Goal: Task Accomplishment & Management: Manage account settings

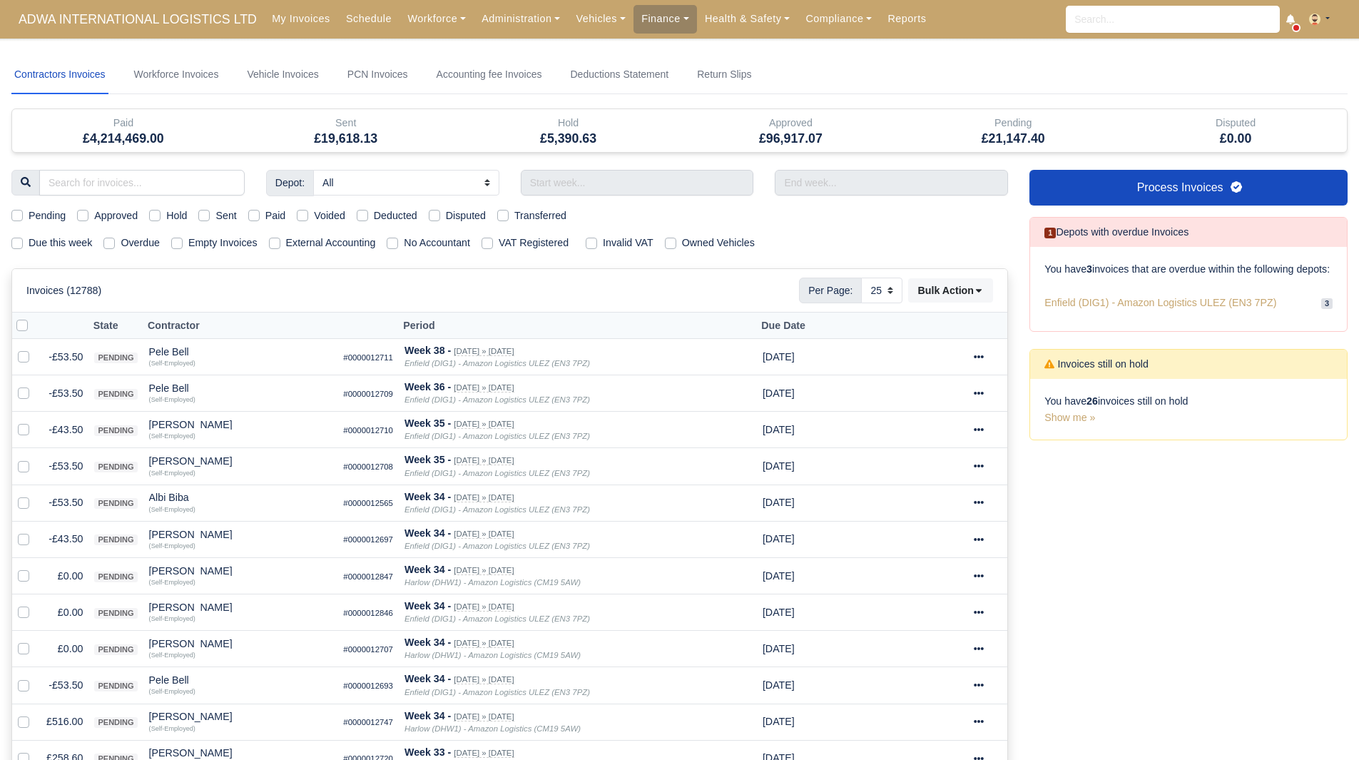
select select "25"
click at [58, 241] on label "Due this week" at bounding box center [60, 243] width 63 height 16
click at [23, 241] on input "Due this week" at bounding box center [16, 240] width 11 height 11
checkbox input "true"
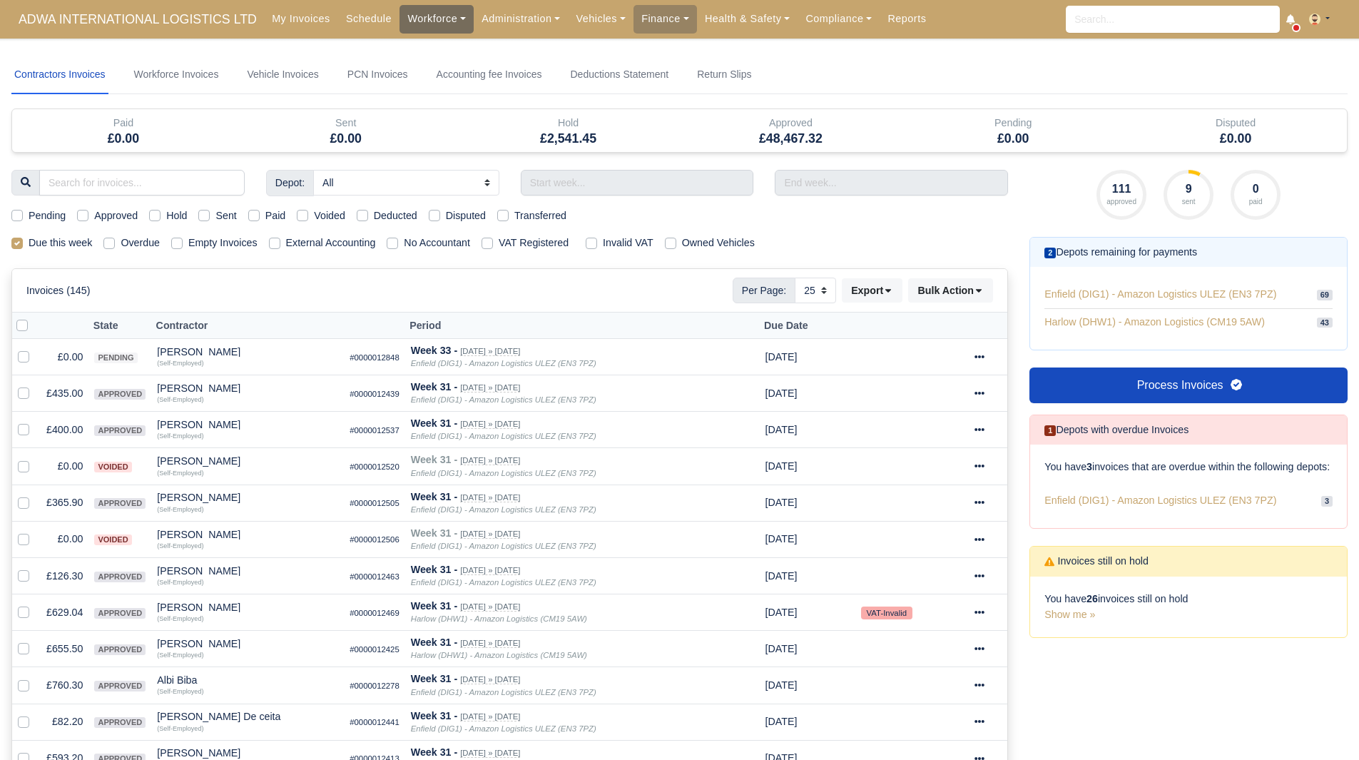
click at [404, 21] on link "Workforce" at bounding box center [437, 19] width 74 height 28
click at [417, 52] on link "Manpower" at bounding box center [464, 51] width 116 height 30
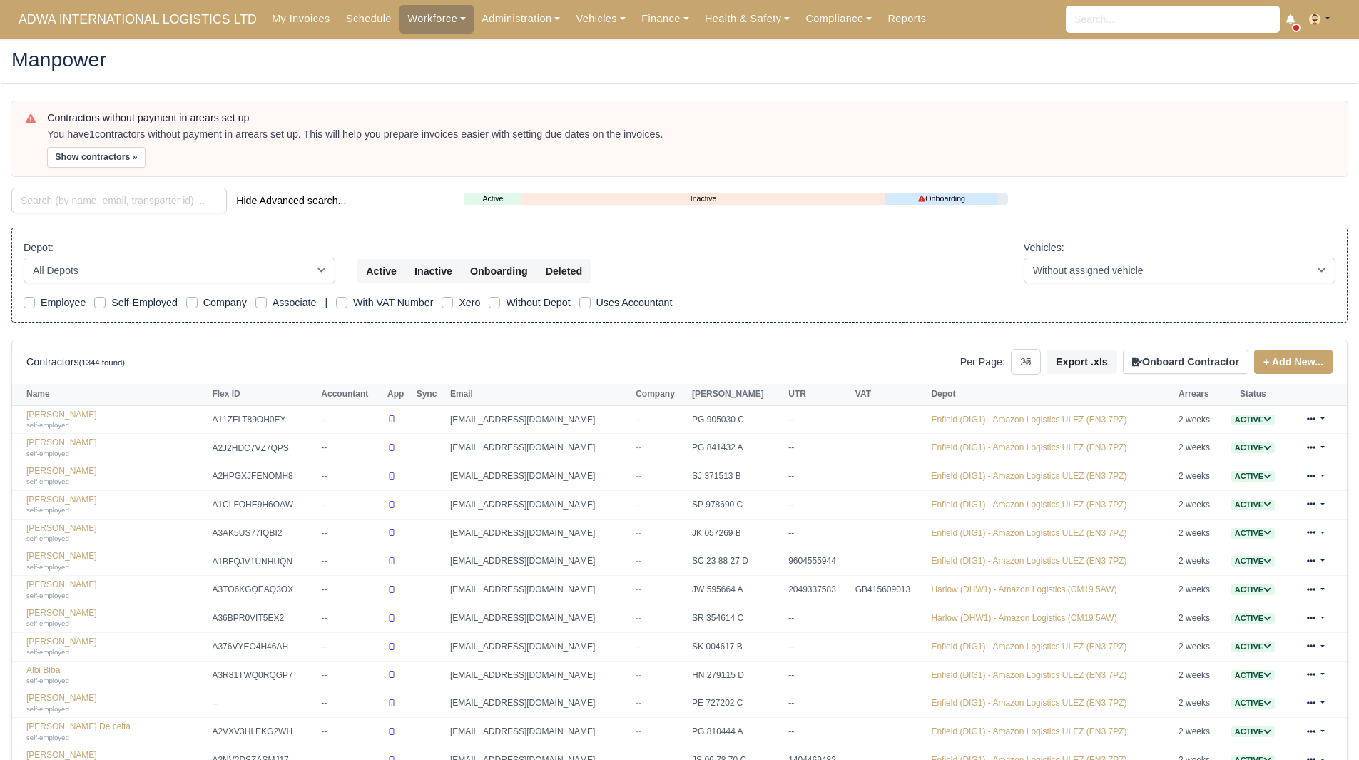
select select "25"
click at [123, 155] on button "Show contractors »" at bounding box center [96, 157] width 98 height 21
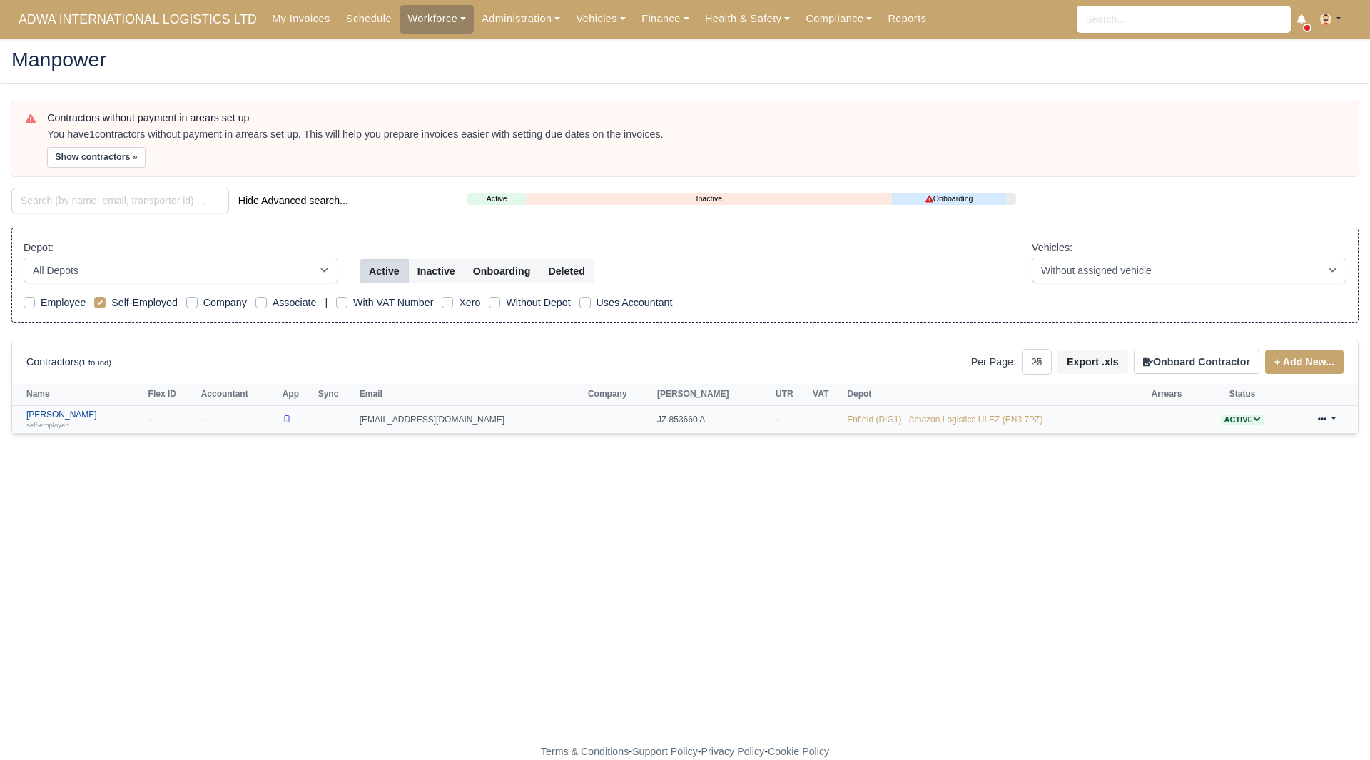
click at [90, 417] on link "Tharshan Ketheeswaran self-employed" at bounding box center [83, 419] width 115 height 21
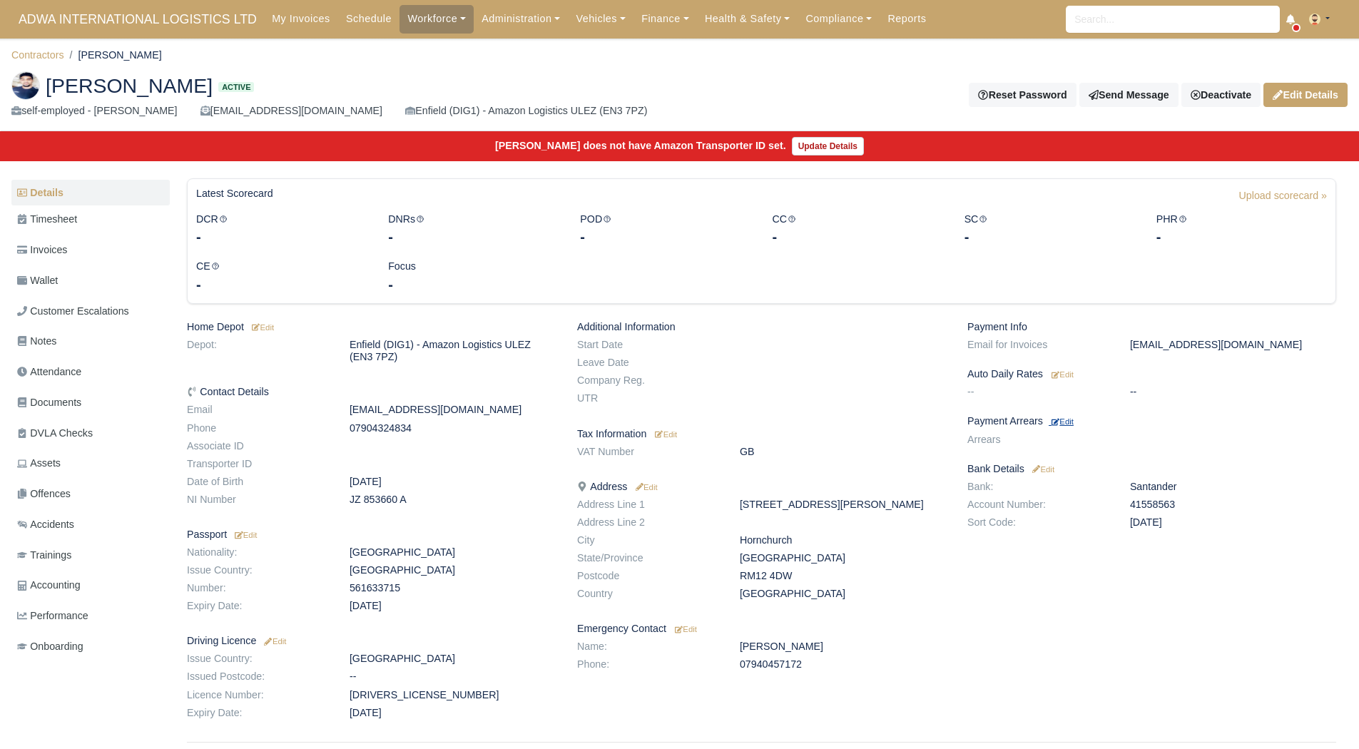
click at [1069, 418] on small "Edit" at bounding box center [1063, 421] width 22 height 9
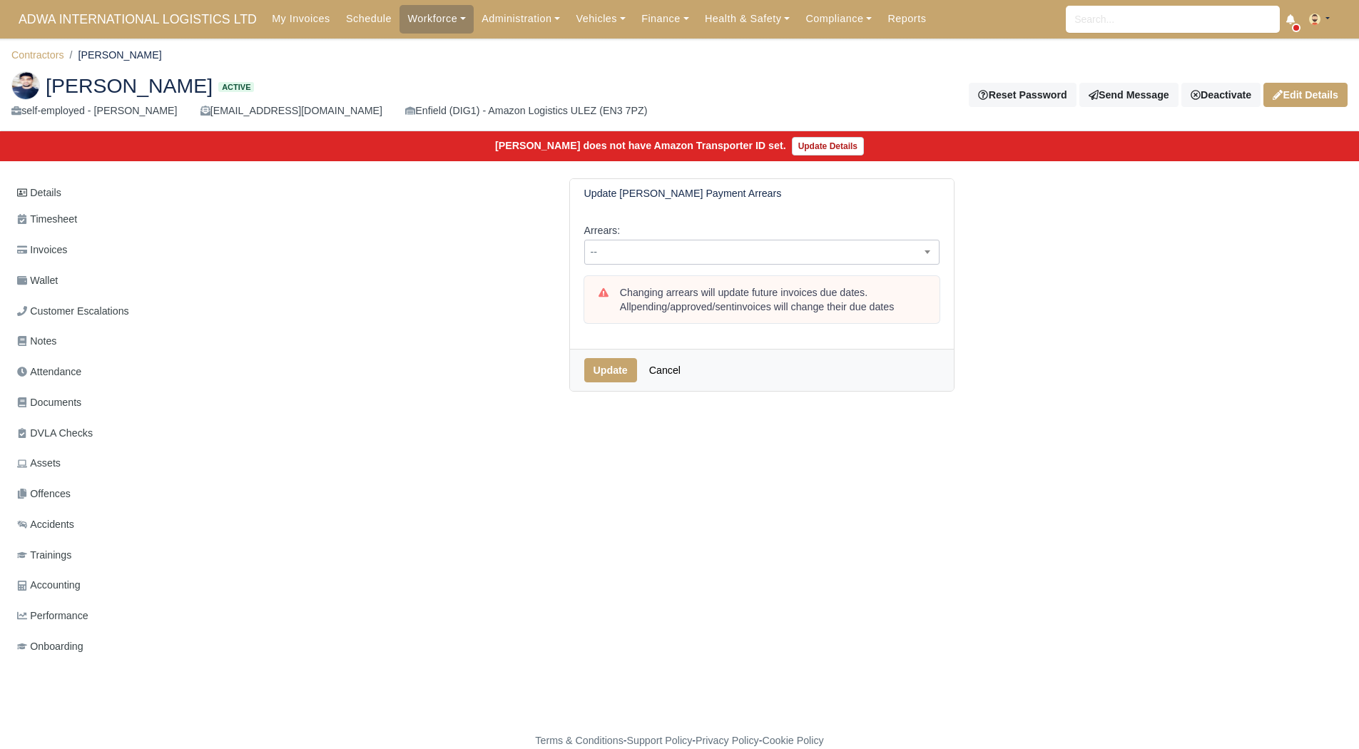
click at [703, 253] on span "--" at bounding box center [762, 252] width 354 height 18
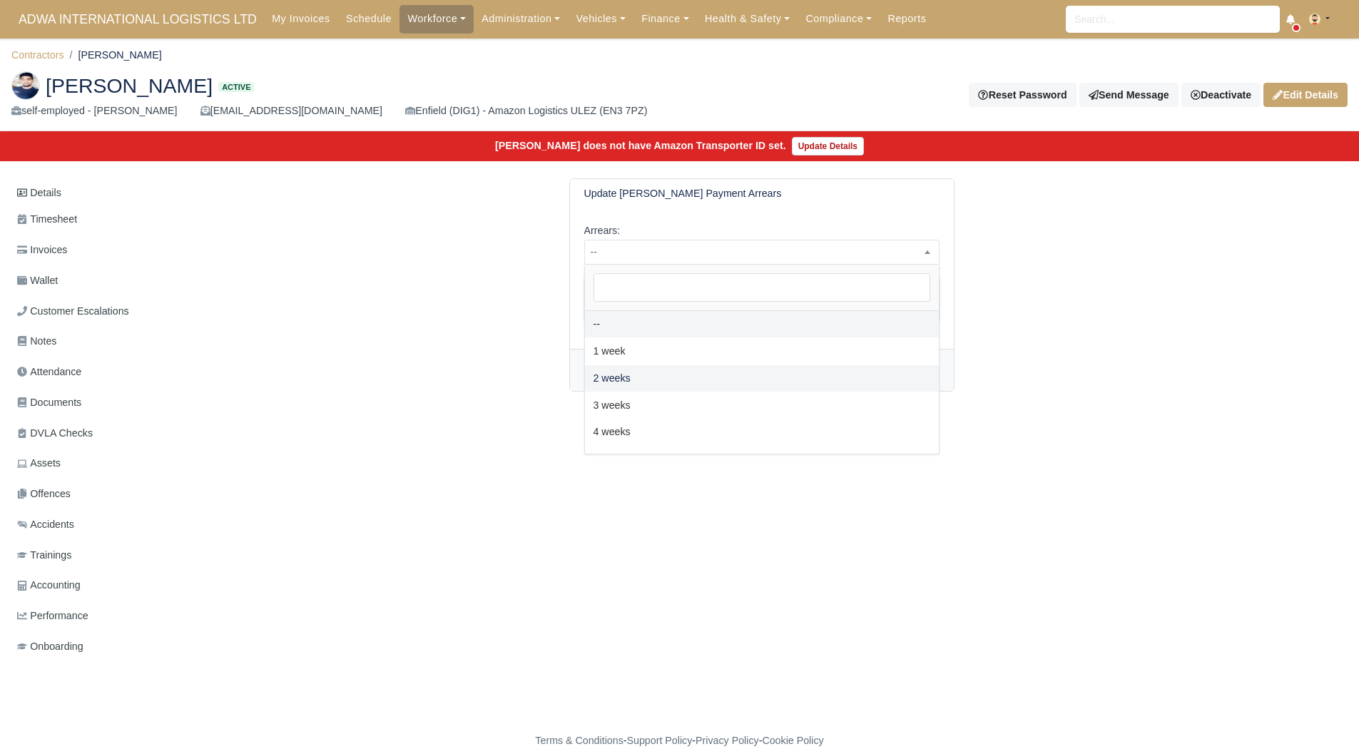
select select "2W"
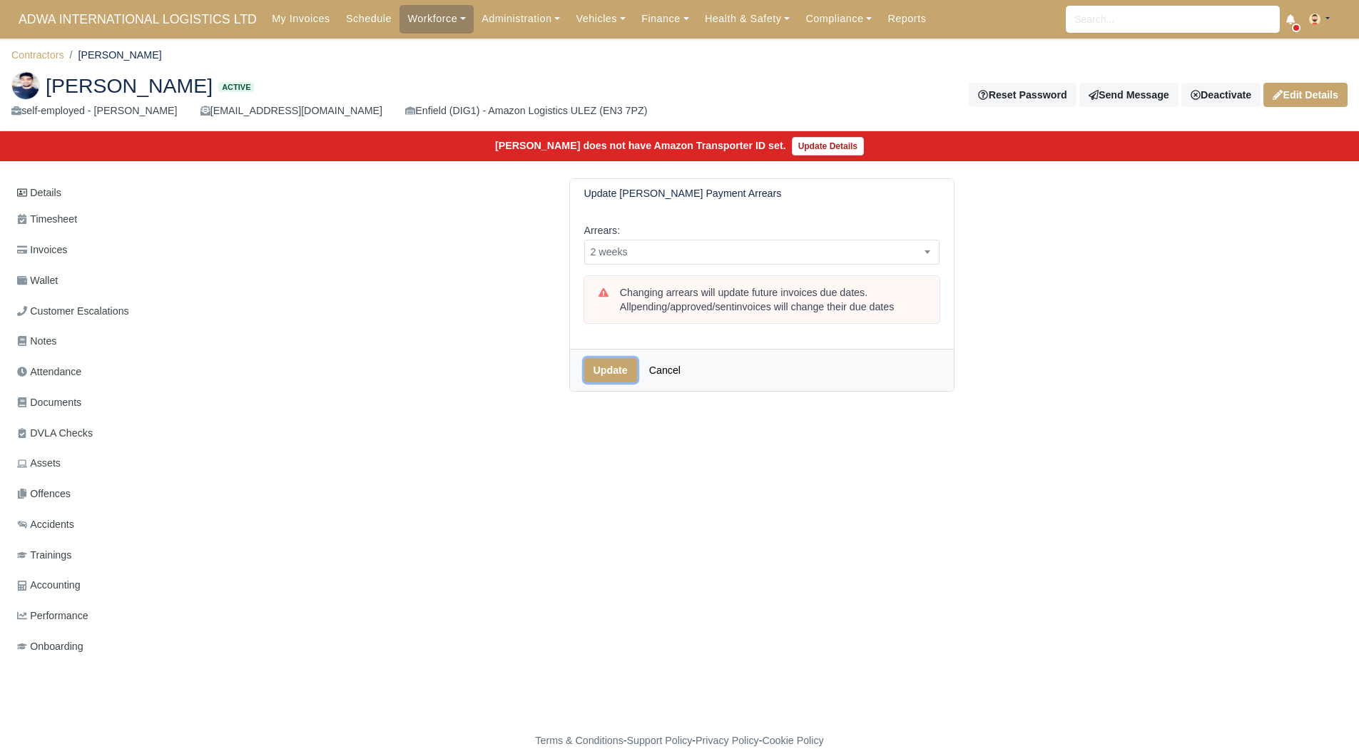
click at [632, 370] on button "Update" at bounding box center [610, 370] width 53 height 24
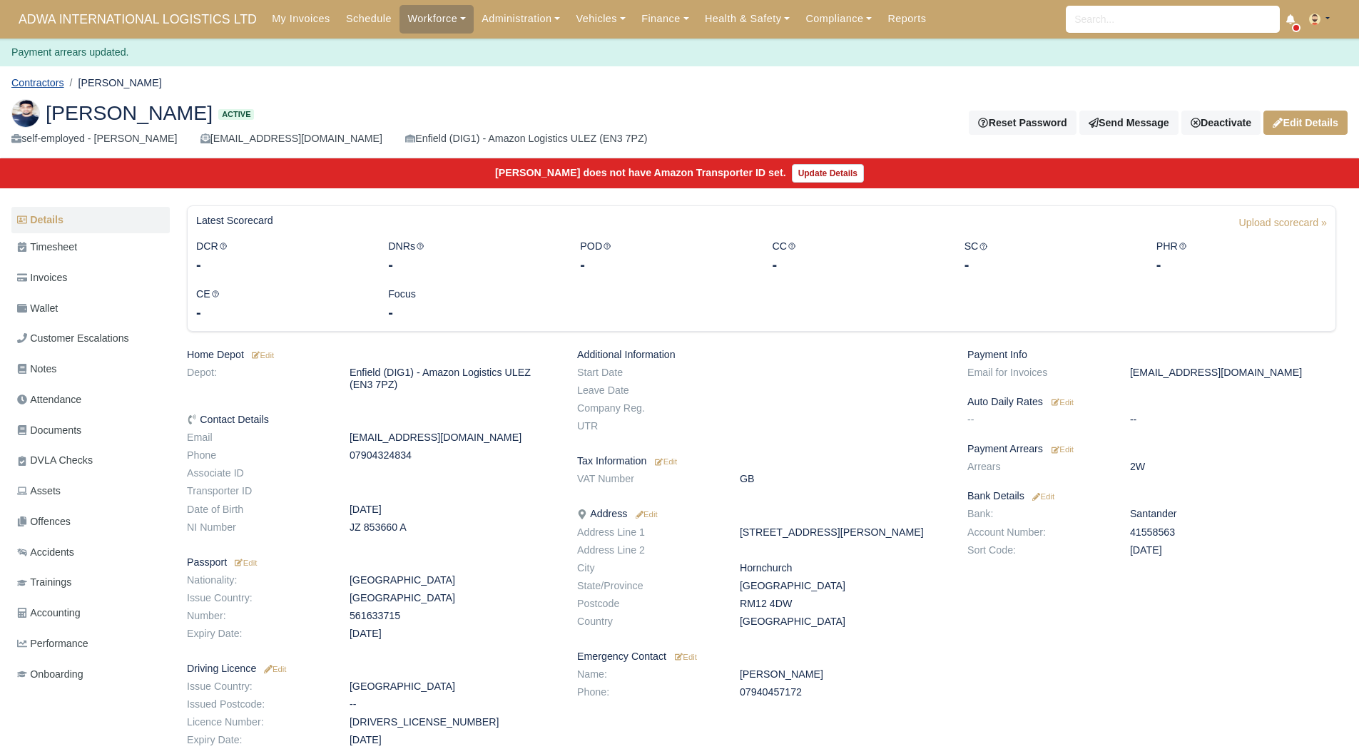
click at [47, 86] on link "Contractors" at bounding box center [37, 82] width 53 height 11
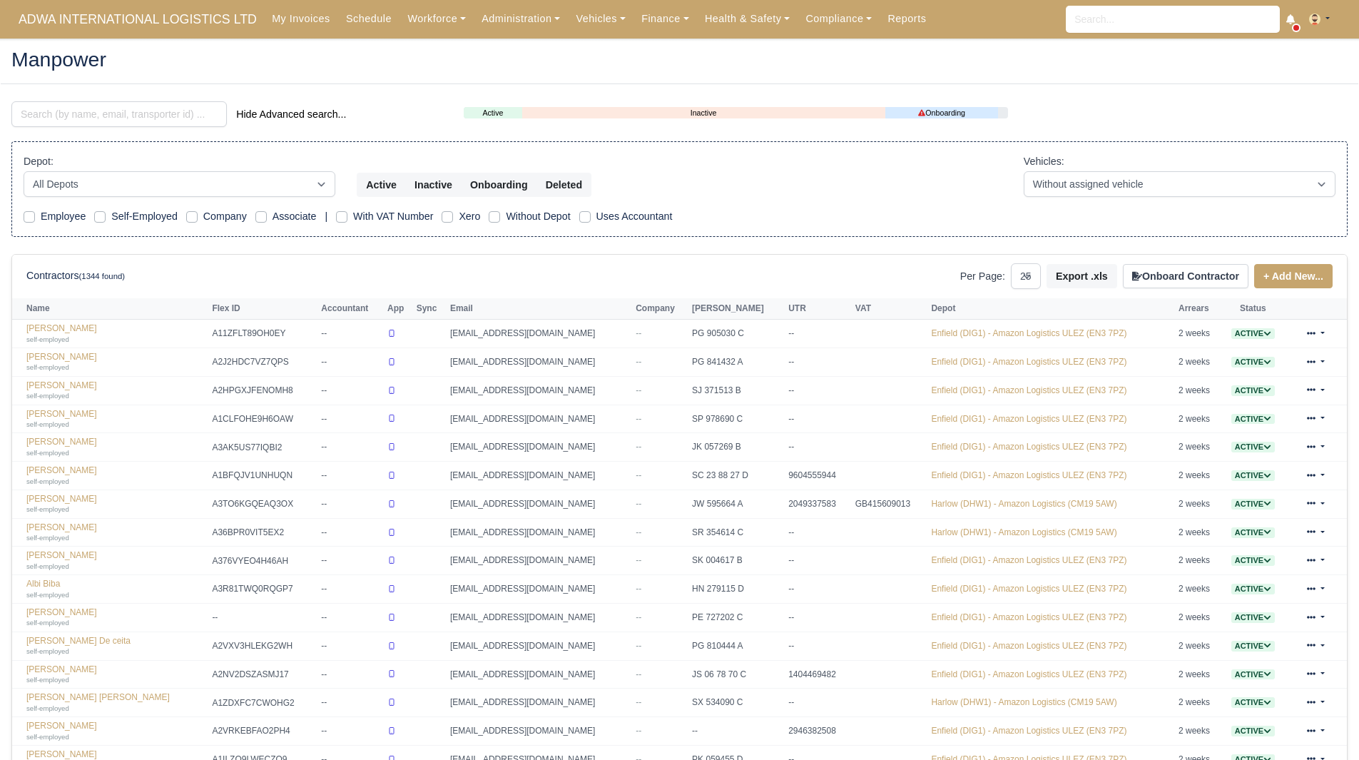
select select "25"
click at [634, 25] on link "Finance" at bounding box center [665, 19] width 63 height 28
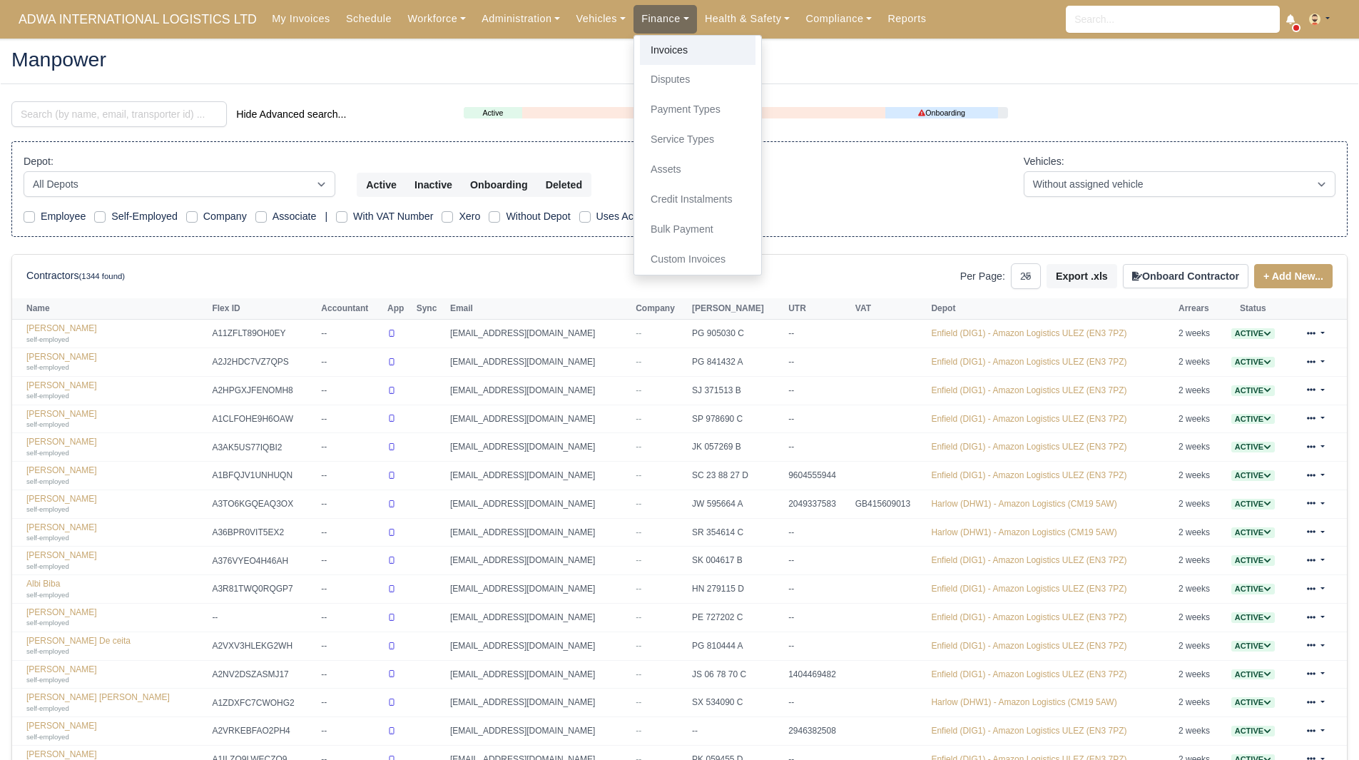
click at [640, 40] on link "Invoices" at bounding box center [698, 51] width 116 height 30
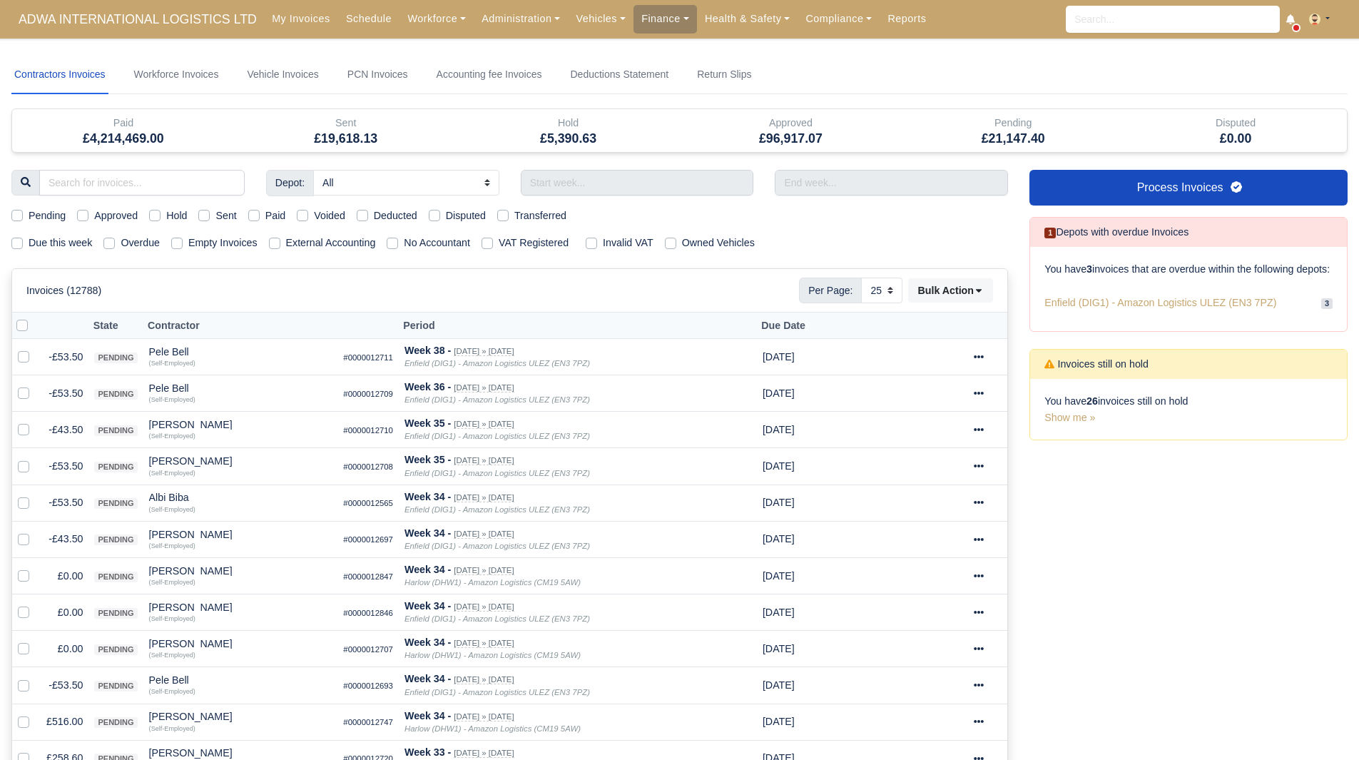
select select "25"
click at [596, 191] on input "text" at bounding box center [637, 183] width 233 height 26
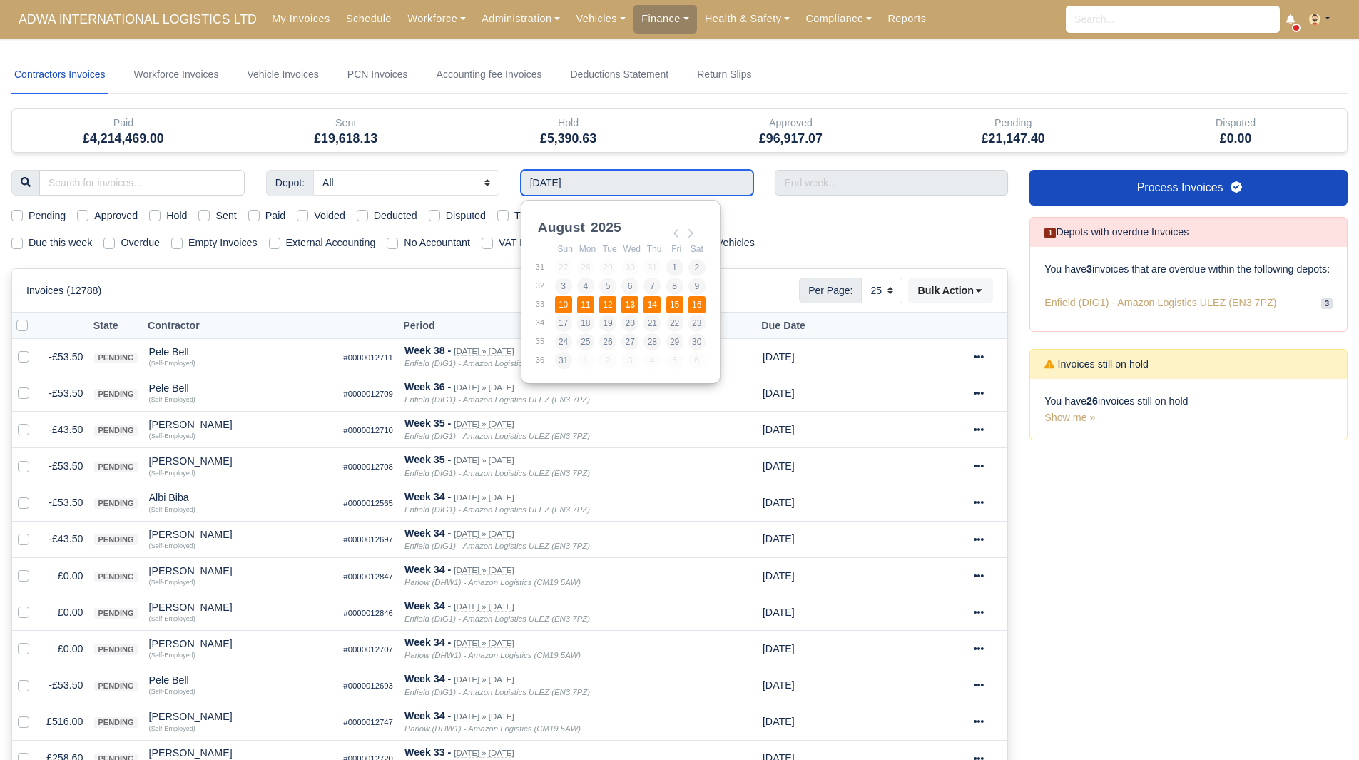
type input "10/08/2025 - 16/08/2025"
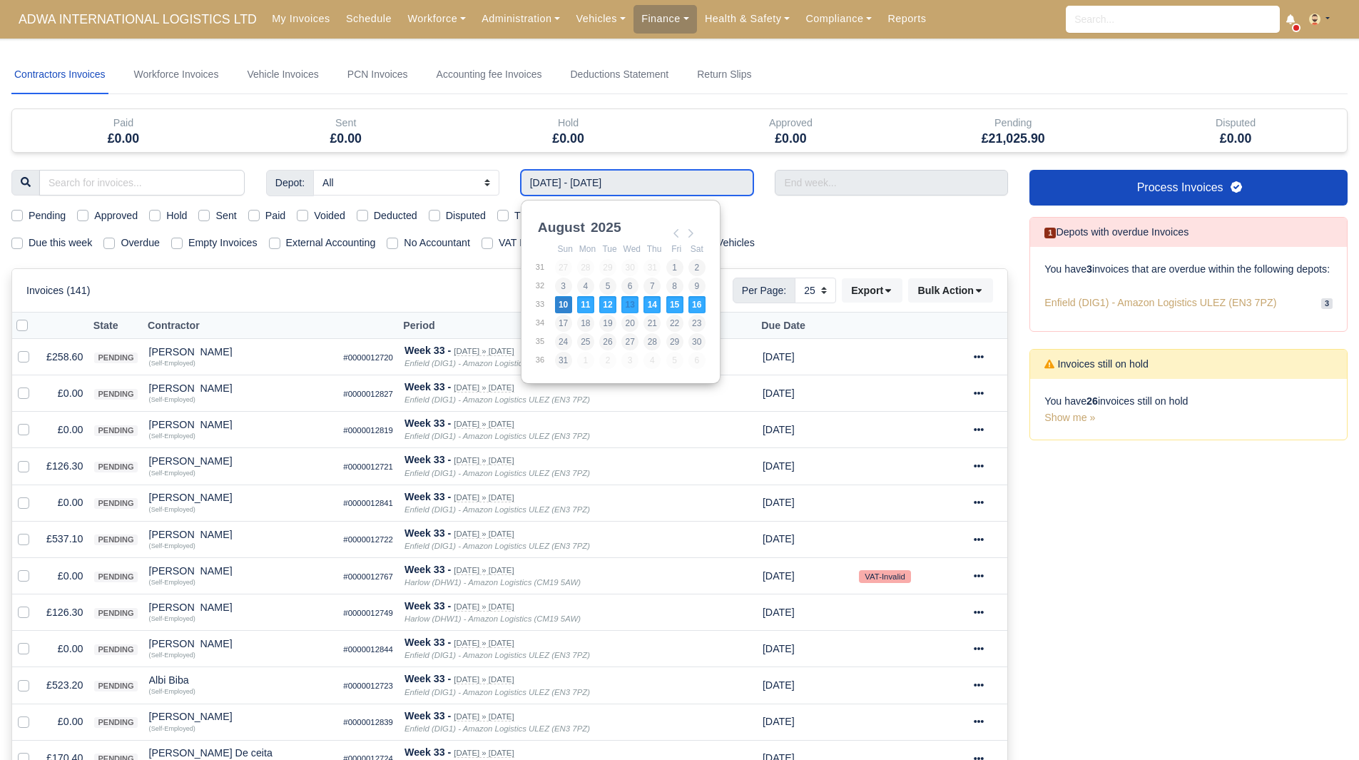
click at [623, 185] on input "10/08/2025 - 16/08/2025" at bounding box center [637, 183] width 233 height 26
click at [596, 285] on td "4" at bounding box center [587, 286] width 22 height 19
type input "03/08/2025 - 09/08/2025"
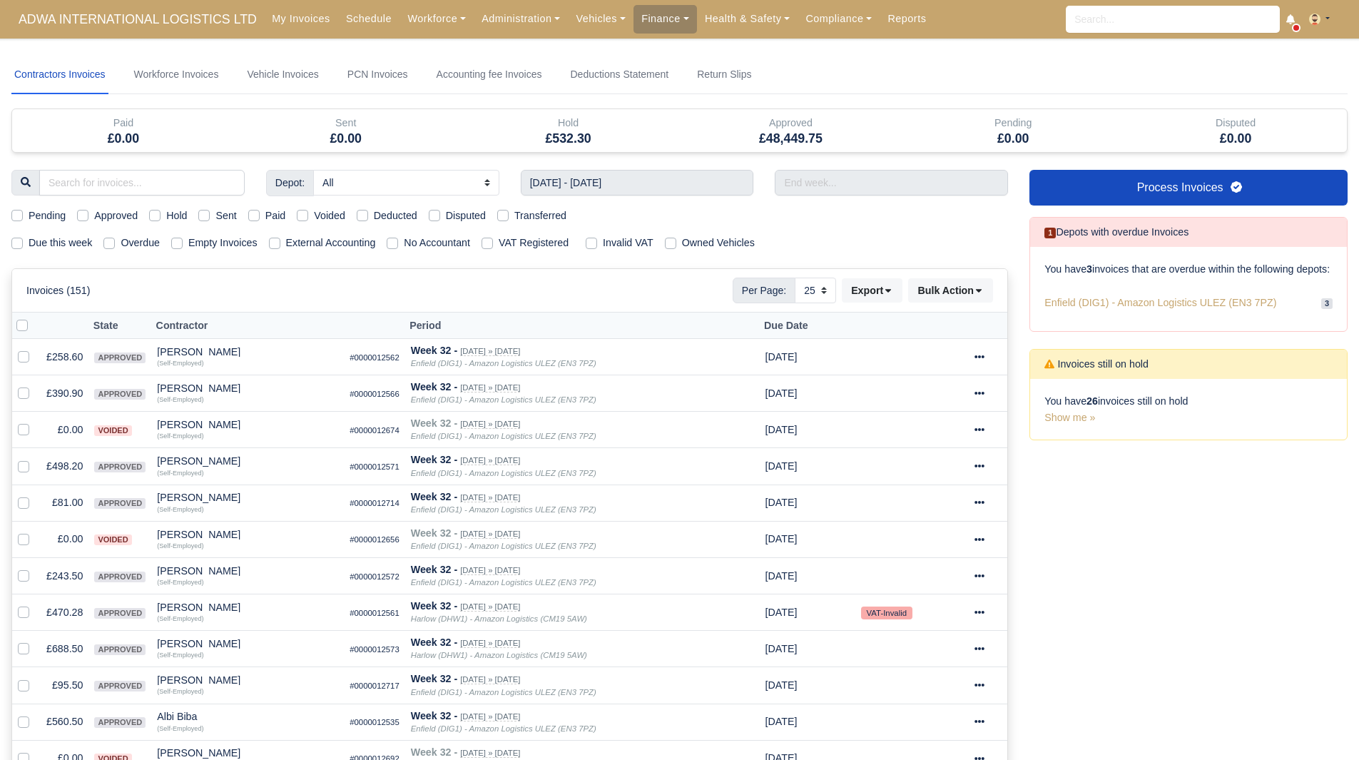
click at [33, 216] on label "Pending" at bounding box center [47, 216] width 37 height 16
click at [23, 216] on input "Pending" at bounding box center [16, 213] width 11 height 11
checkbox input "true"
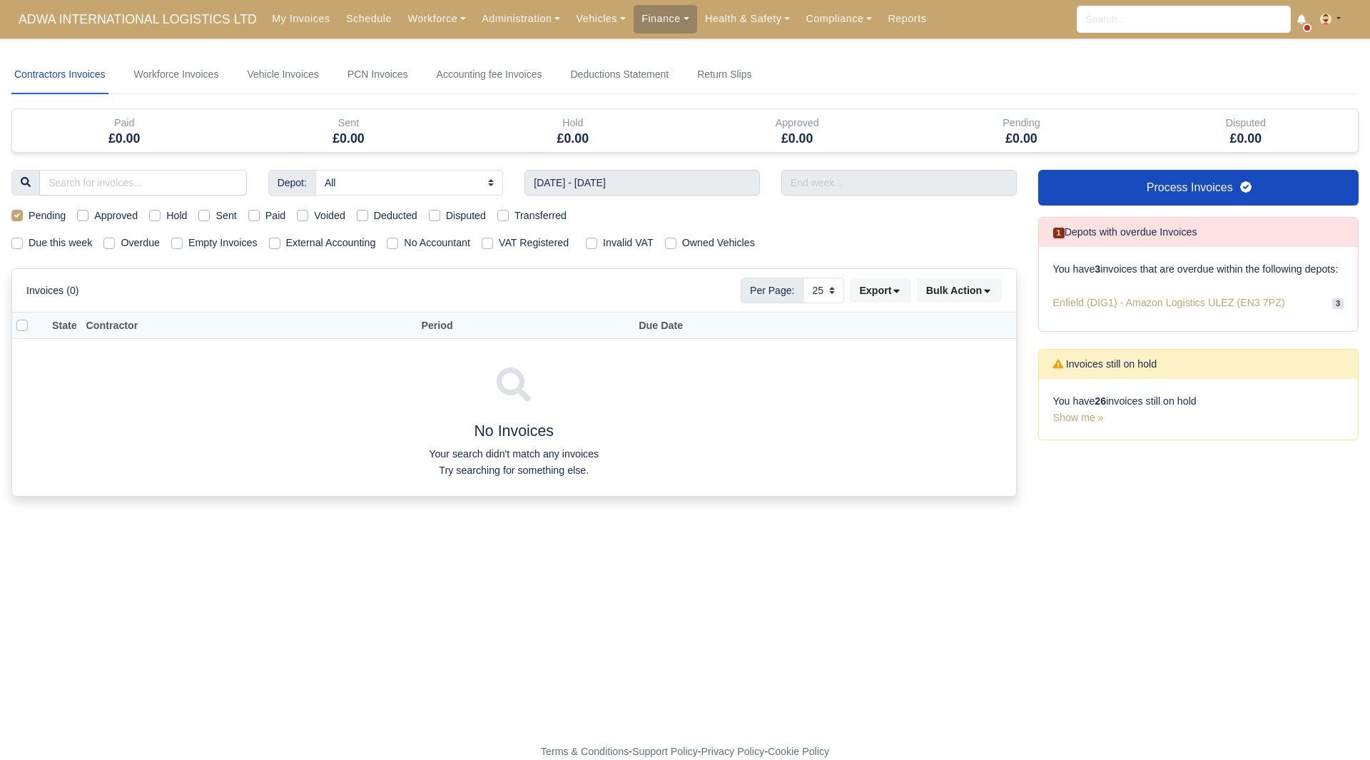
click at [33, 216] on label "Pending" at bounding box center [47, 216] width 37 height 16
click at [23, 216] on input "Pending" at bounding box center [16, 213] width 11 height 11
checkbox input "false"
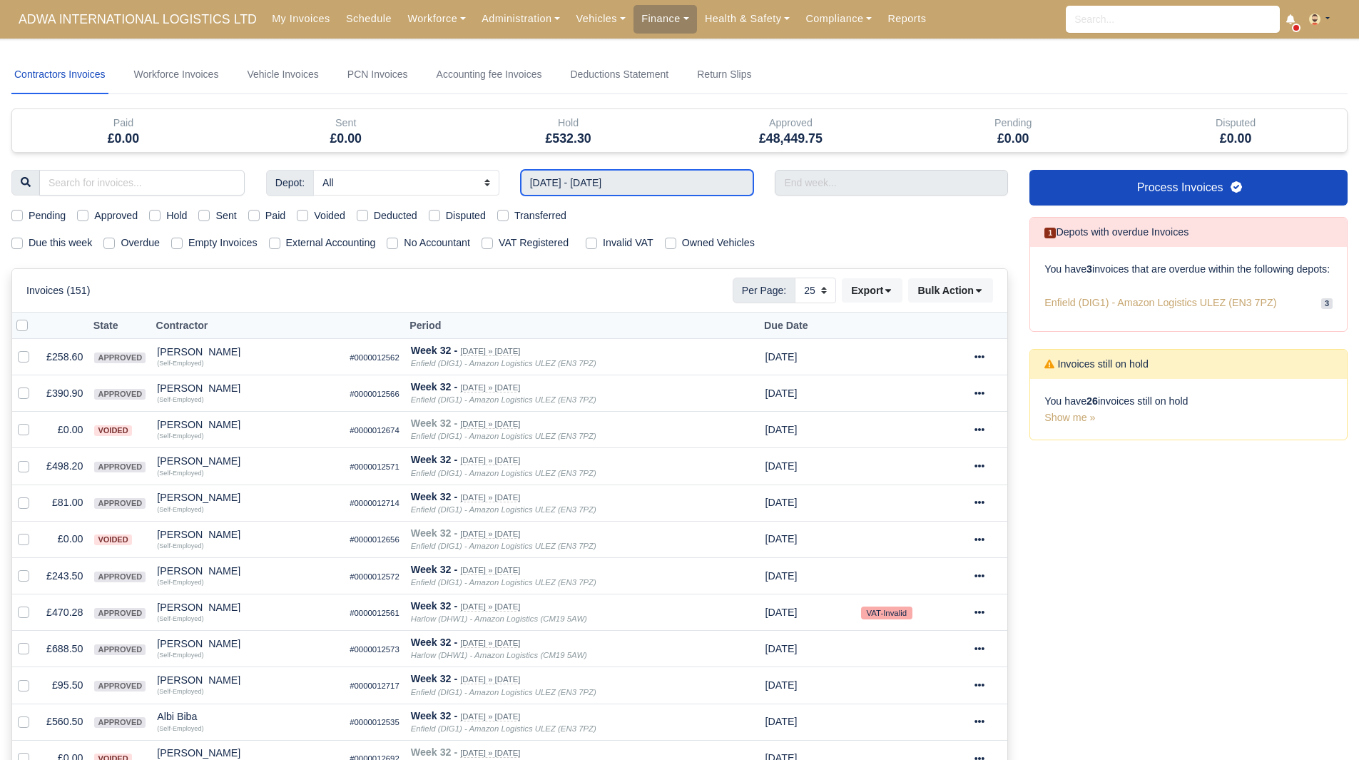
click at [691, 171] on input "03/08/2025 - 09/08/2025" at bounding box center [637, 183] width 233 height 26
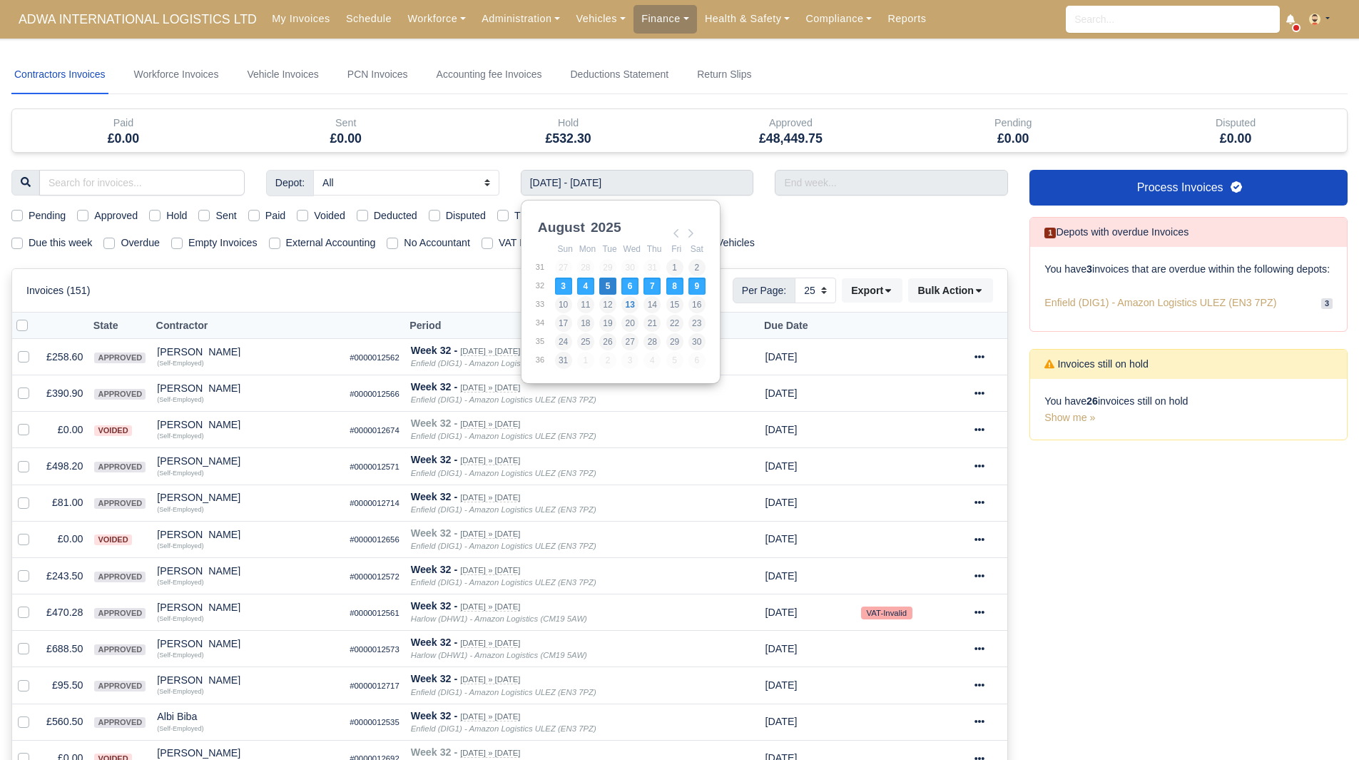
click at [733, 235] on label "Owned Vehicles" at bounding box center [718, 243] width 73 height 16
click at [676, 235] on input "Owned Vehicles" at bounding box center [670, 240] width 11 height 11
checkbox input "true"
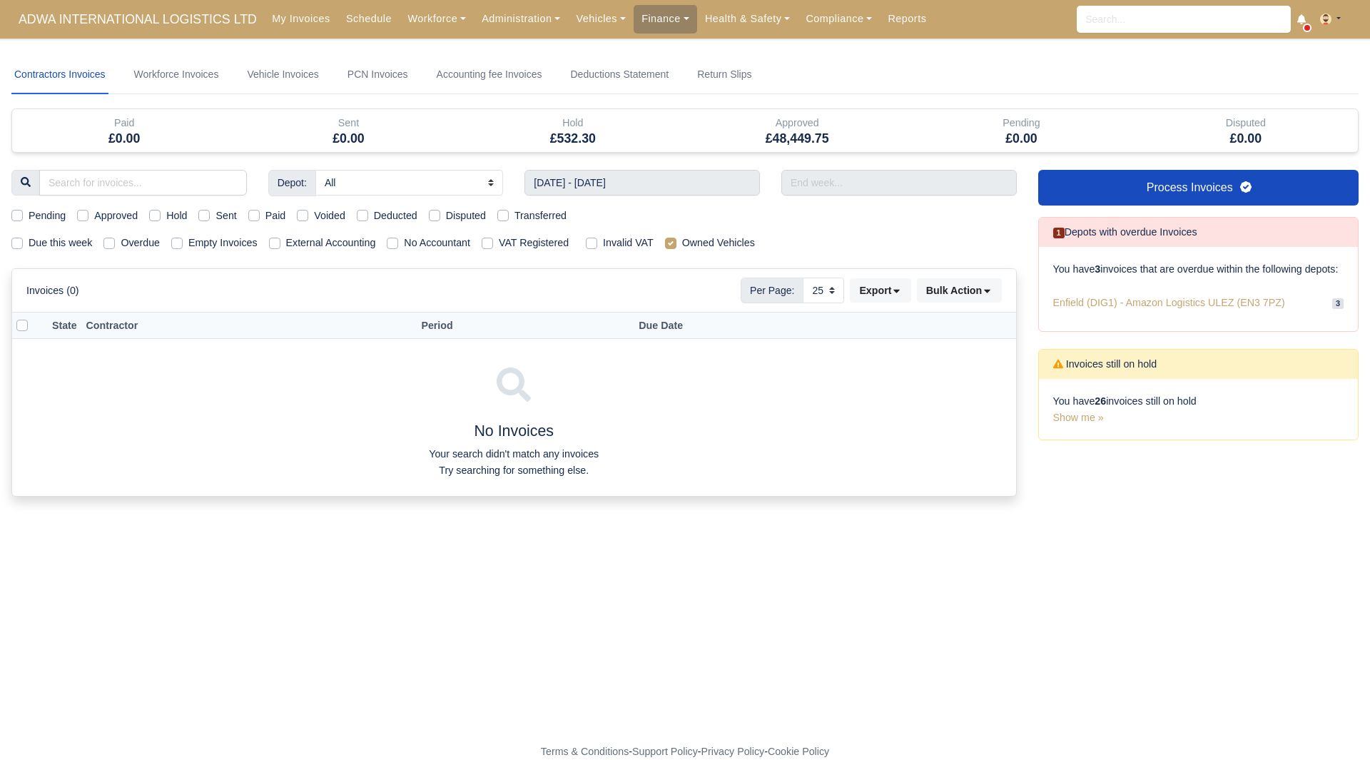
click at [646, 168] on div "Contractors Invoices Workforce Invoices Vehicle Invoices PCN Invoices Accountin…" at bounding box center [684, 341] width 1347 height 571
click at [646, 180] on input "03/08/2025 - 09/08/2025" at bounding box center [641, 183] width 235 height 26
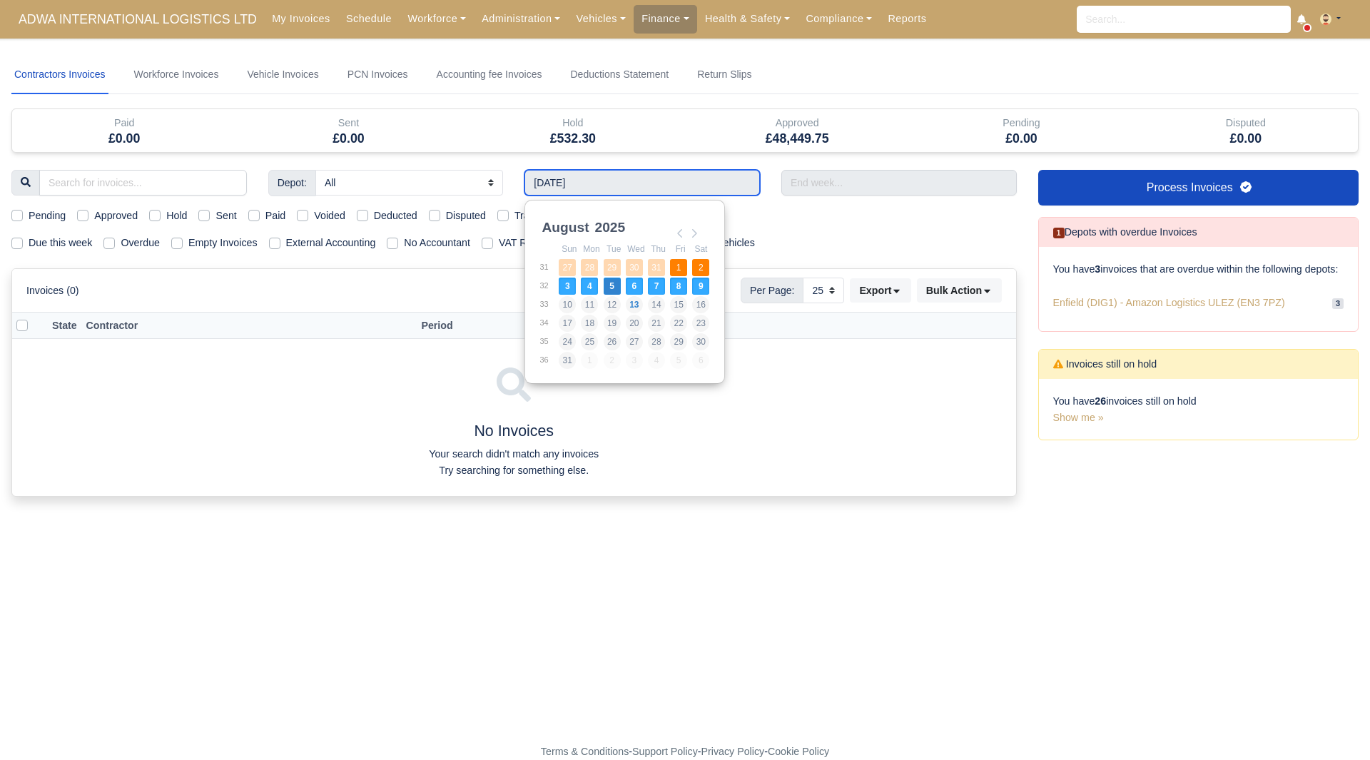
type input "27/07/2025 - 02/08/2025"
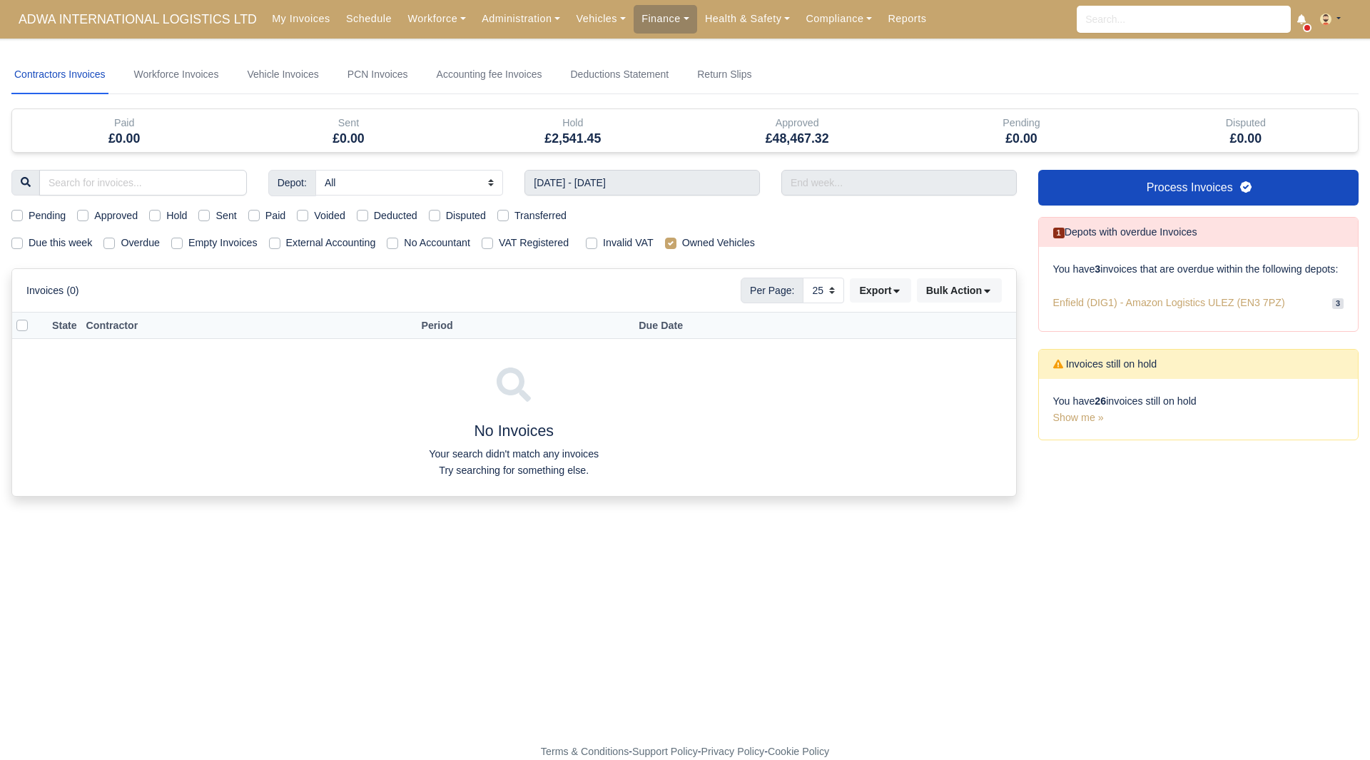
click at [780, 238] on div "Due this week Overdue Empty Invoices External Accounting No Accountant VAT Regi…" at bounding box center [514, 243] width 1027 height 16
click at [653, 238] on div "Due this week Overdue Empty Invoices External Accounting No Accountant VAT Regi…" at bounding box center [514, 243] width 1027 height 16
click at [682, 243] on label "Owned Vehicles" at bounding box center [718, 243] width 73 height 16
click at [665, 243] on input "Owned Vehicles" at bounding box center [670, 240] width 11 height 11
checkbox input "false"
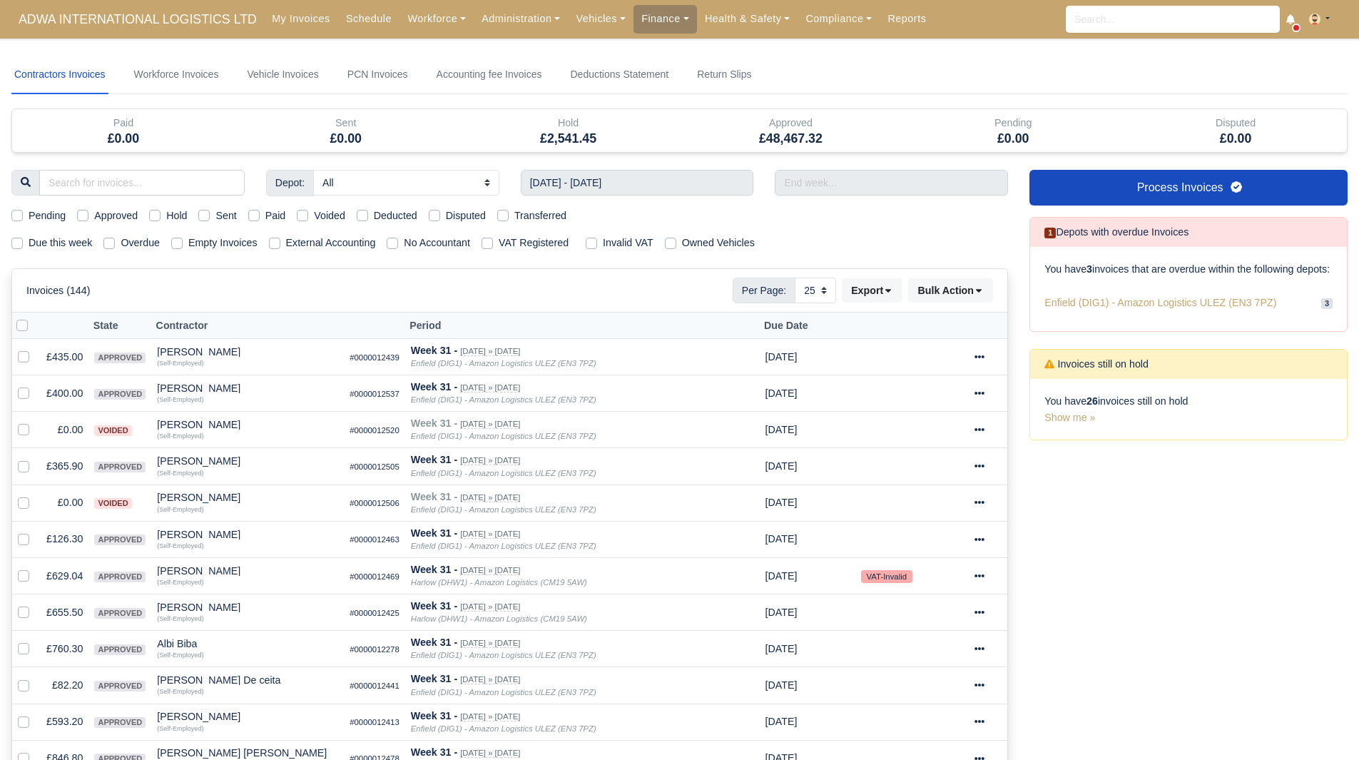
click at [58, 243] on label "Due this week" at bounding box center [60, 243] width 63 height 16
click at [23, 243] on input "Due this week" at bounding box center [16, 240] width 11 height 11
checkbox input "true"
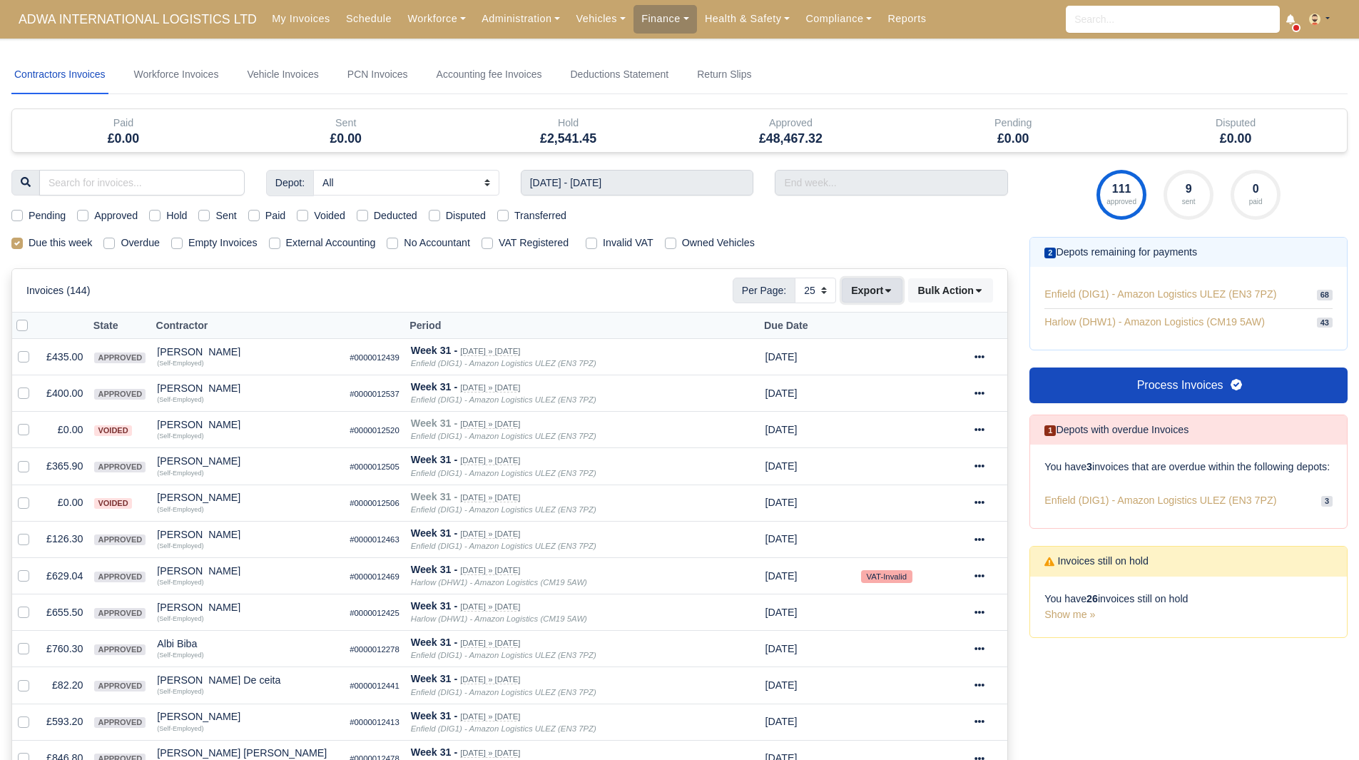
click at [853, 286] on button "Export" at bounding box center [872, 290] width 61 height 24
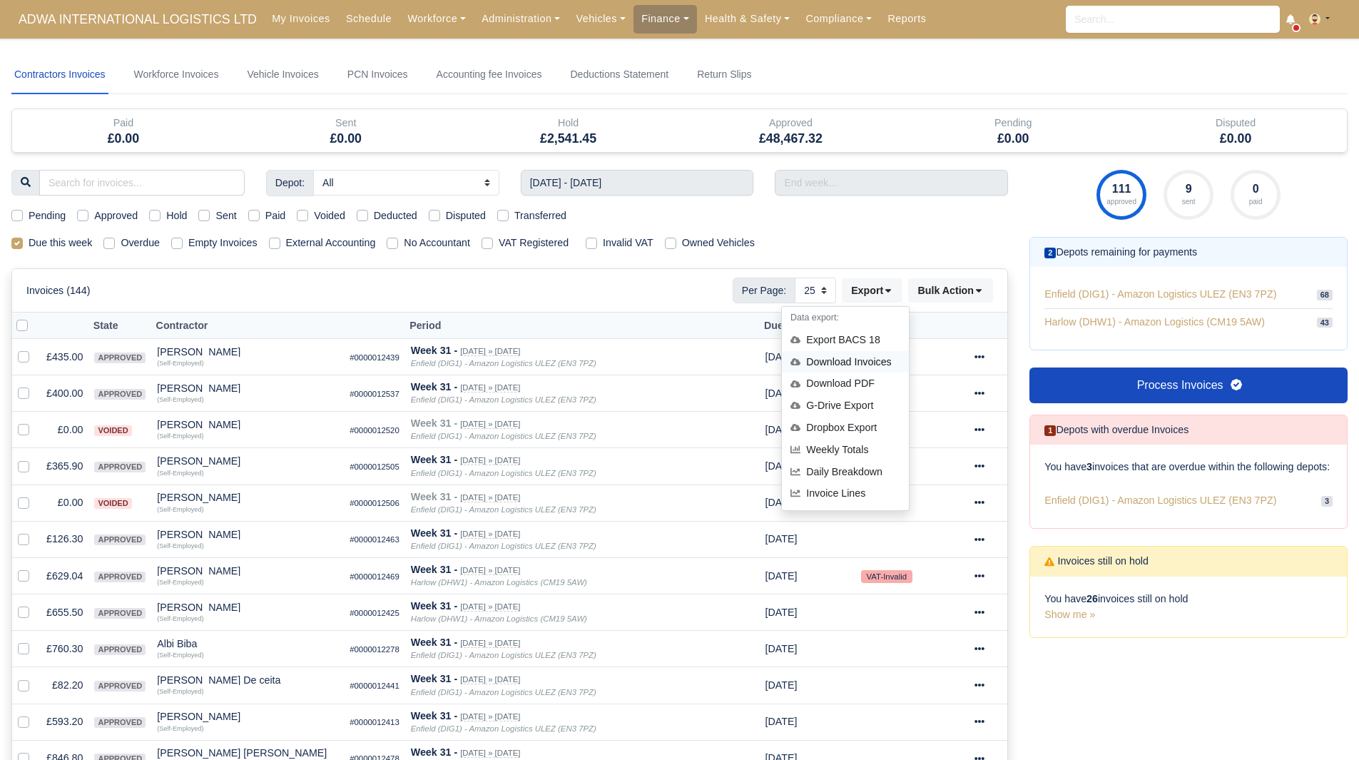
click at [858, 356] on div "Download Invoices" at bounding box center [845, 362] width 127 height 22
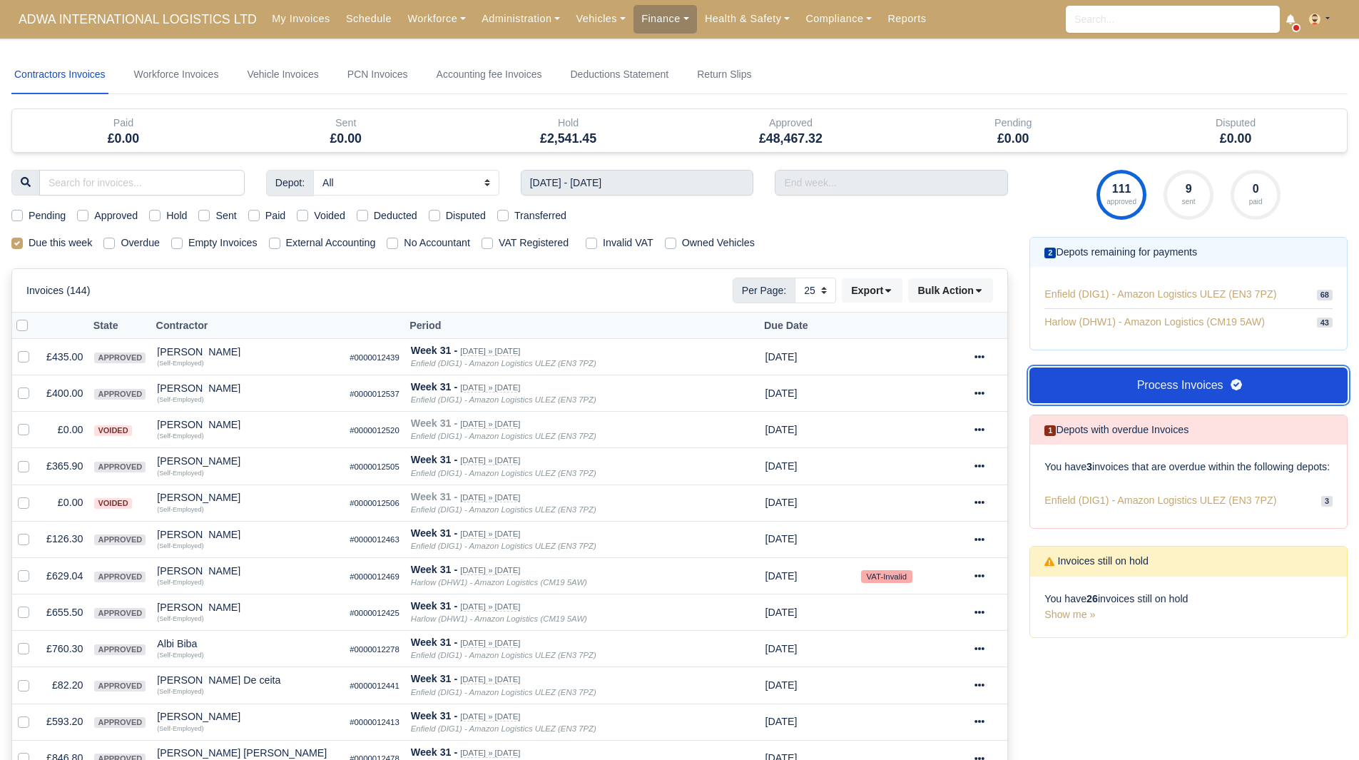
click at [1141, 380] on link "Process Invoices" at bounding box center [1188, 385] width 318 height 36
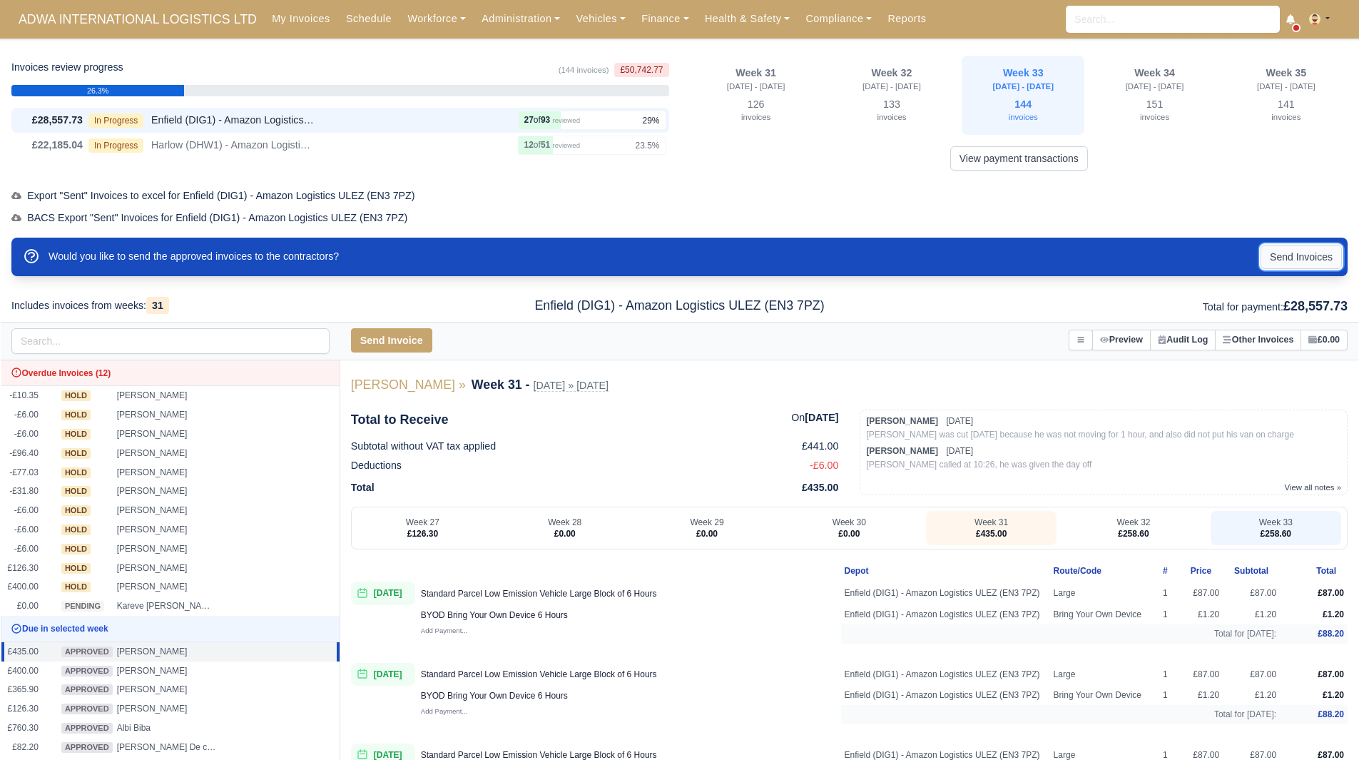
click at [1271, 259] on button "Send Invoices" at bounding box center [1301, 257] width 81 height 24
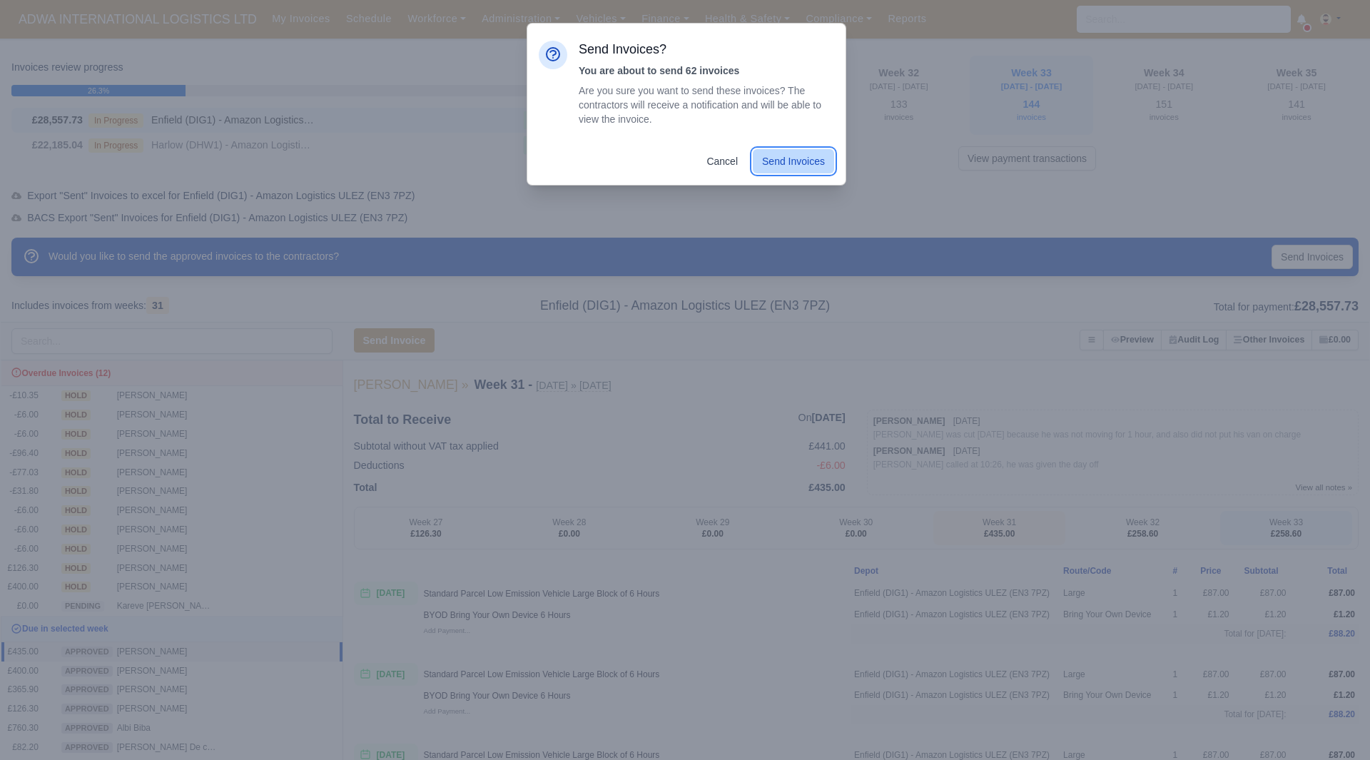
click at [787, 159] on button "Send Invoices" at bounding box center [793, 161] width 81 height 24
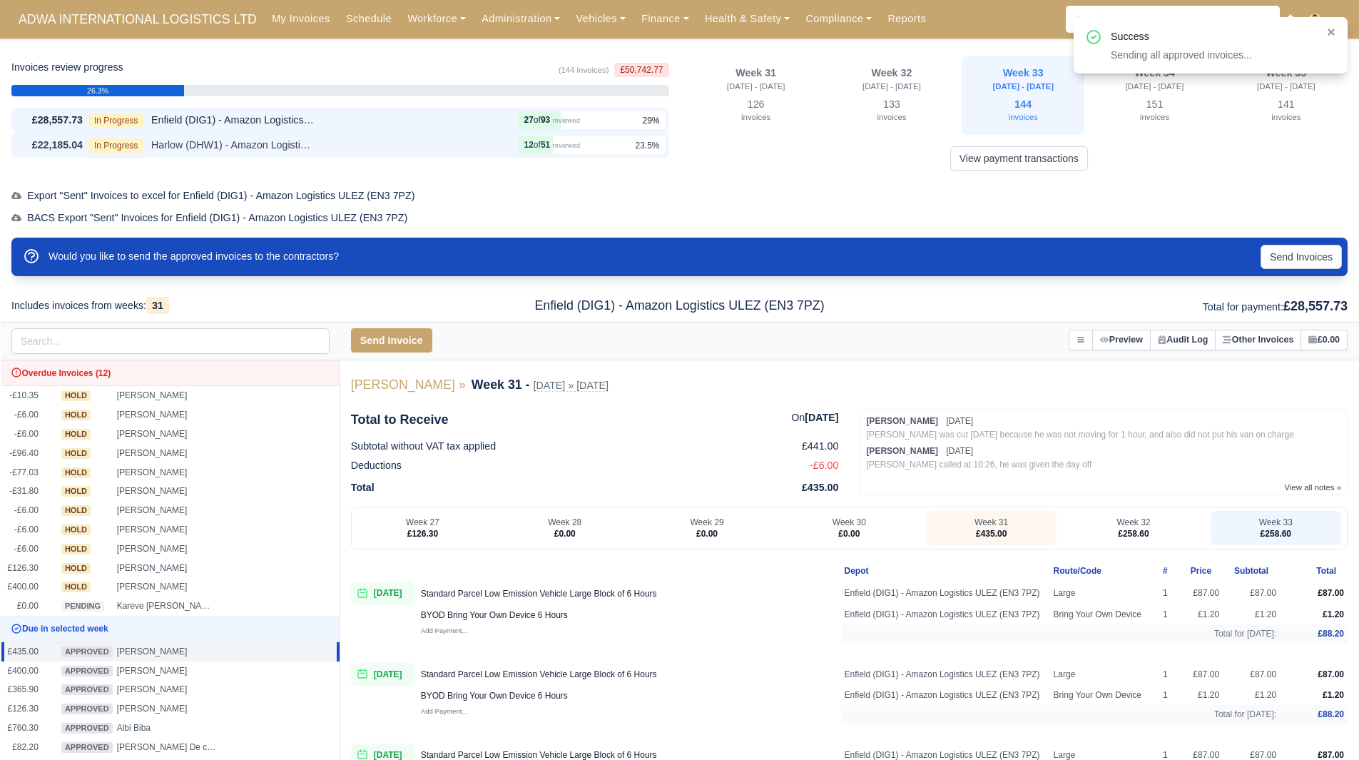
click at [332, 148] on div "In Progress Harlow (DHW1) - Amazon Logistics (CM19 5AW)" at bounding box center [300, 145] width 424 height 16
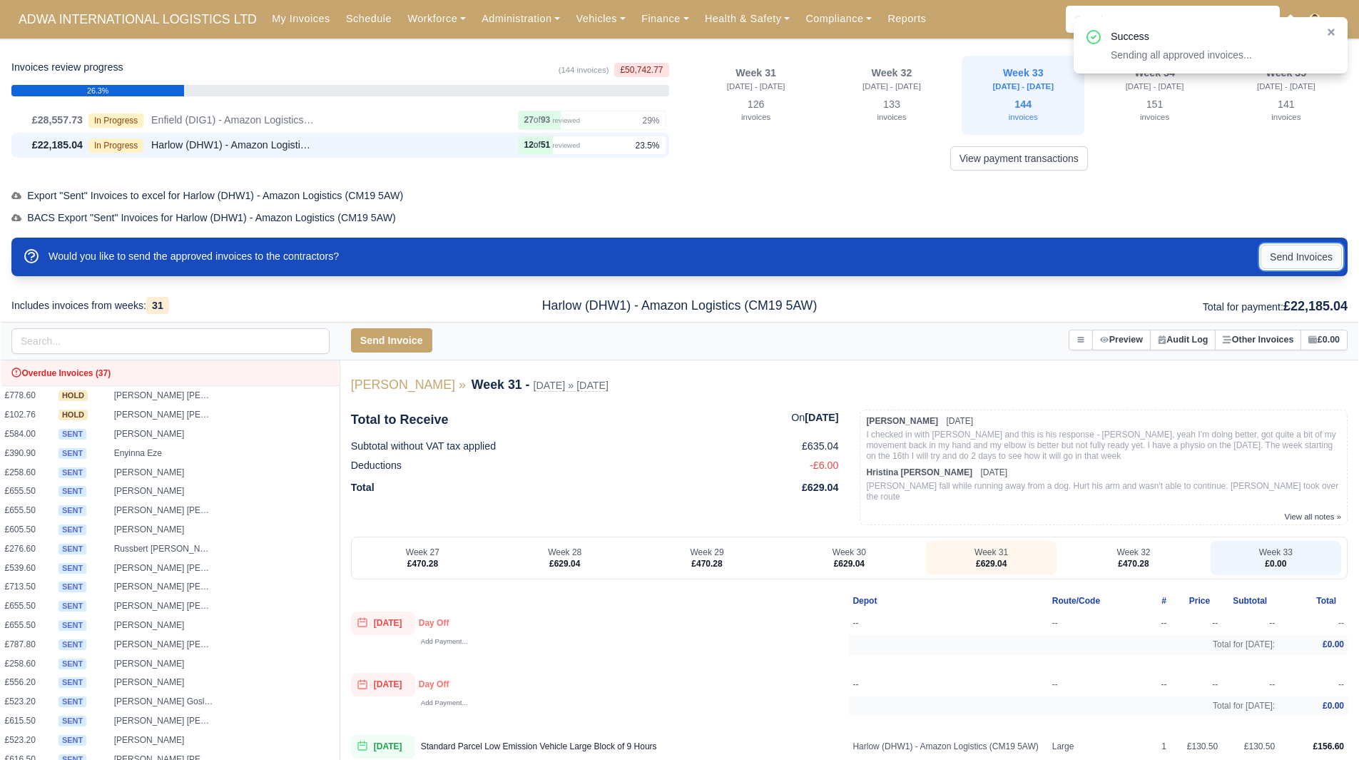
click at [1296, 267] on button "Send Invoices" at bounding box center [1301, 257] width 81 height 24
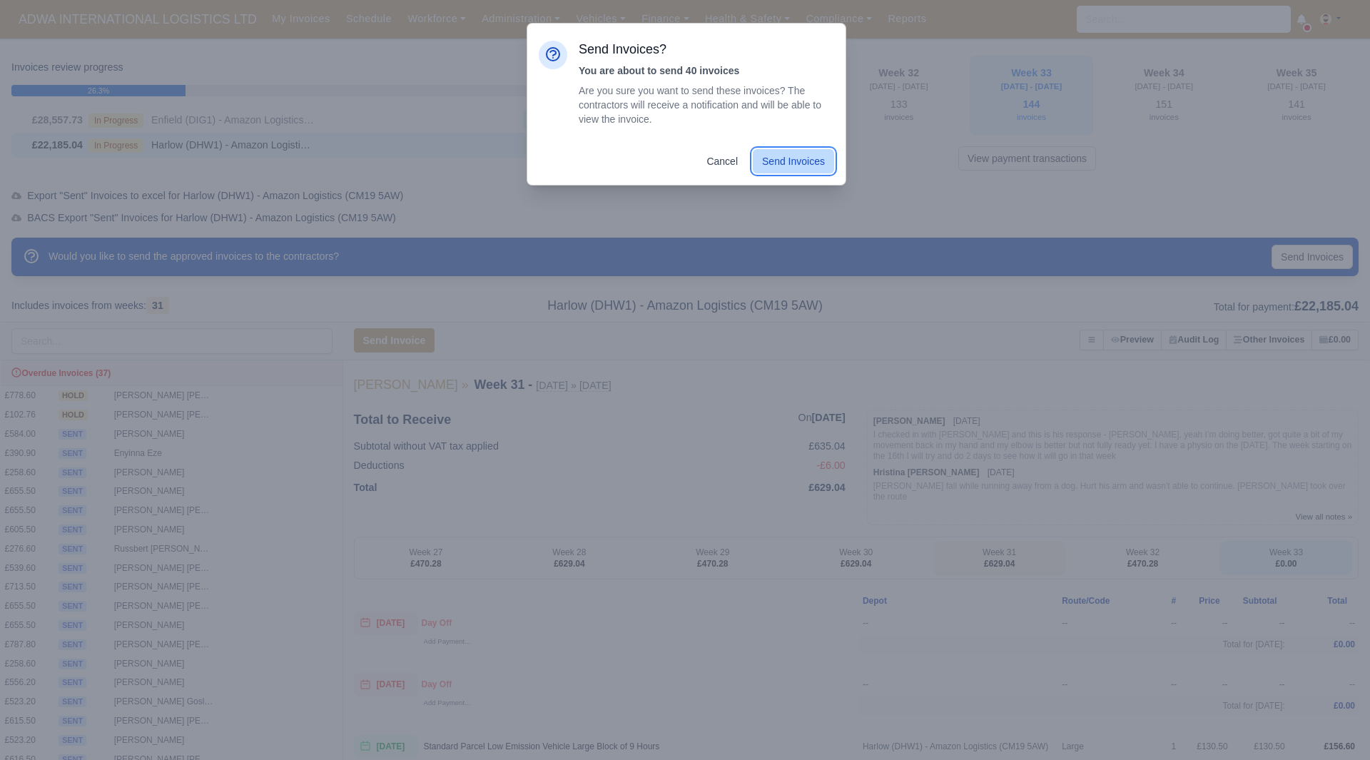
click at [786, 153] on button "Send Invoices" at bounding box center [793, 161] width 81 height 24
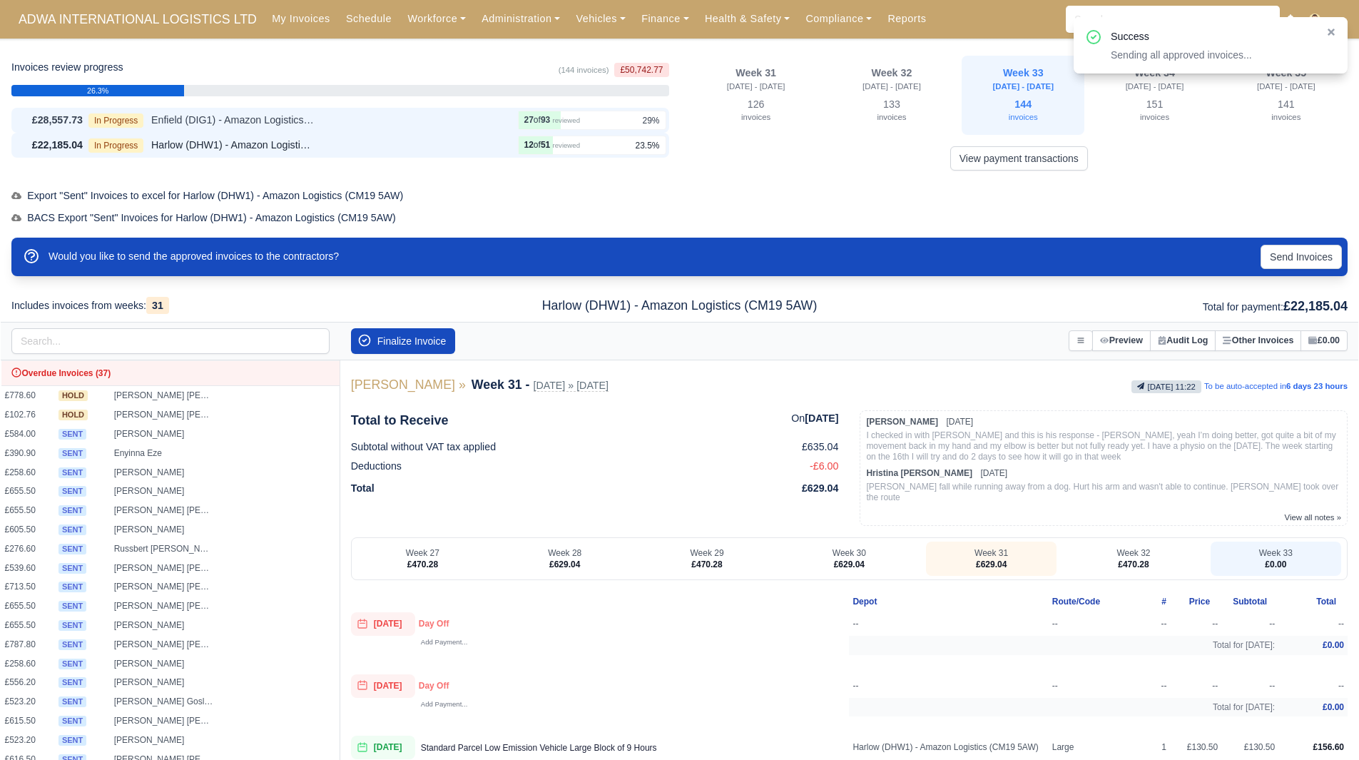
click at [391, 119] on div "In Progress Enfield (DIG1) - Amazon Logistics ULEZ (EN3 7PZ)" at bounding box center [300, 120] width 424 height 16
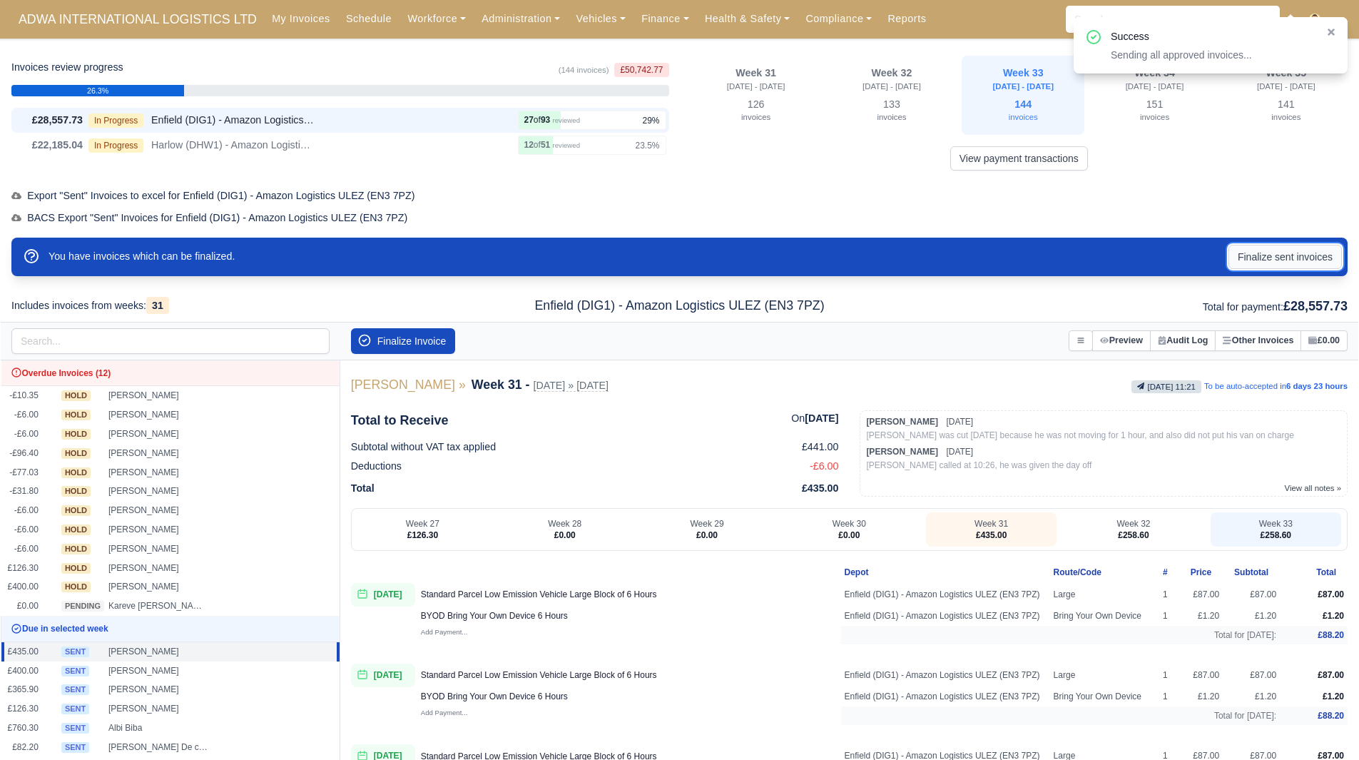
click at [1303, 249] on button "Finalize sent invoices" at bounding box center [1284, 257] width 113 height 24
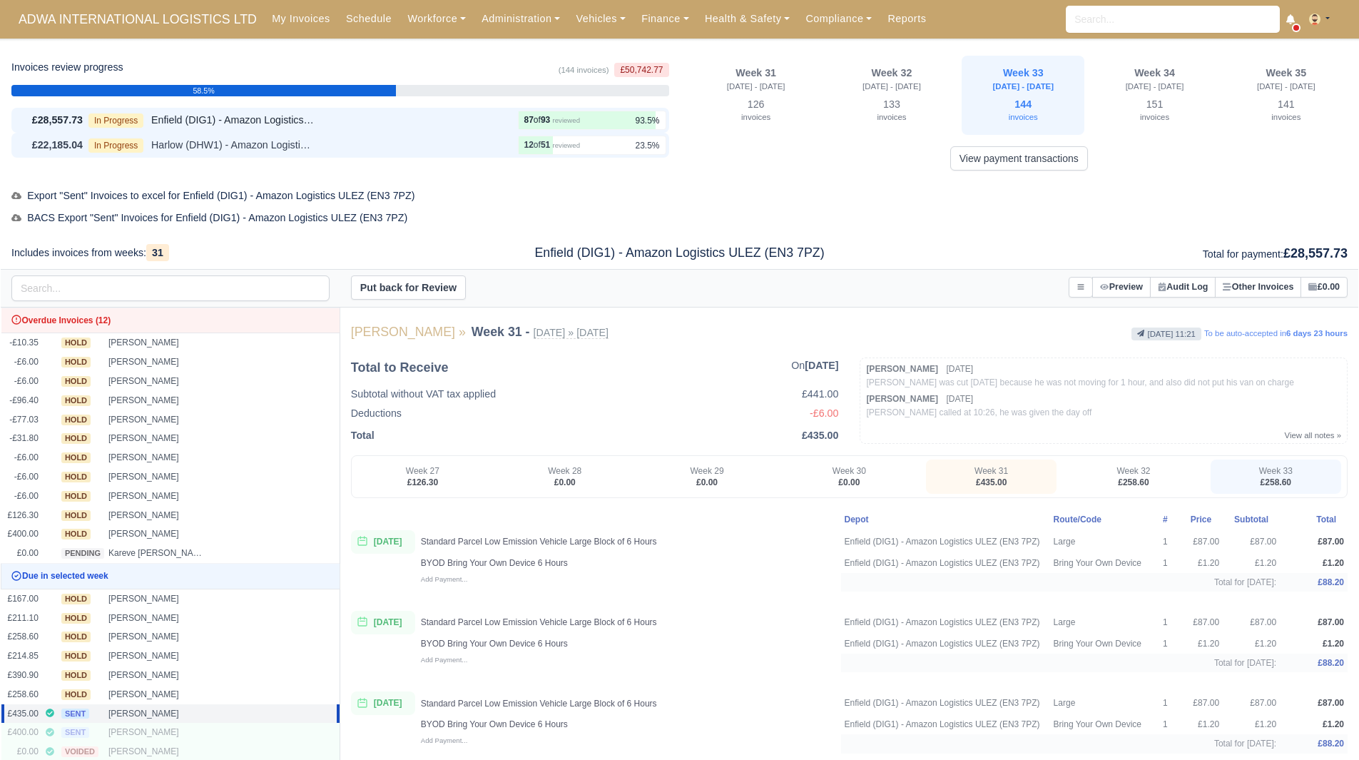
click at [415, 155] on div "£22,185.04 In Progress Harlow (DHW1) - Amazon Logistics (CM19 5AW) 12 51 review…" at bounding box center [340, 145] width 658 height 25
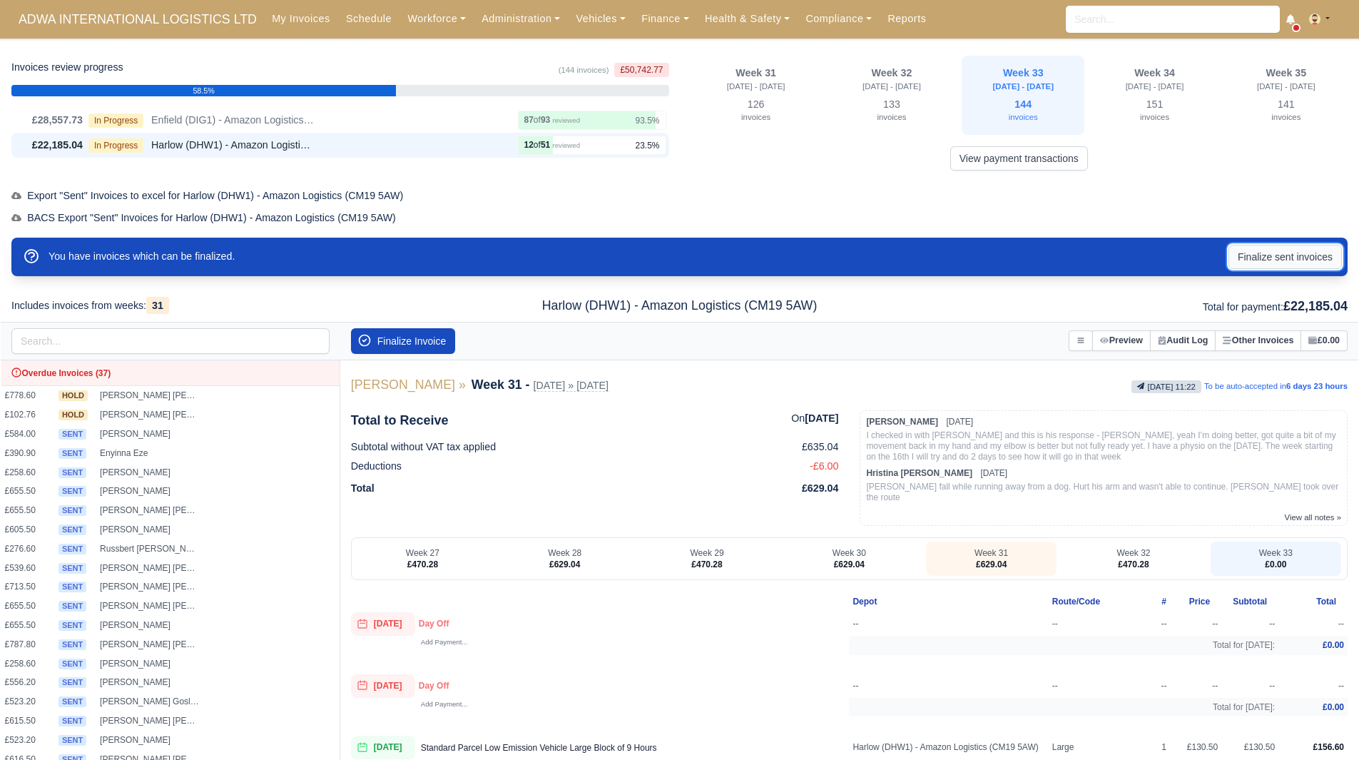
click at [1281, 259] on button "Finalize sent invoices" at bounding box center [1284, 257] width 113 height 24
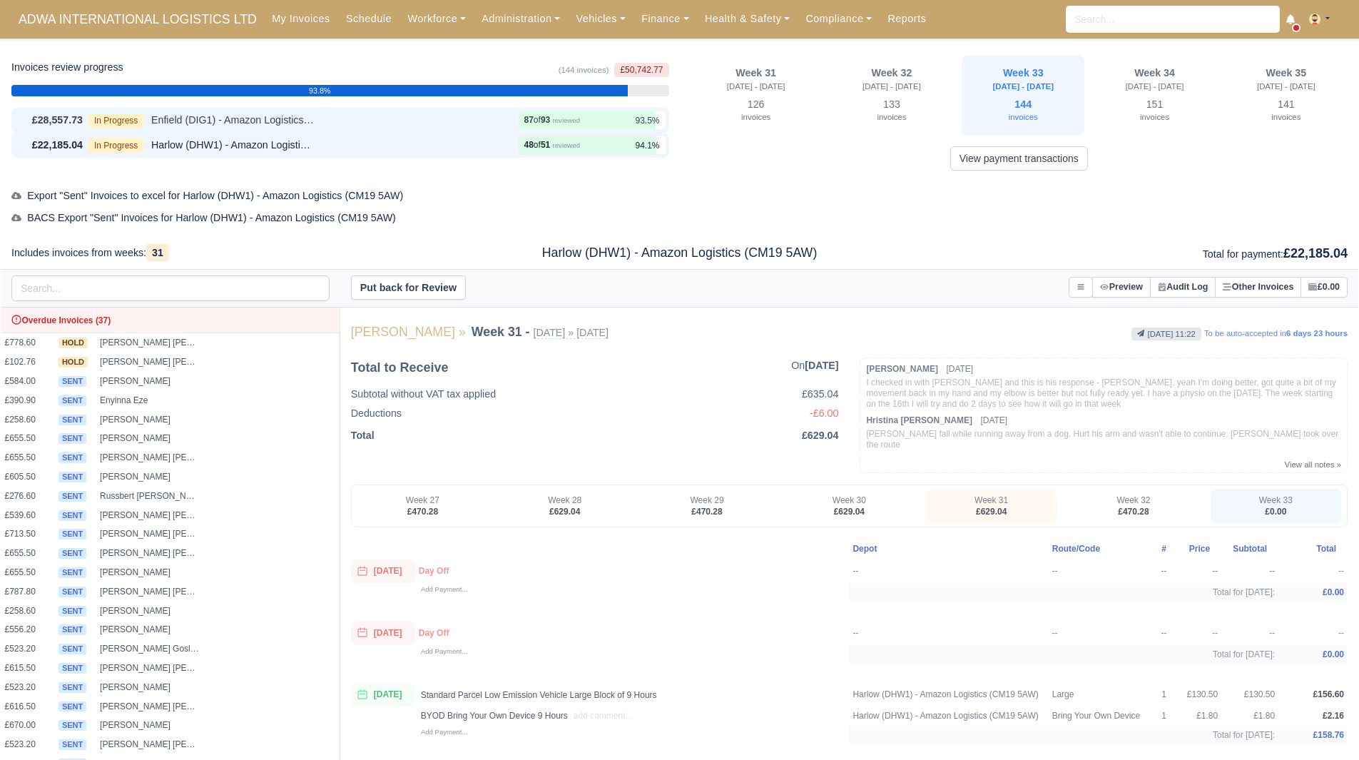
click at [412, 118] on div "In Progress Enfield (DIG1) - Amazon Logistics ULEZ (EN3 7PZ)" at bounding box center [300, 120] width 424 height 16
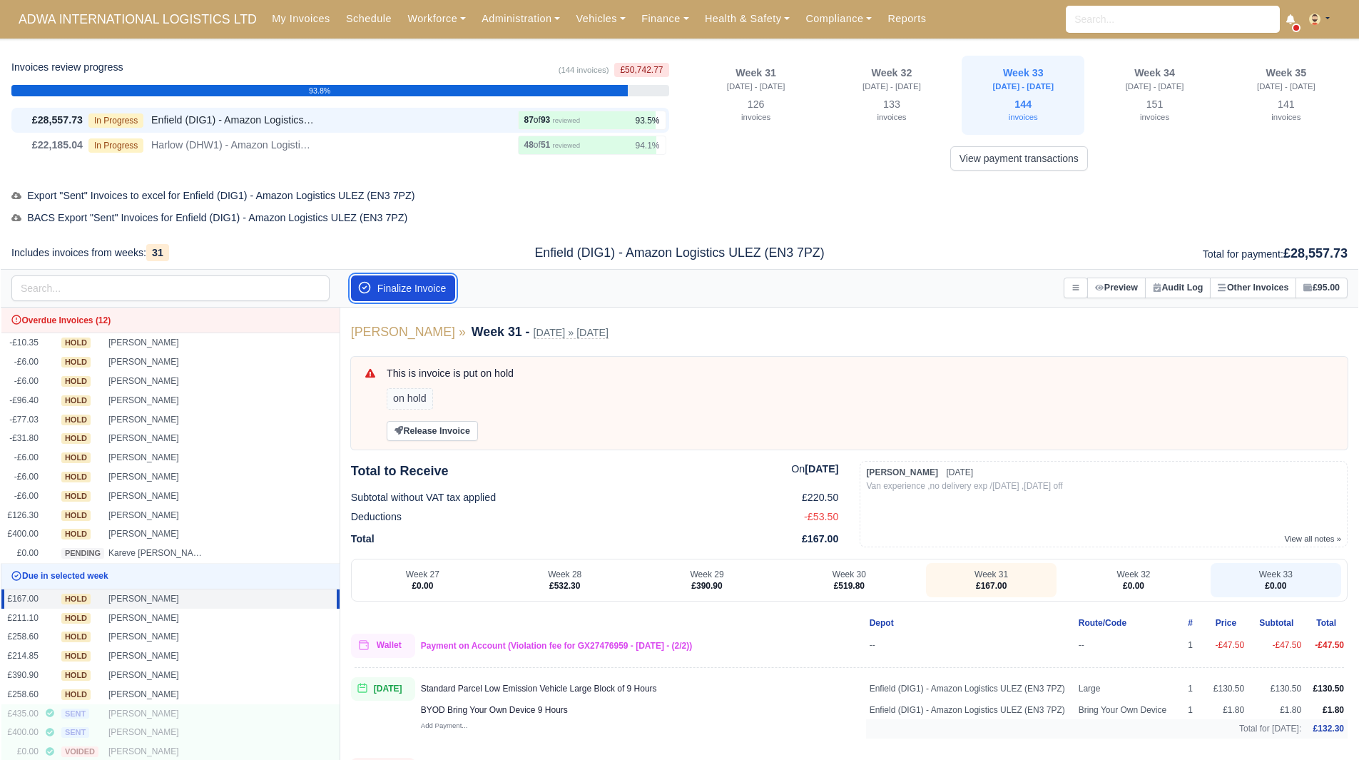
click at [432, 281] on button "Finalize Invoice" at bounding box center [403, 288] width 105 height 26
click at [430, 289] on button "Finalize Invoice" at bounding box center [403, 288] width 105 height 26
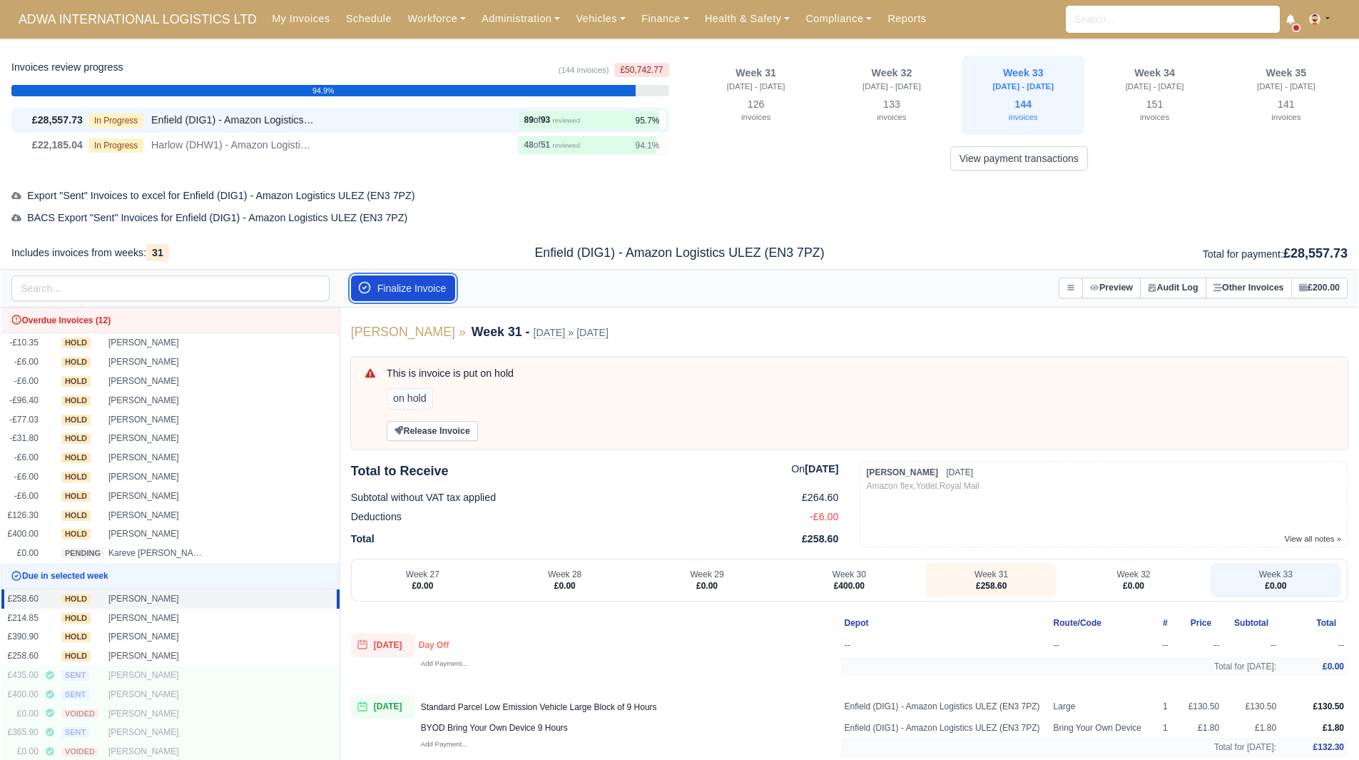
click at [430, 289] on button "Finalize Invoice" at bounding box center [403, 288] width 105 height 26
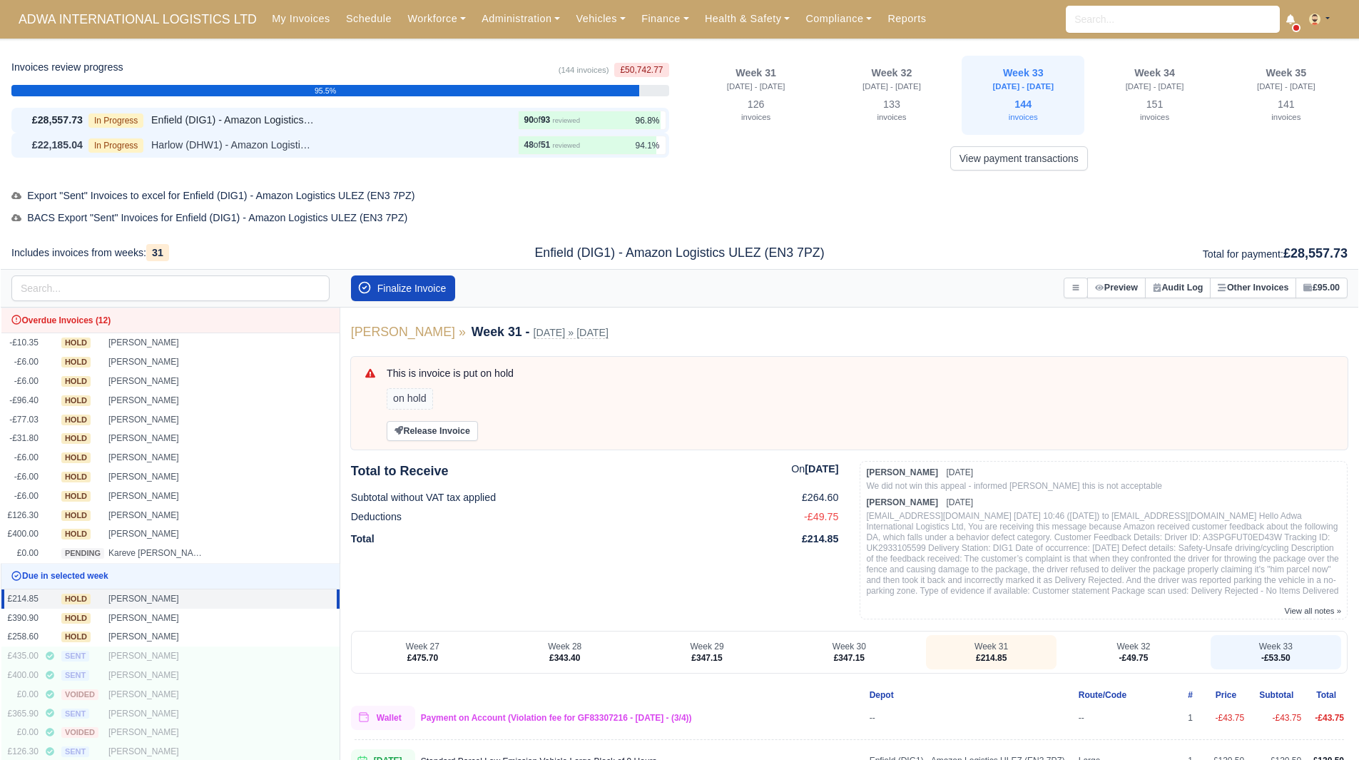
click at [447, 144] on div "In Progress Harlow (DHW1) - Amazon Logistics (CM19 5AW)" at bounding box center [300, 145] width 424 height 16
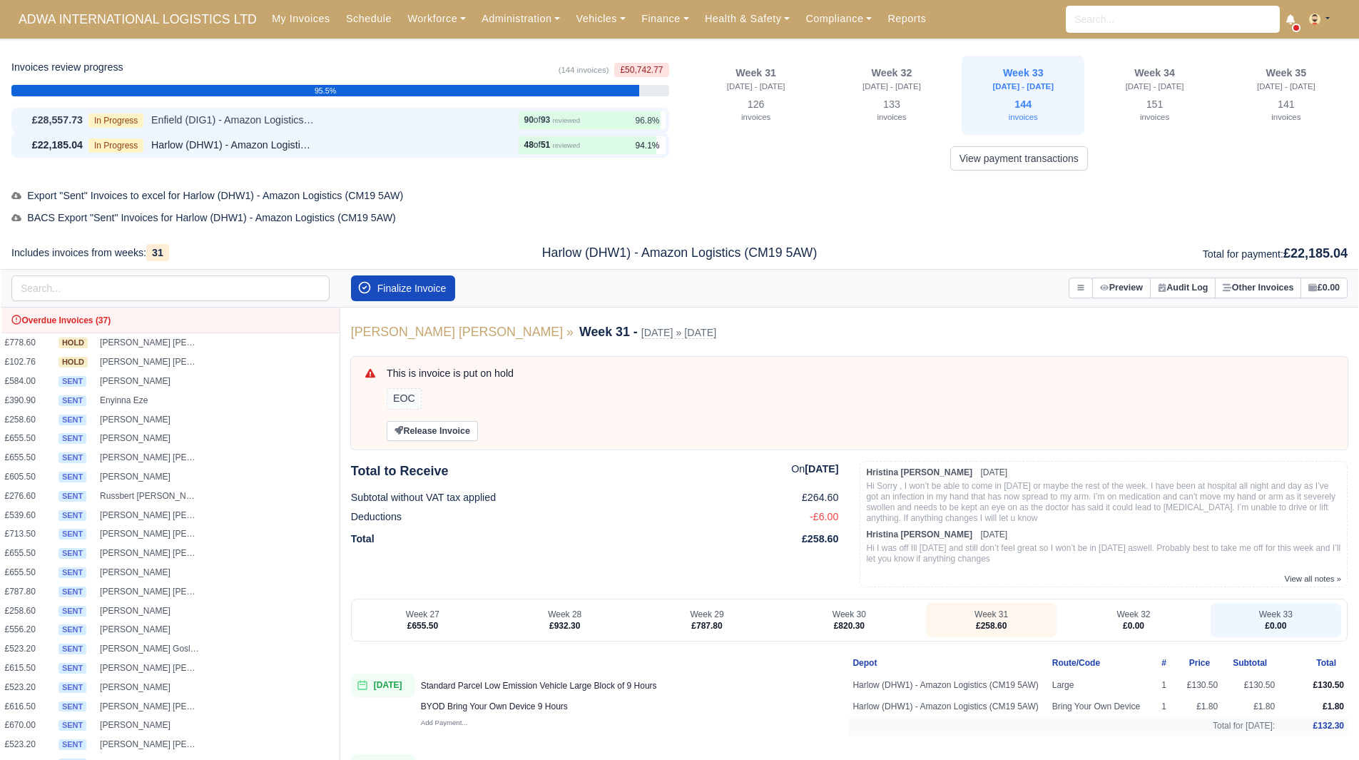
click at [457, 128] on div "In Progress Enfield (DIG1) - Amazon Logistics ULEZ (EN3 7PZ)" at bounding box center [300, 120] width 424 height 16
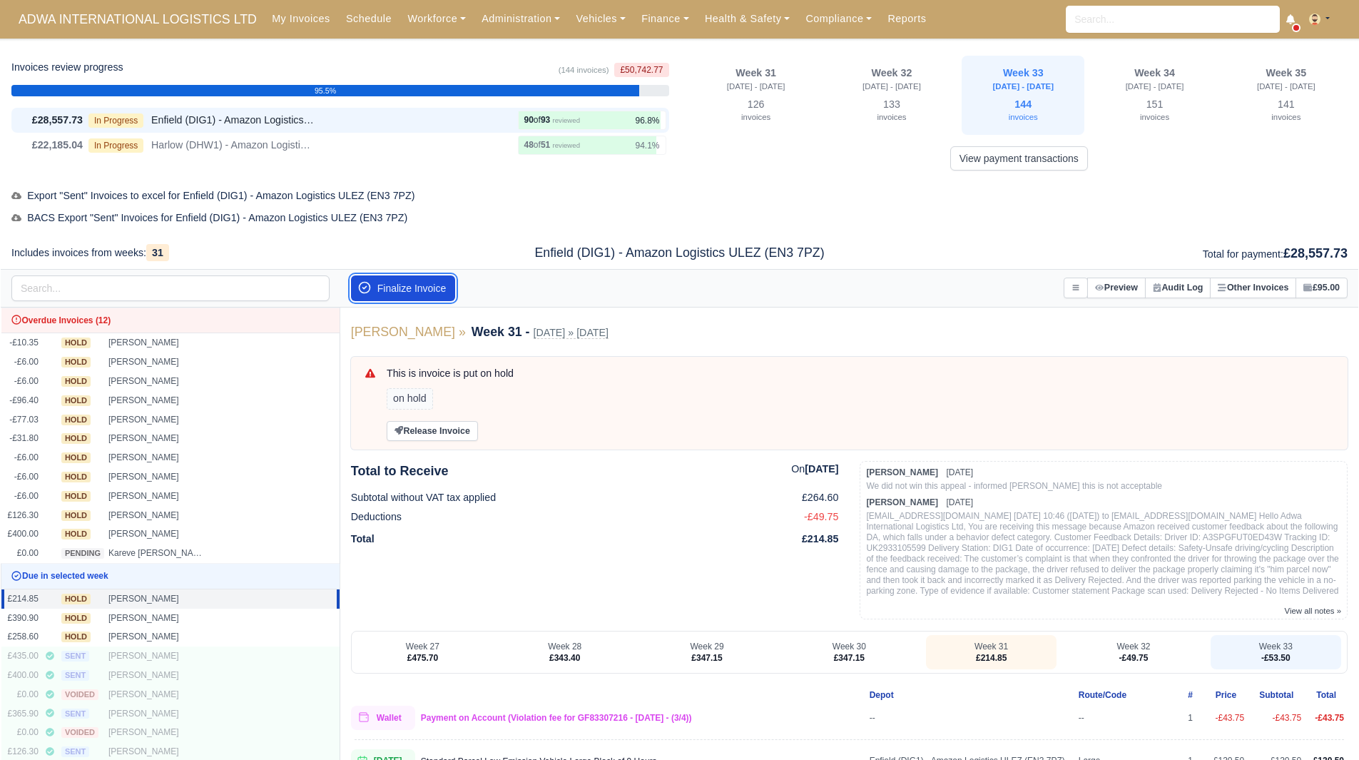
click at [407, 286] on button "Finalize Invoice" at bounding box center [403, 288] width 105 height 26
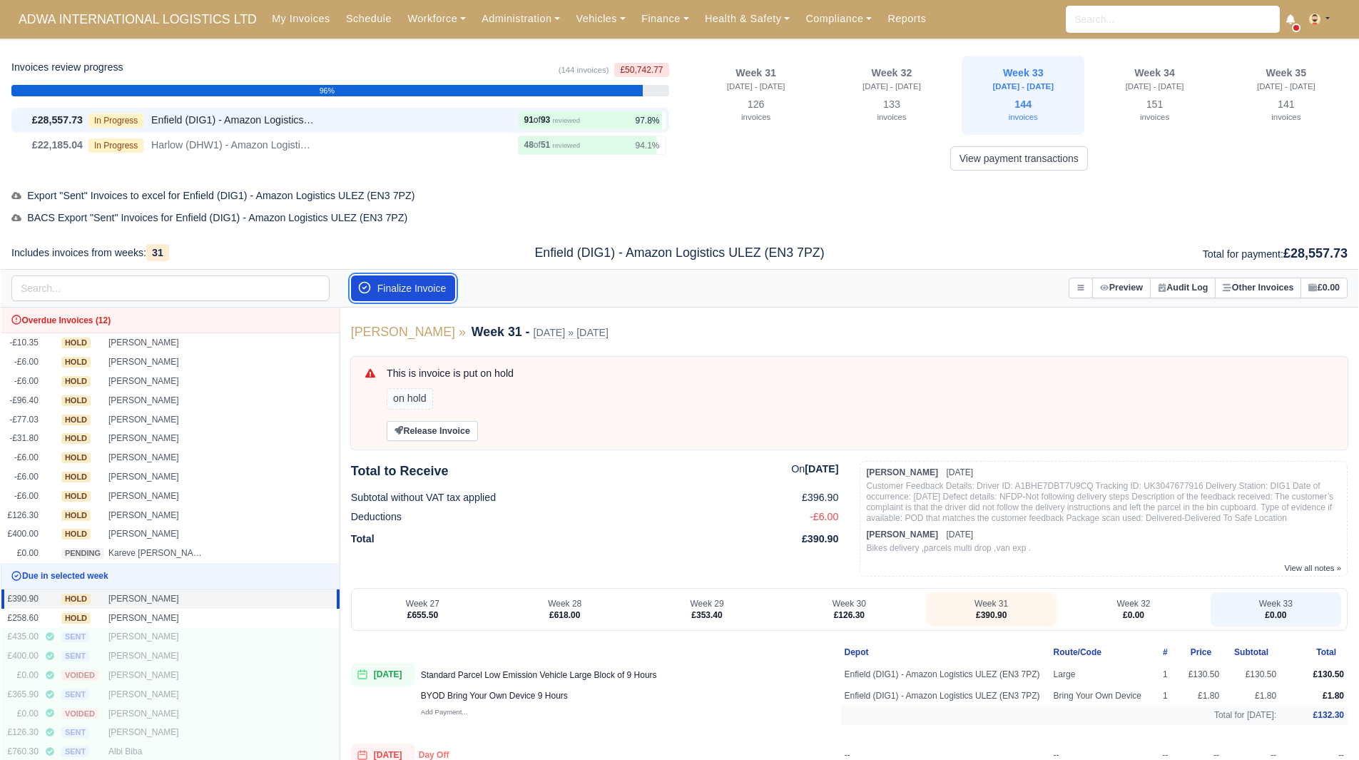
click at [407, 286] on button "Finalize Invoice" at bounding box center [403, 288] width 105 height 26
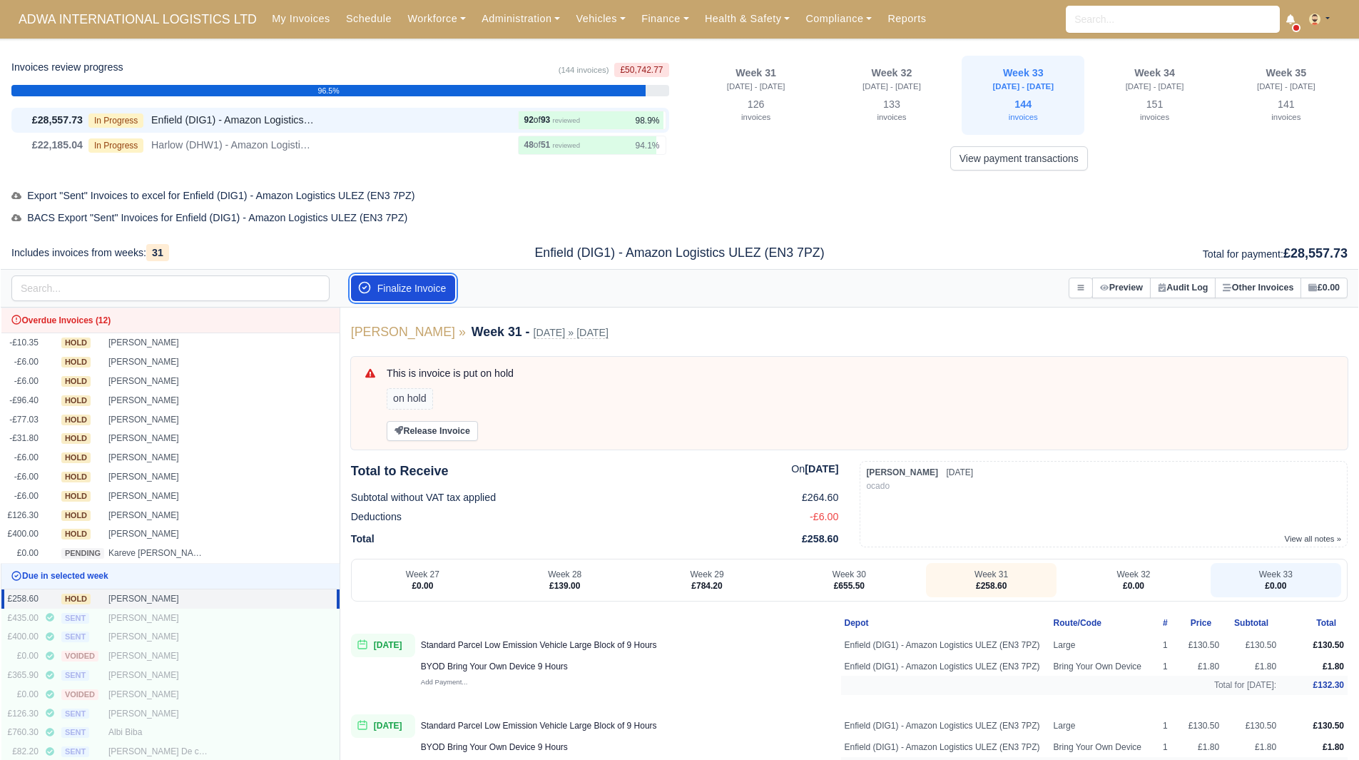
click at [407, 286] on button "Finalize Invoice" at bounding box center [403, 288] width 105 height 26
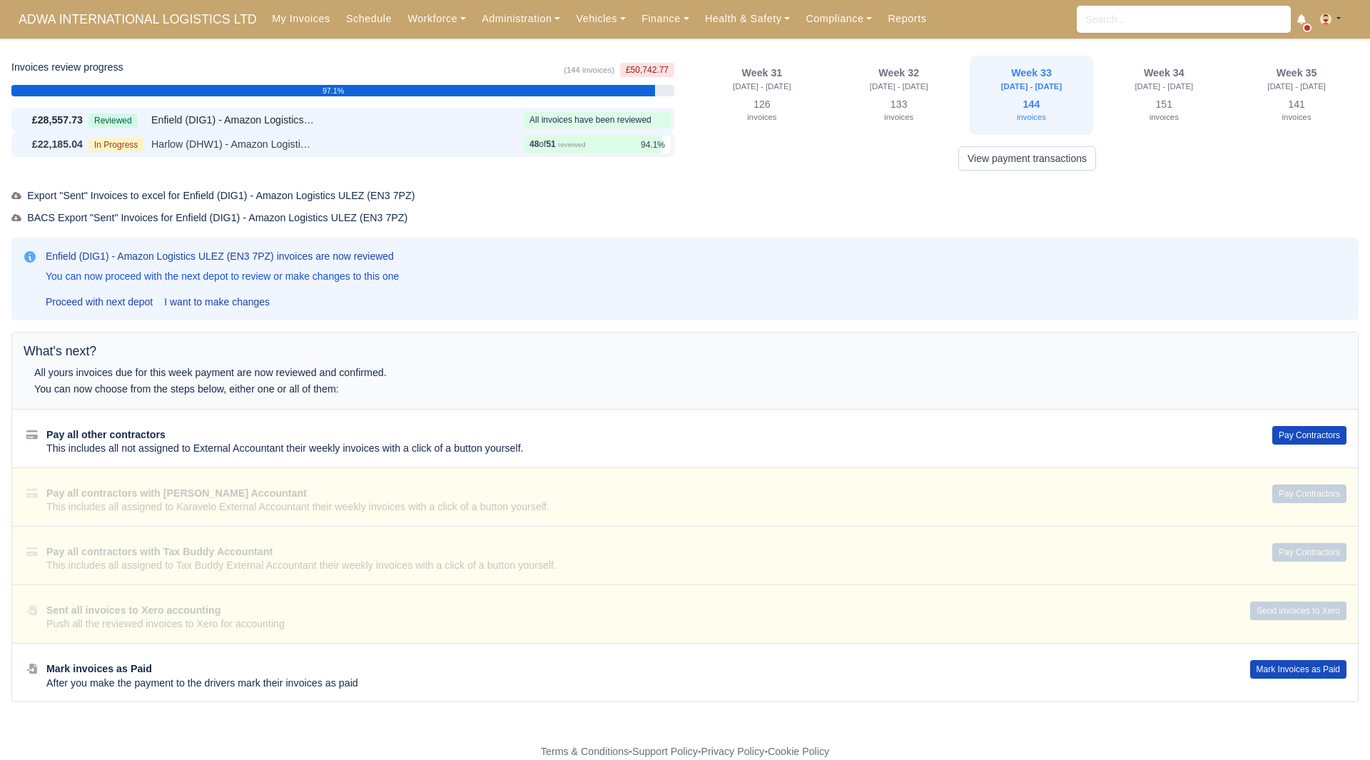
click at [397, 147] on div "In Progress Harlow (DHW1) - Amazon Logistics (CM19 5AW)" at bounding box center [302, 144] width 429 height 16
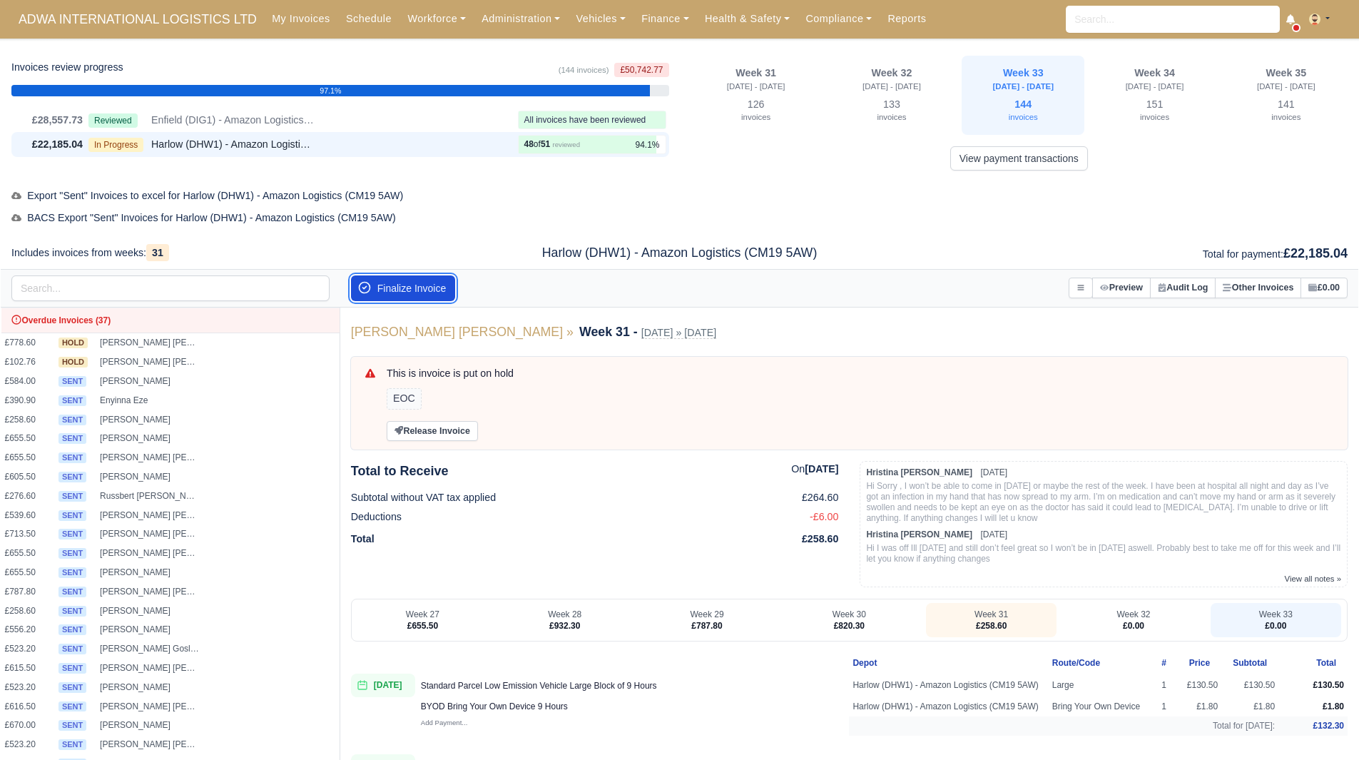
click at [431, 299] on button "Finalize Invoice" at bounding box center [403, 288] width 105 height 26
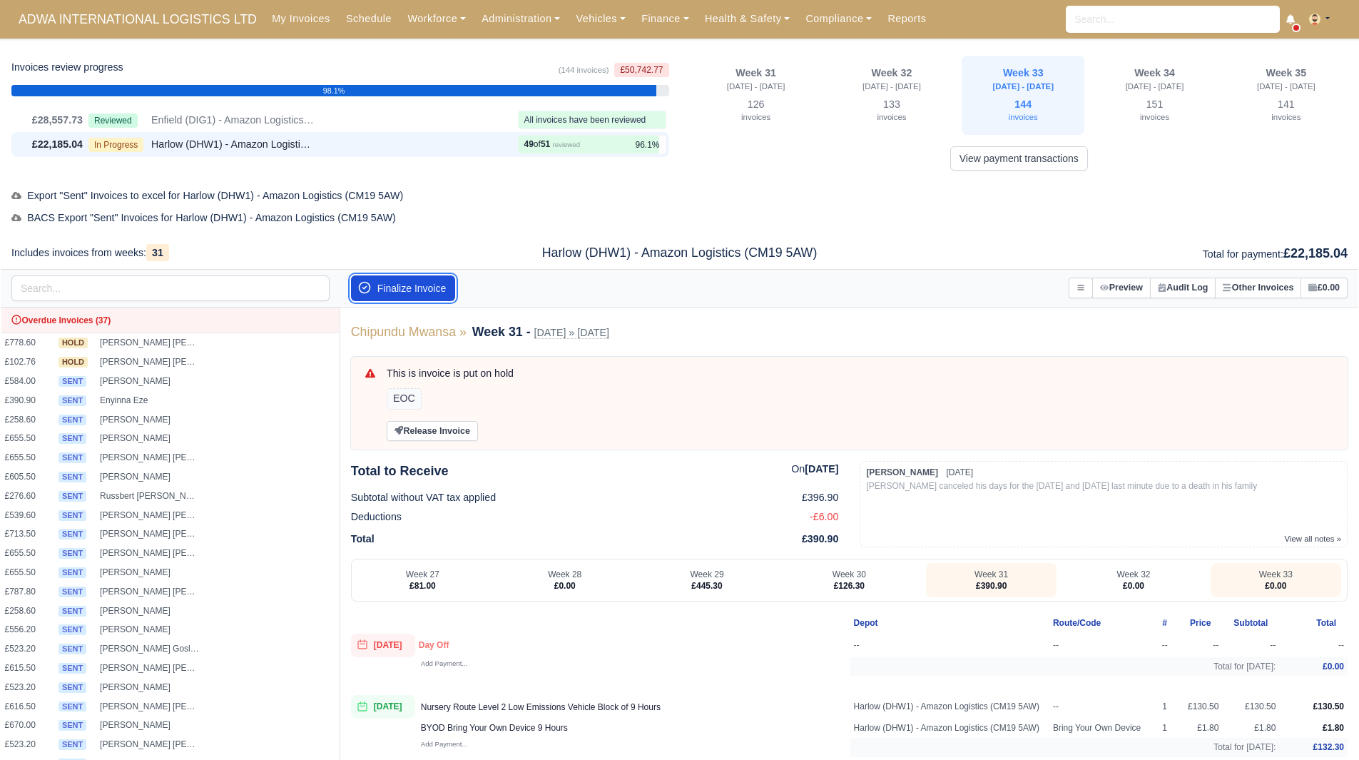
click at [431, 299] on button "Finalize Invoice" at bounding box center [403, 288] width 105 height 26
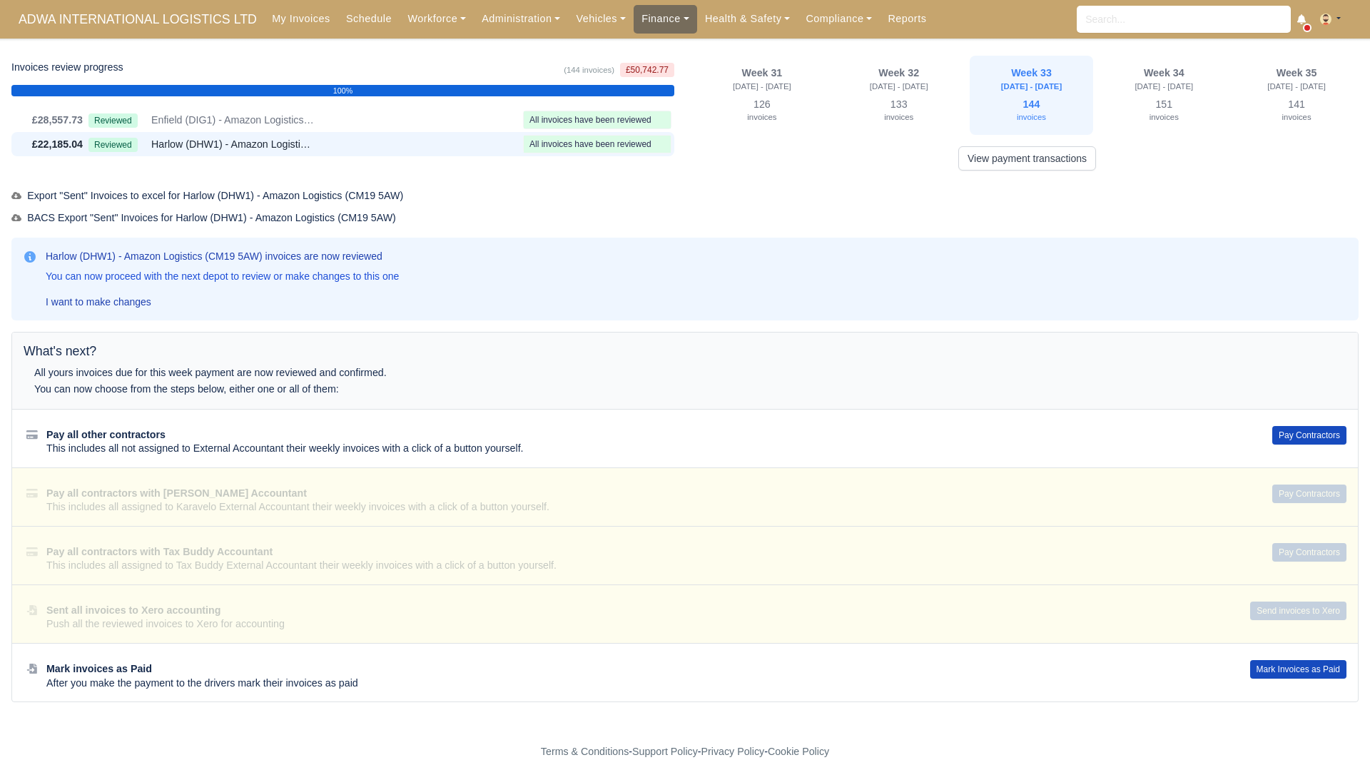
click at [634, 23] on link "Finance" at bounding box center [665, 19] width 63 height 28
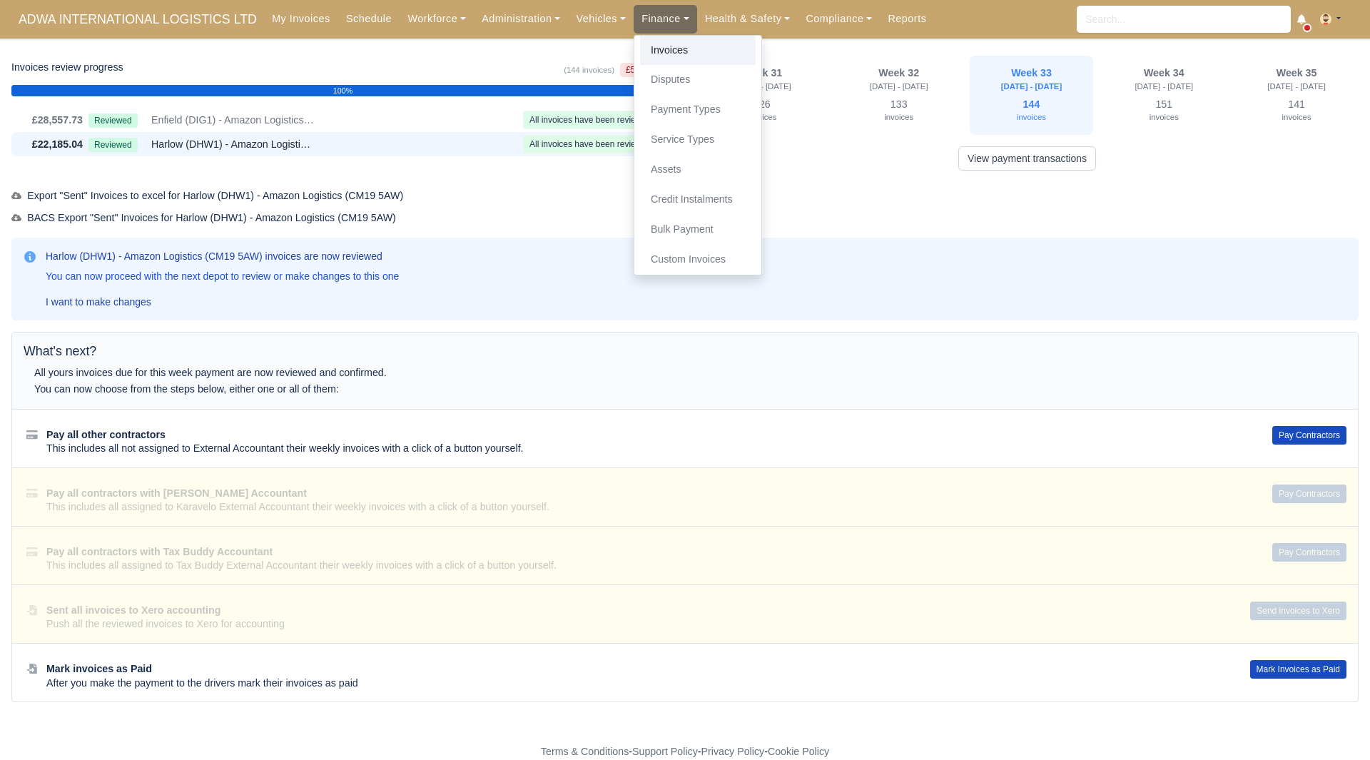
click at [640, 44] on link "Invoices" at bounding box center [698, 51] width 116 height 30
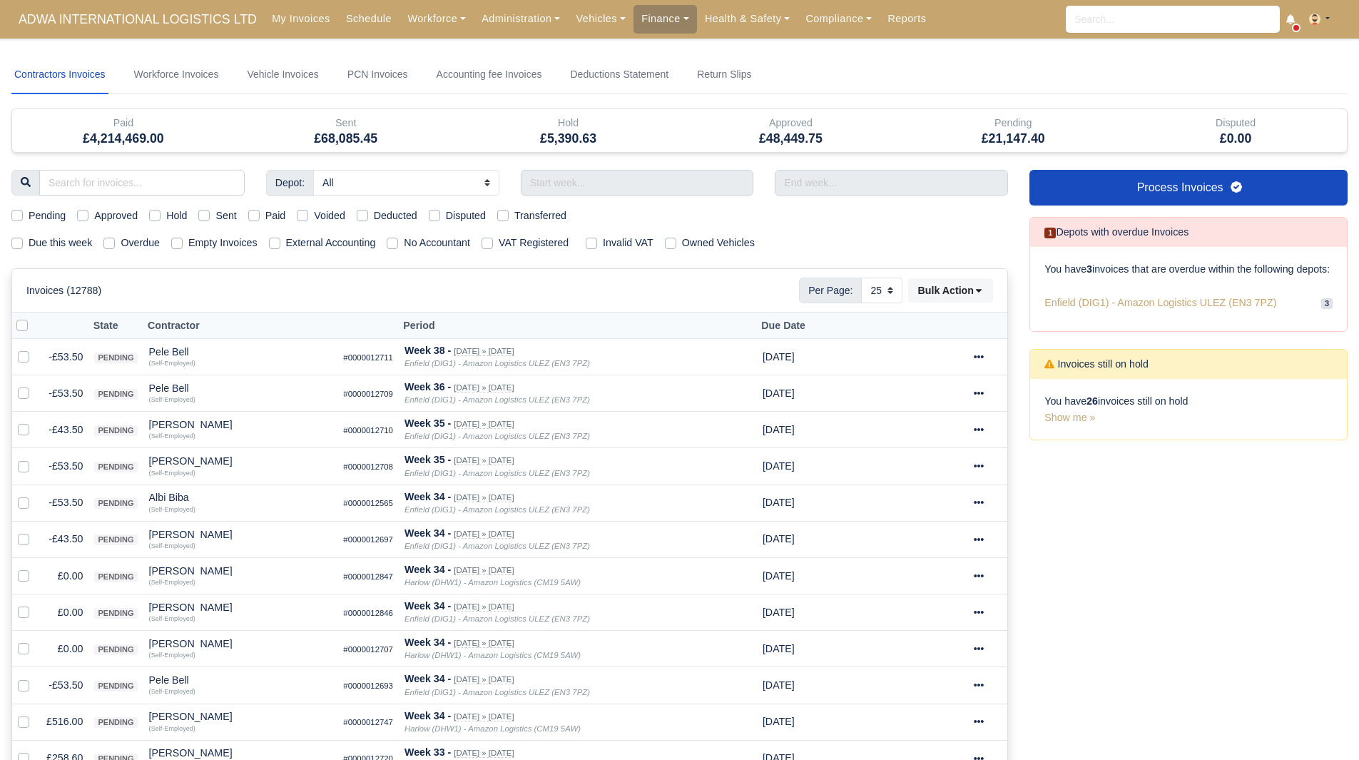
select select "25"
click at [56, 236] on label "Due this week" at bounding box center [60, 243] width 63 height 16
click at [23, 236] on input "Due this week" at bounding box center [16, 240] width 11 height 11
checkbox input "true"
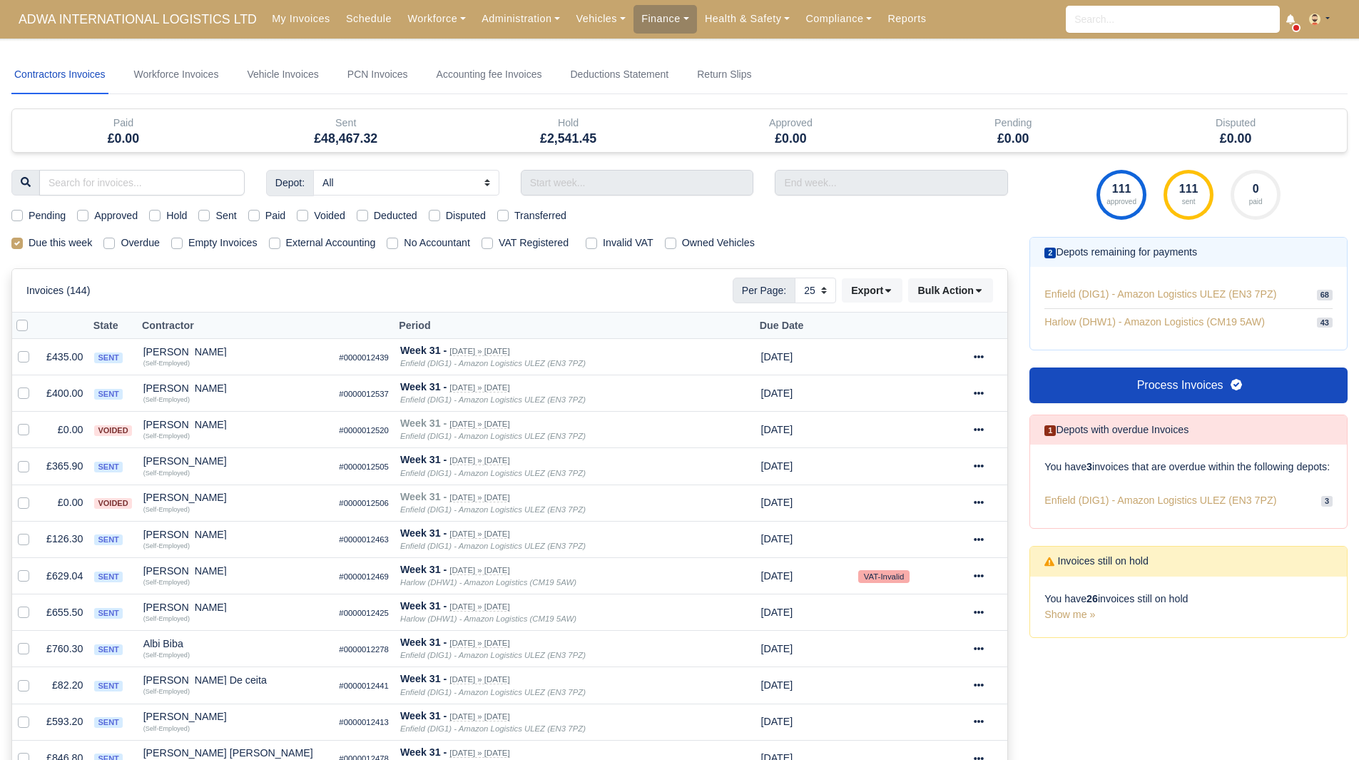
click at [166, 217] on label "Hold" at bounding box center [176, 216] width 21 height 16
click at [161, 217] on input "Hold" at bounding box center [154, 213] width 11 height 11
checkbox input "true"
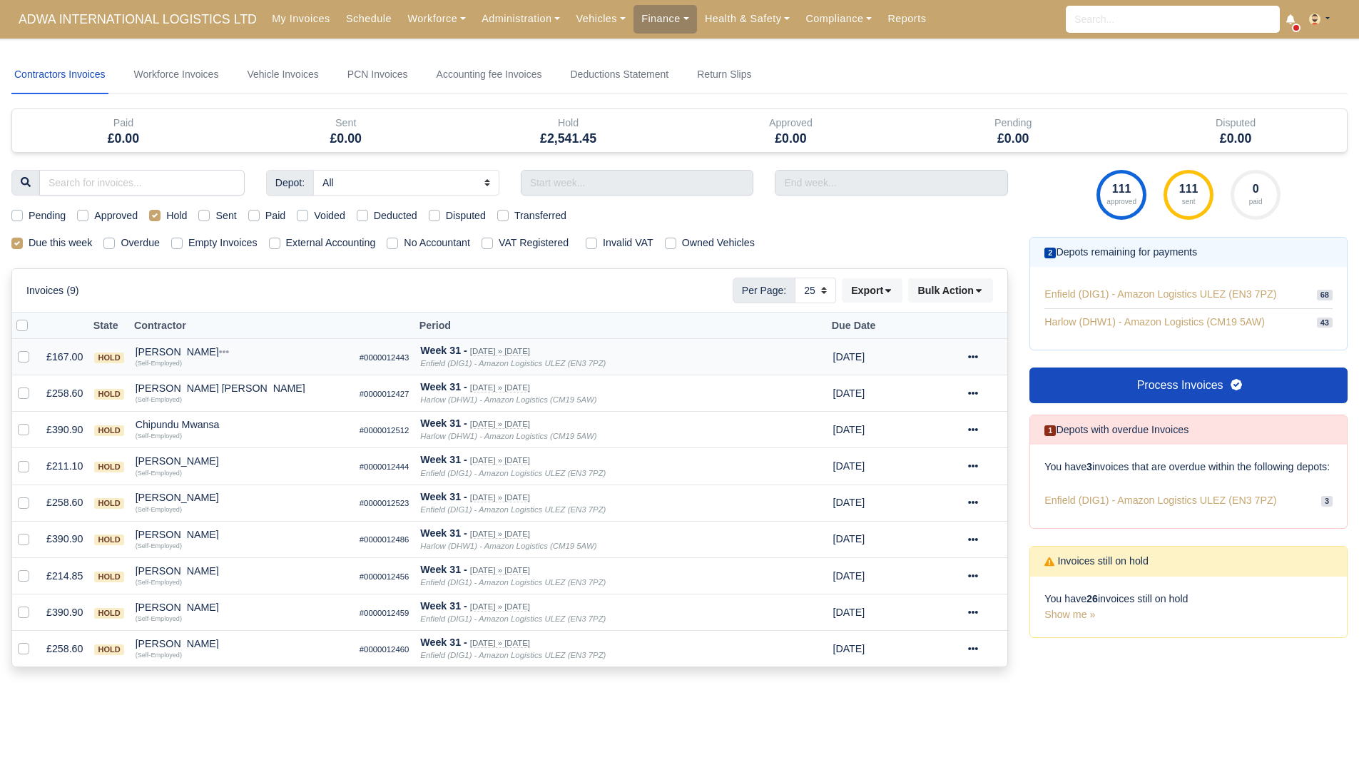
click at [174, 357] on div "[PERSON_NAME]" at bounding box center [242, 352] width 213 height 10
click at [268, 394] on button "Other Invoices" at bounding box center [323, 392] width 211 height 21
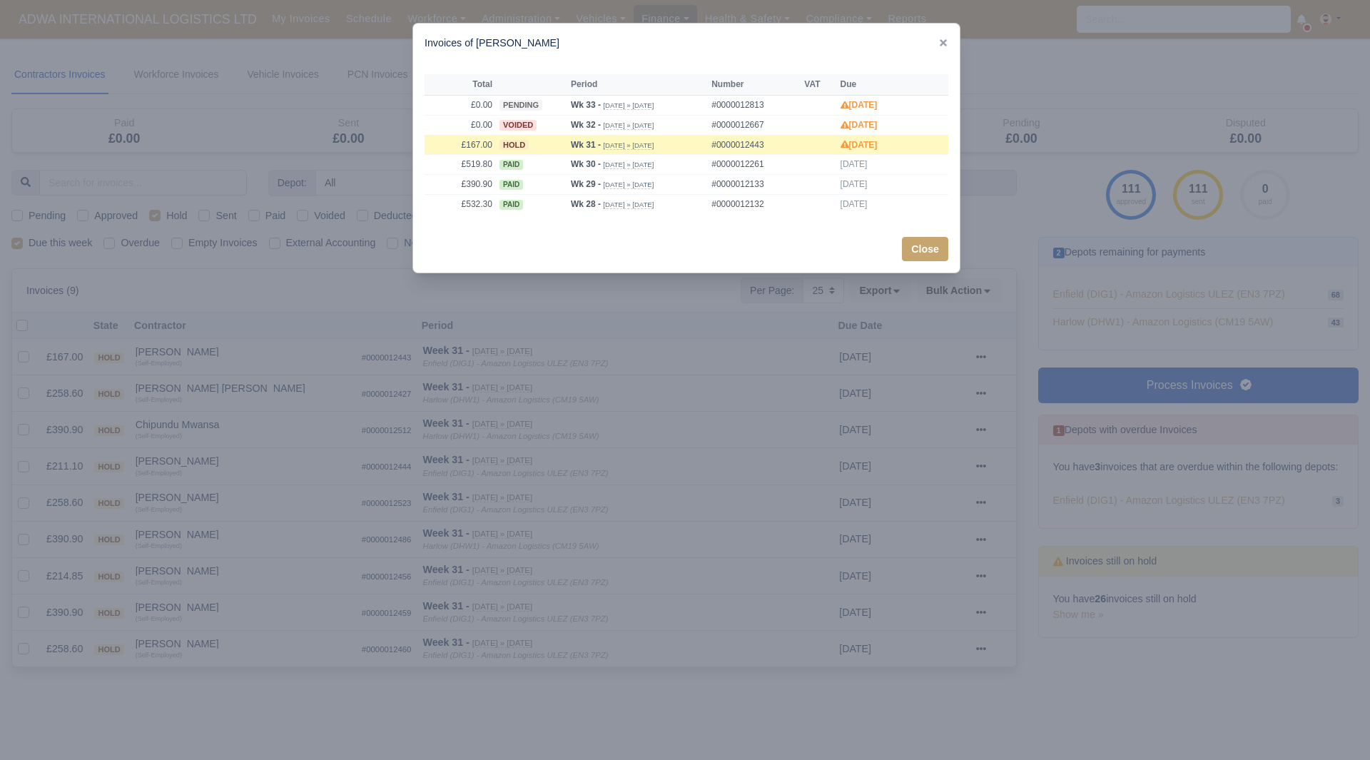
click at [223, 385] on div at bounding box center [685, 380] width 1370 height 760
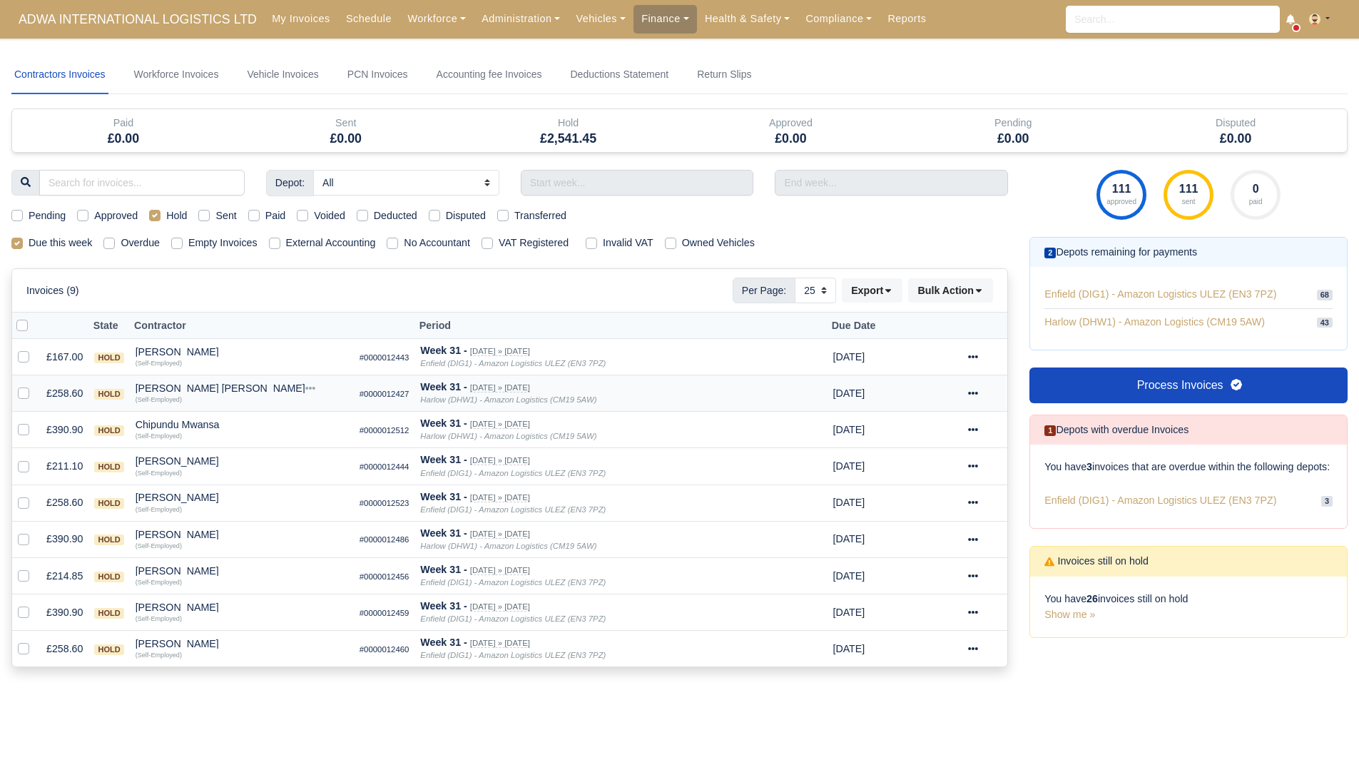
click at [170, 397] on small "(Self-Employed)" at bounding box center [159, 399] width 46 height 7
click at [177, 392] on div "[PERSON_NAME] [PERSON_NAME]" at bounding box center [242, 388] width 213 height 10
click at [238, 428] on button "Other Invoices" at bounding box center [323, 428] width 211 height 21
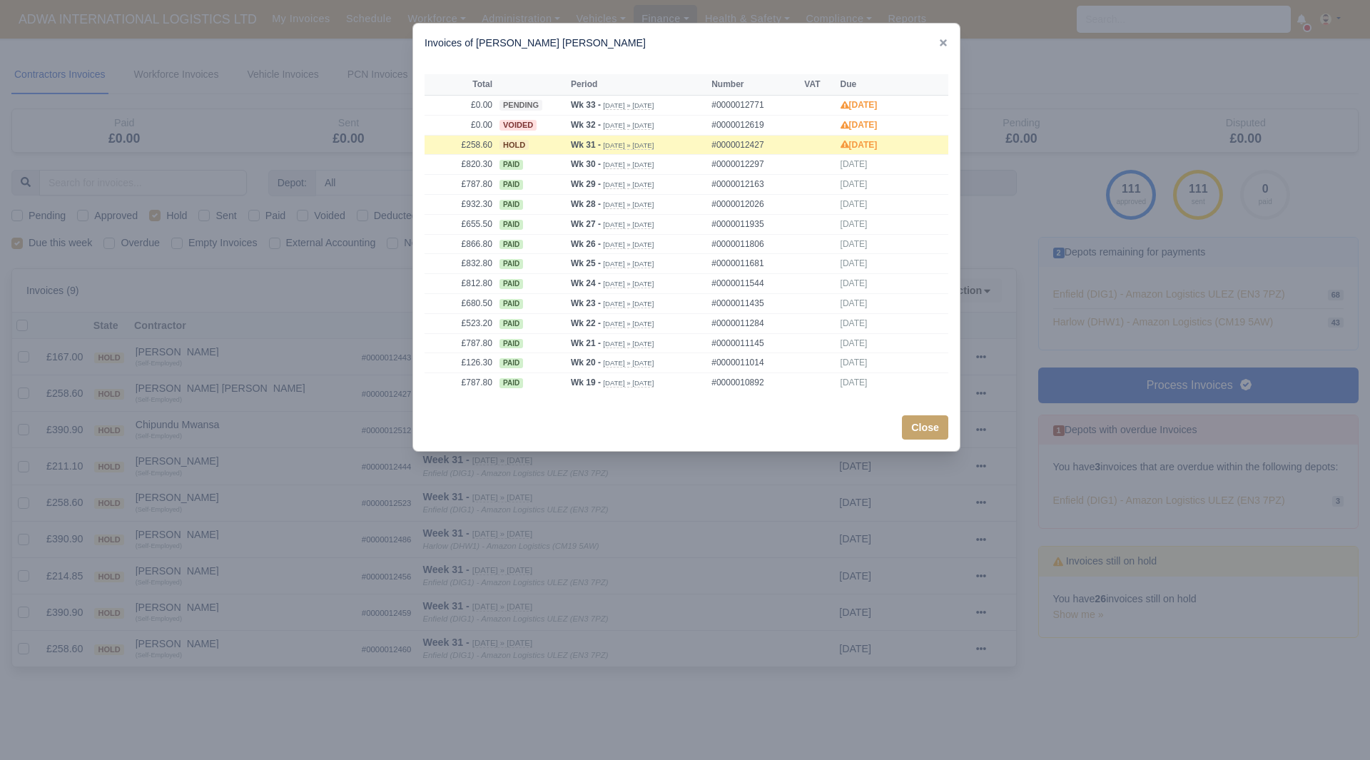
click at [215, 420] on div at bounding box center [685, 380] width 1370 height 760
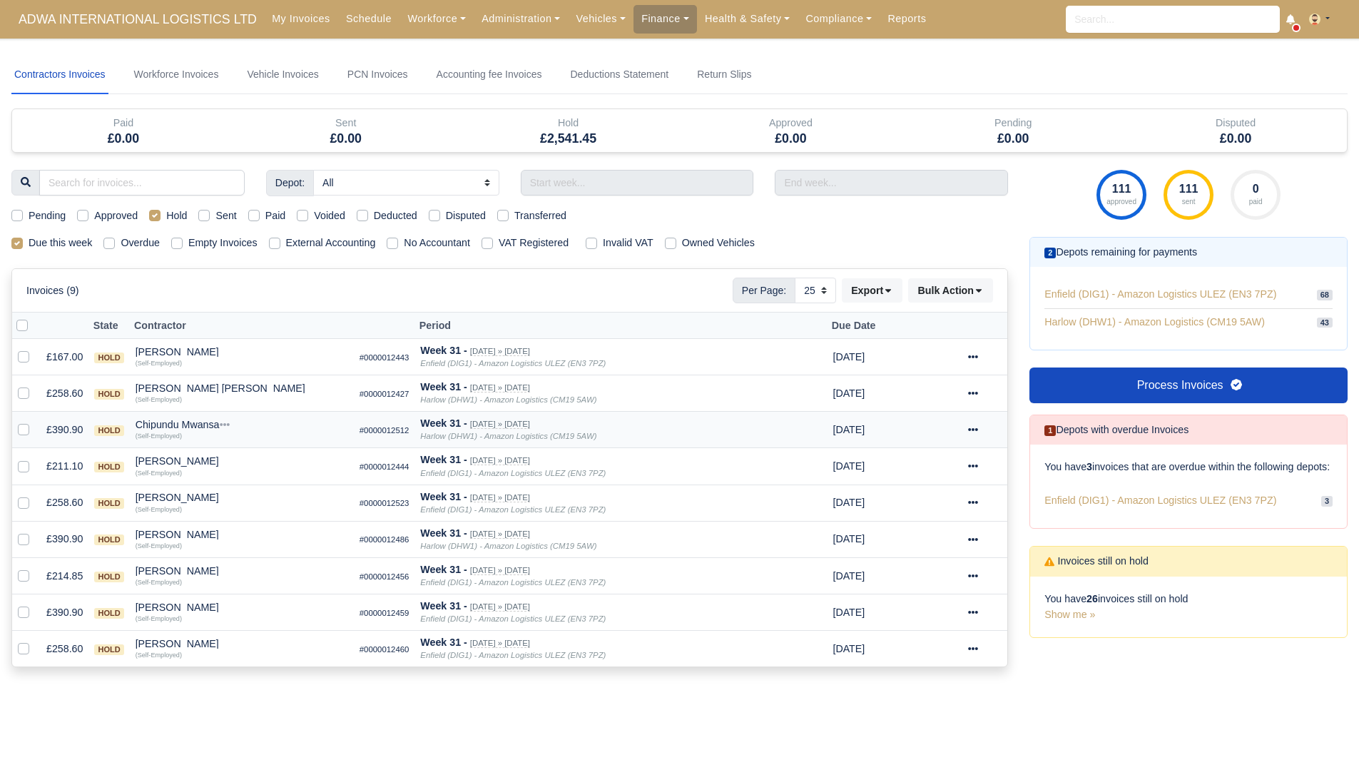
click at [203, 420] on div "Chipundu Mwansa" at bounding box center [242, 424] width 213 height 10
click at [253, 464] on button "Other Invoices" at bounding box center [323, 464] width 211 height 21
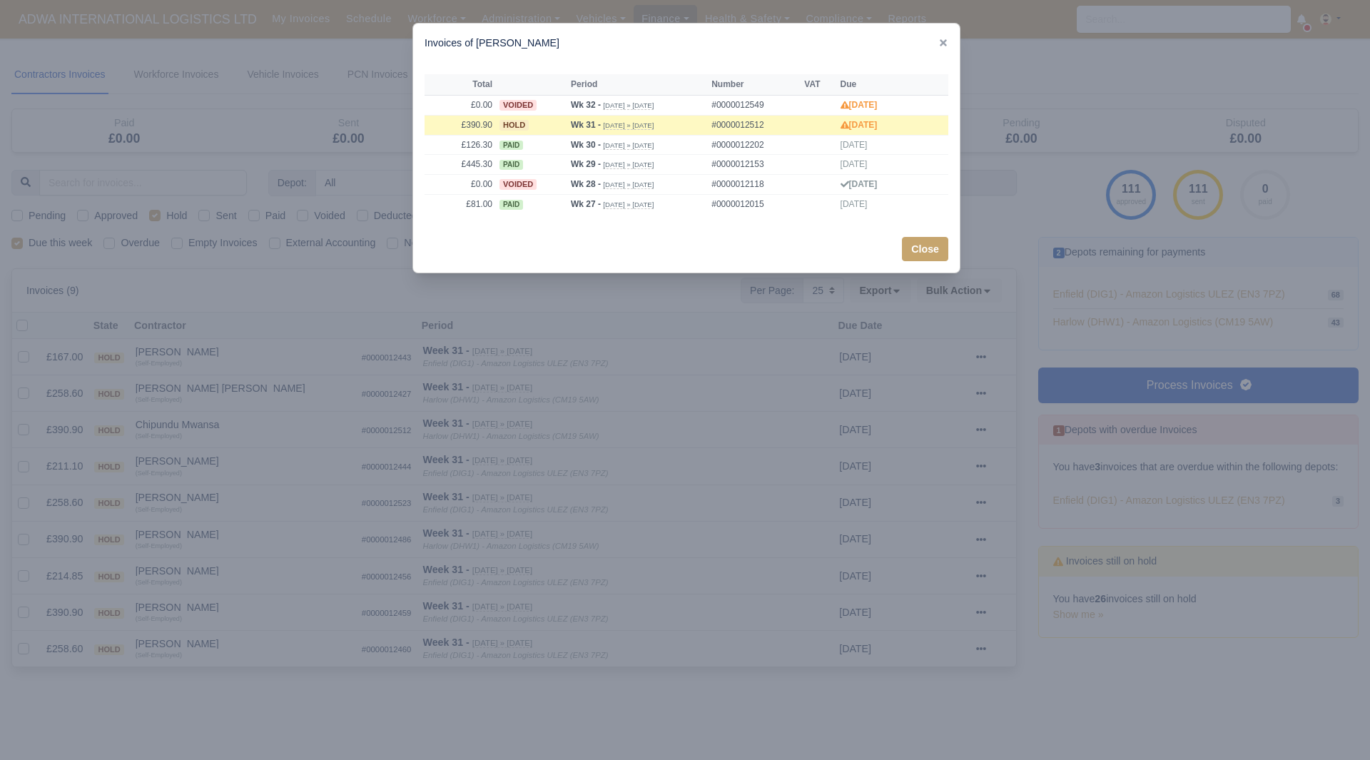
click at [225, 459] on div at bounding box center [685, 380] width 1370 height 760
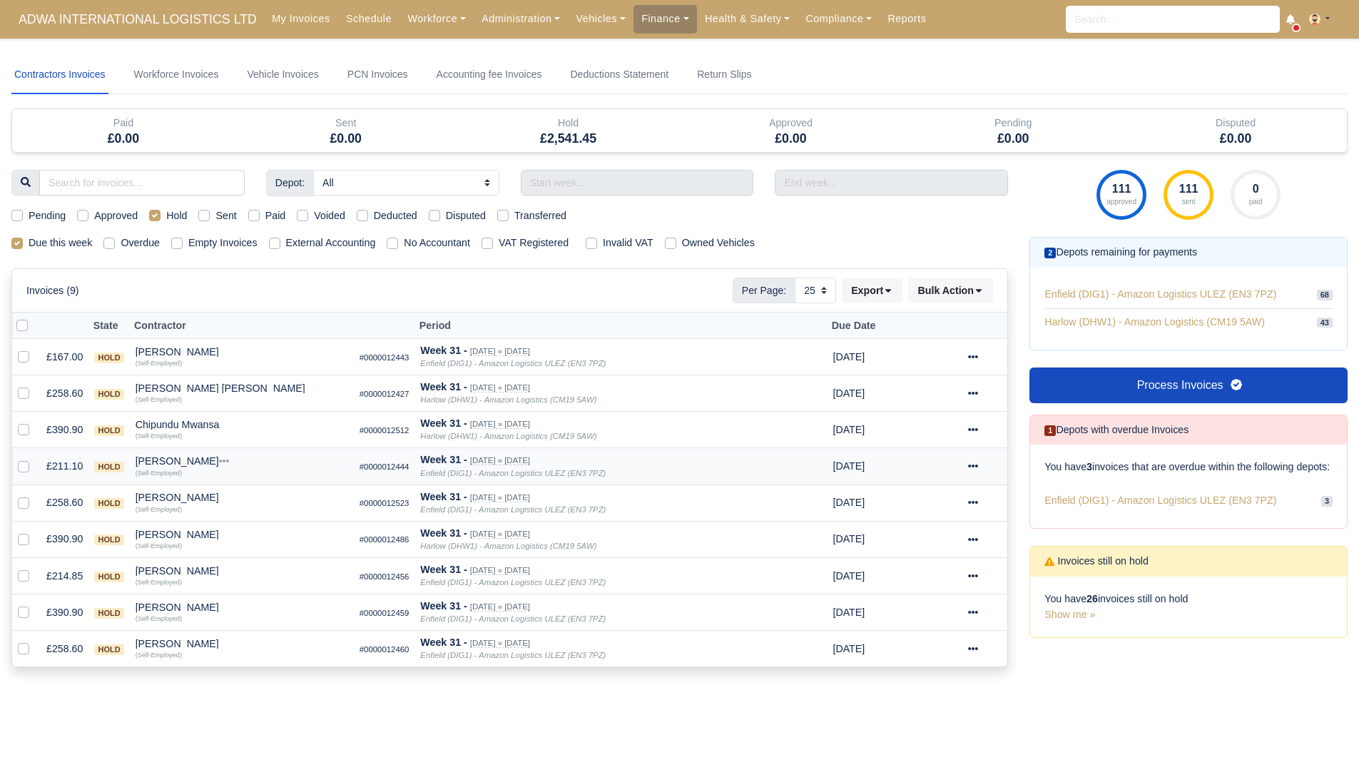
click at [193, 459] on div "[PERSON_NAME]" at bounding box center [242, 461] width 213 height 10
click at [246, 499] on button "Other Invoices" at bounding box center [323, 501] width 211 height 21
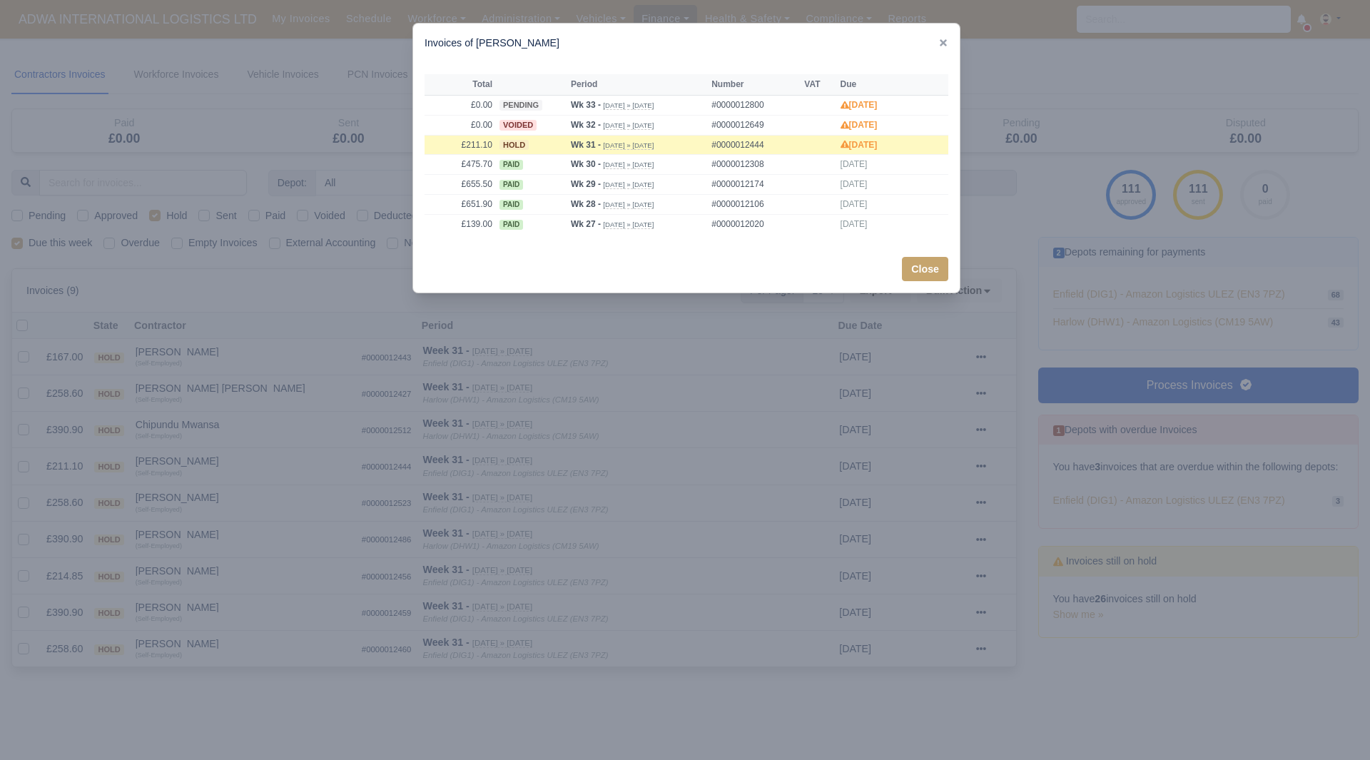
click at [218, 494] on div at bounding box center [685, 380] width 1370 height 760
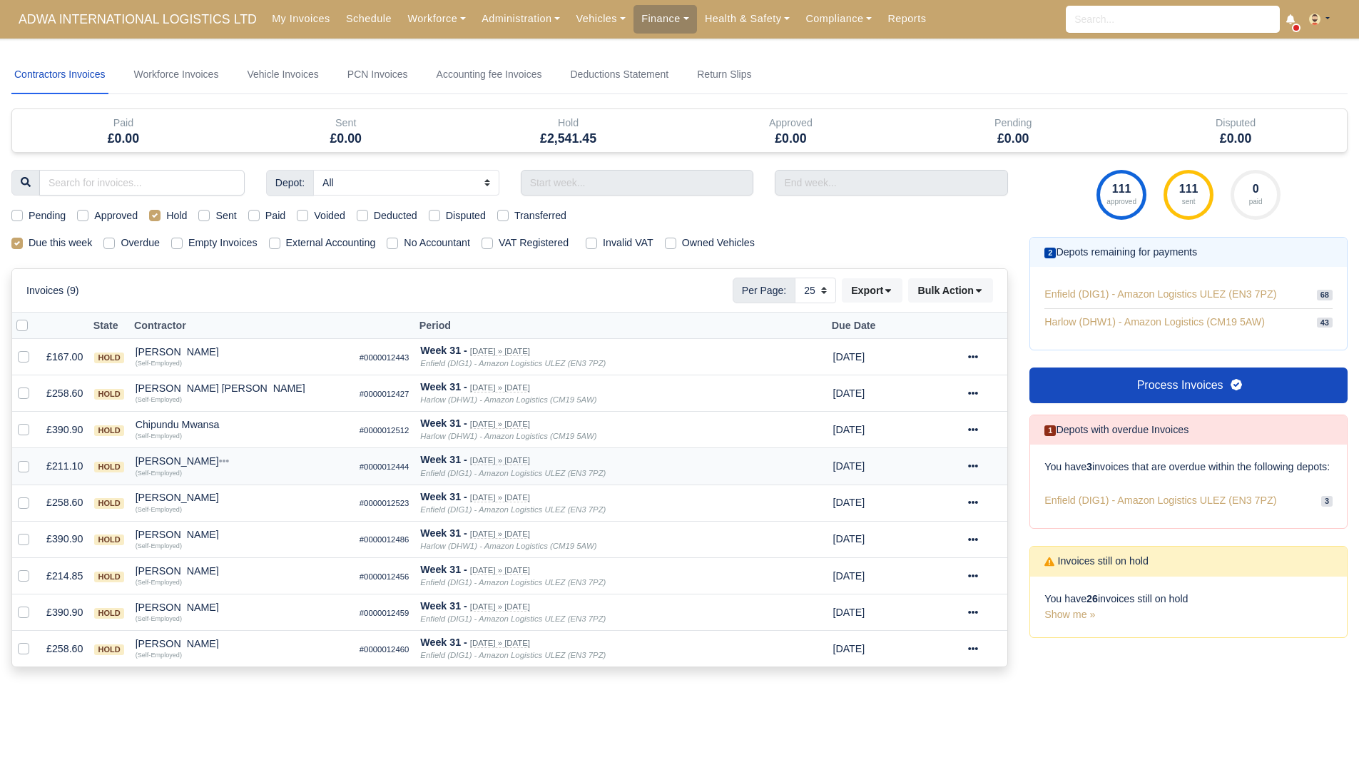
click at [175, 466] on div "[PERSON_NAME]" at bounding box center [242, 461] width 213 height 10
click at [255, 499] on button "Other Invoices" at bounding box center [323, 501] width 211 height 21
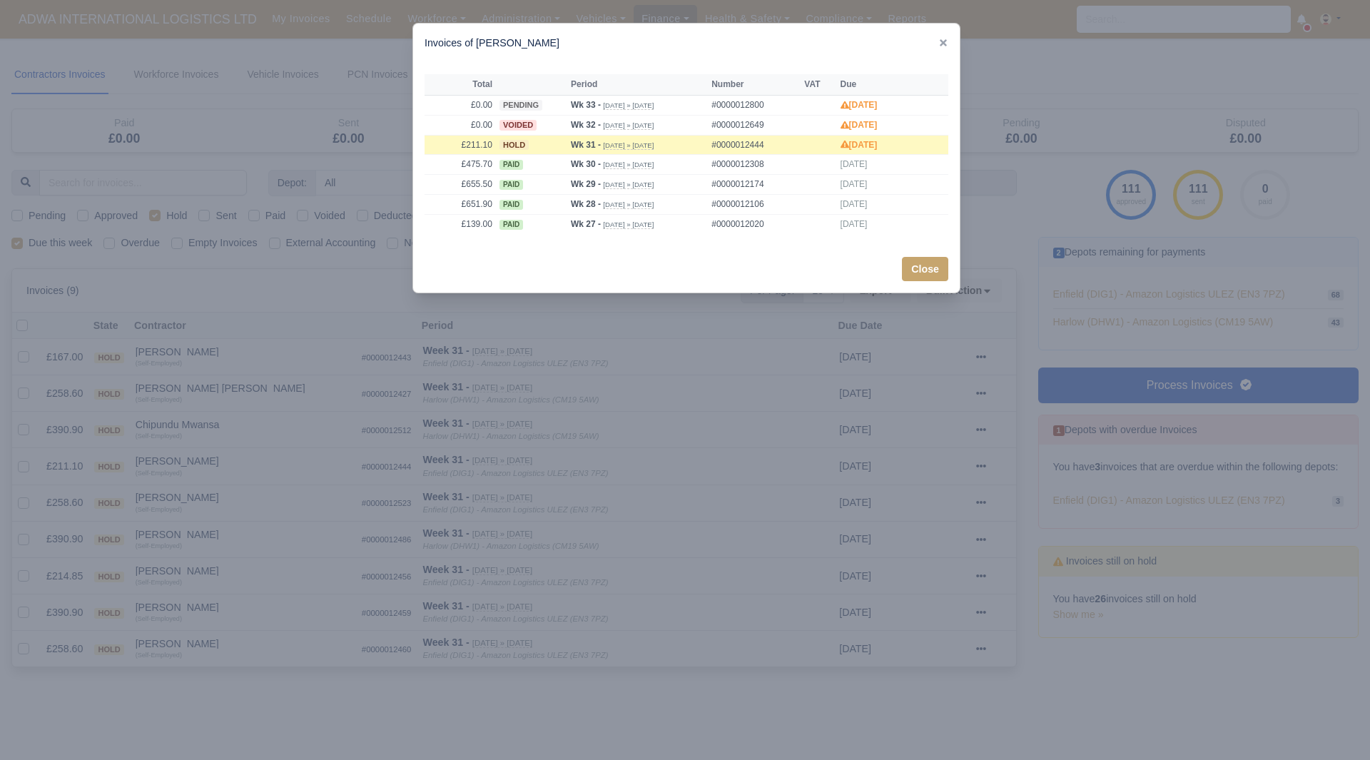
click at [207, 501] on div at bounding box center [685, 380] width 1370 height 760
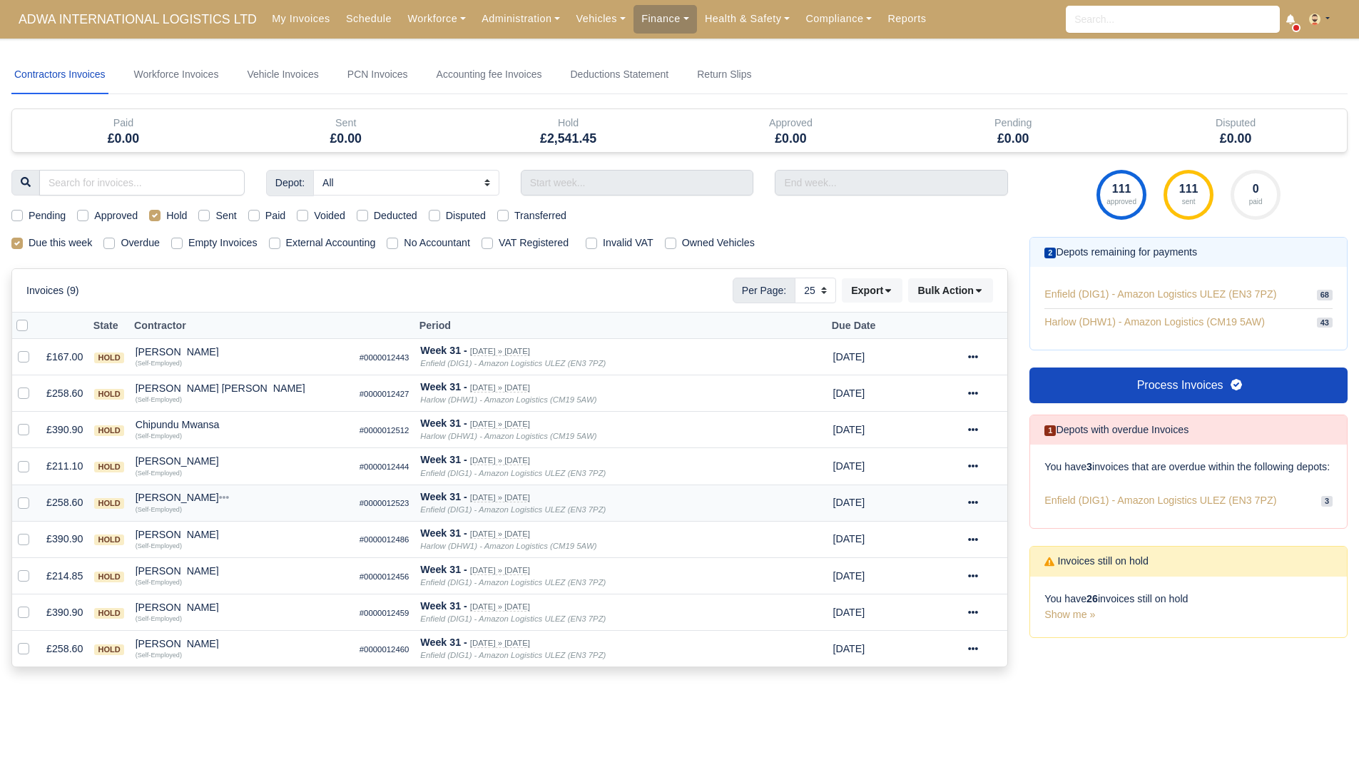
click at [186, 497] on div "Mahdi Shahenda" at bounding box center [242, 497] width 213 height 10
click at [243, 536] on button "Other Invoices" at bounding box center [323, 537] width 211 height 21
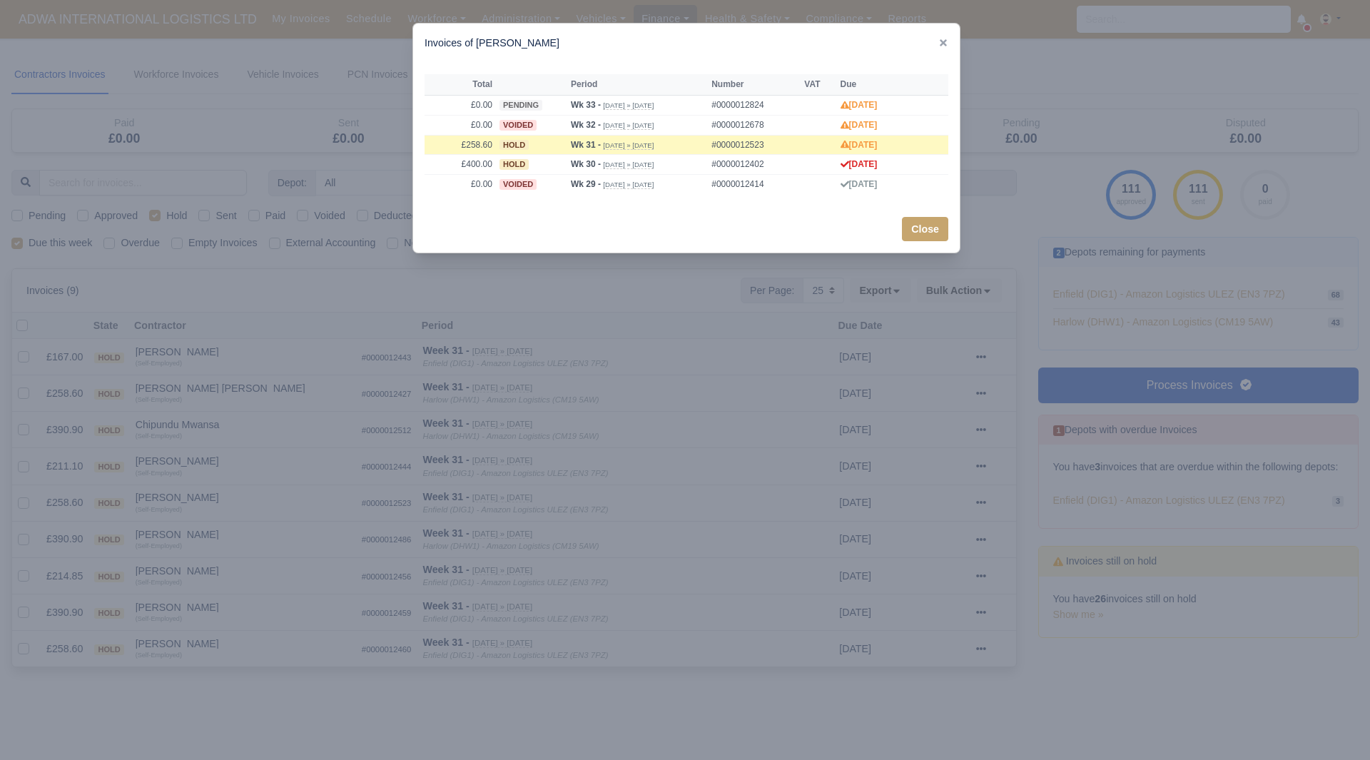
click at [179, 495] on div at bounding box center [685, 380] width 1370 height 760
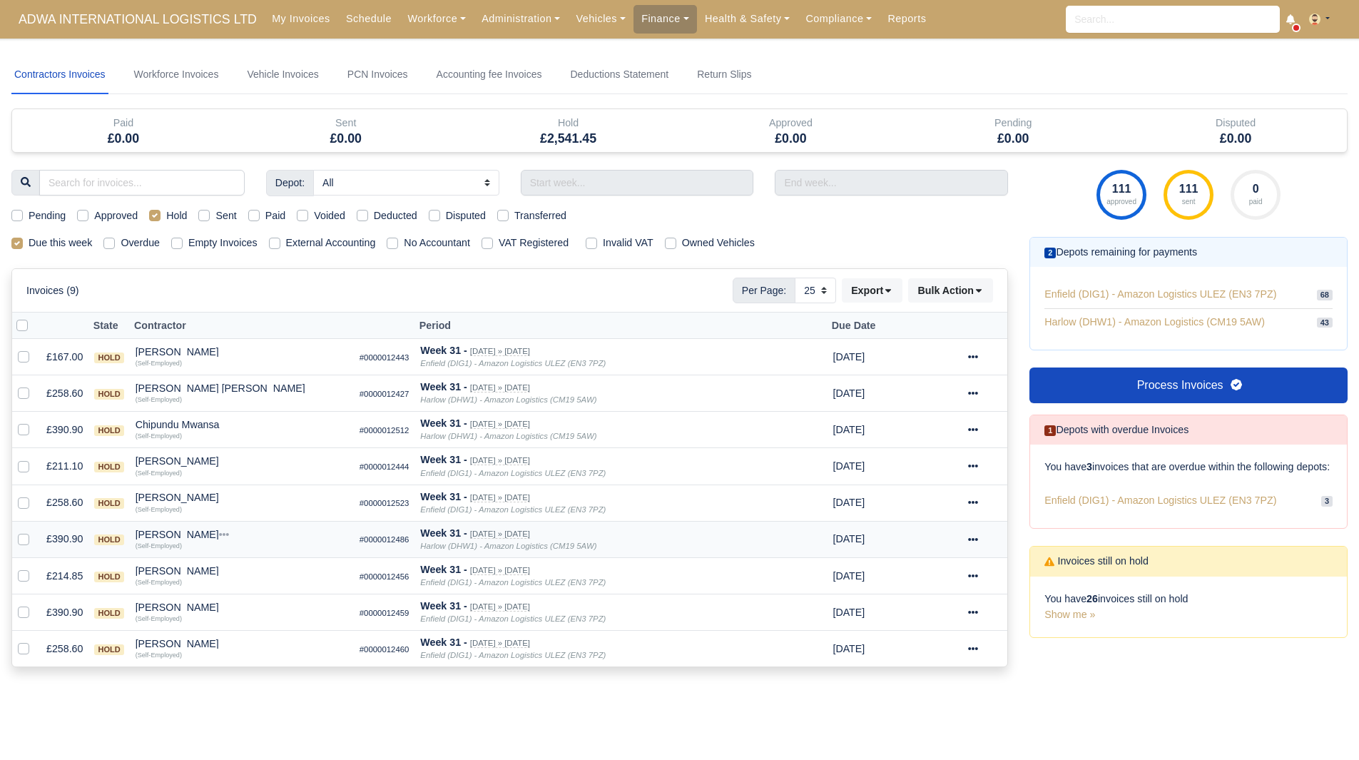
click at [175, 536] on div "Mhretab Welday" at bounding box center [242, 534] width 213 height 10
click at [247, 569] on button "Other Invoices" at bounding box center [323, 574] width 211 height 21
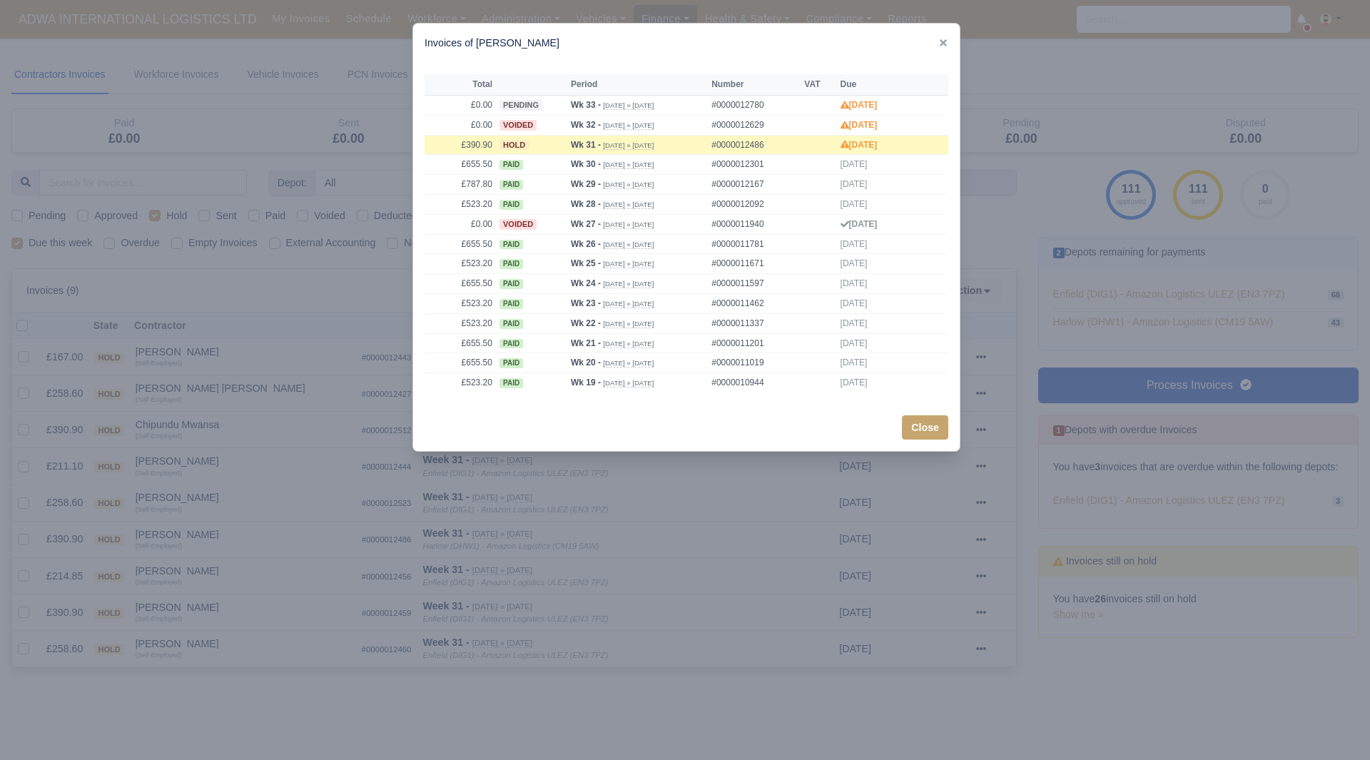
click at [228, 569] on div at bounding box center [685, 380] width 1370 height 760
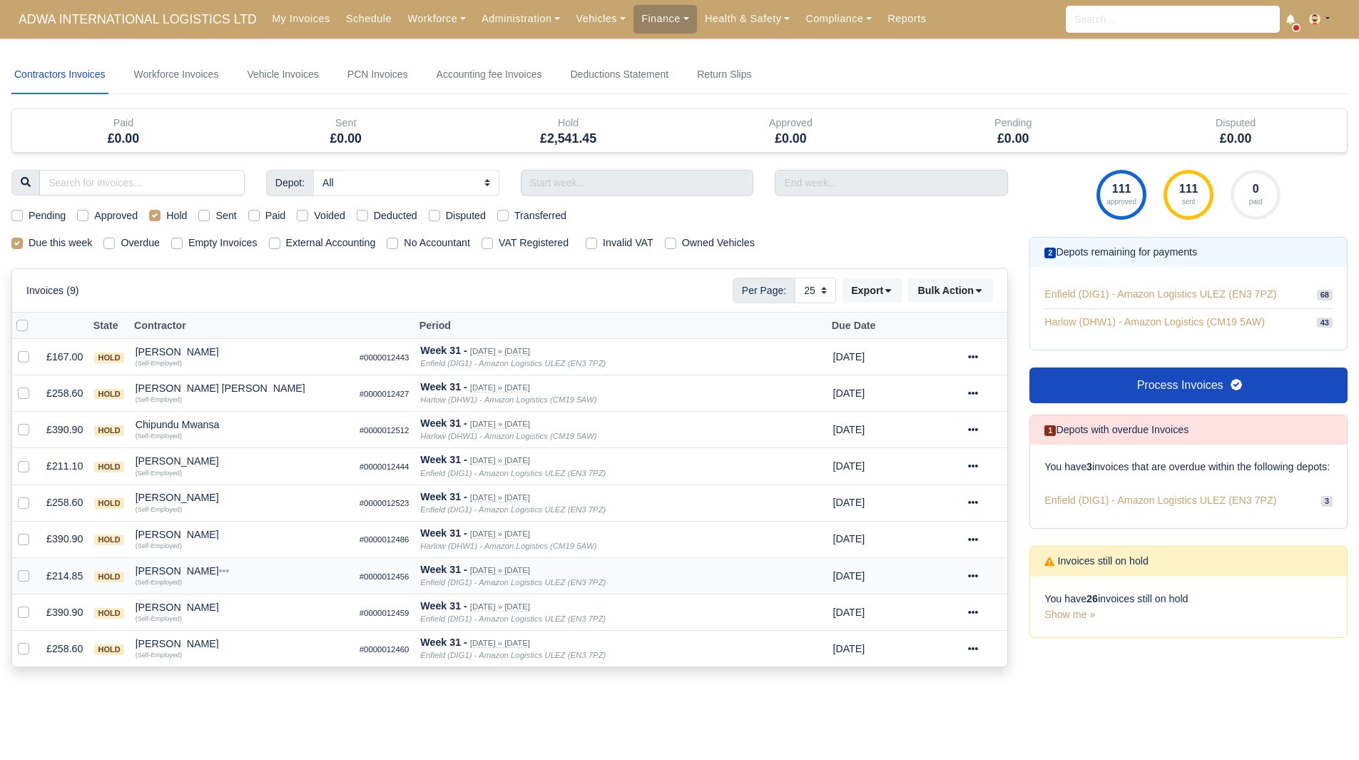
click at [193, 573] on div "Omar Saber Abdukarim" at bounding box center [242, 571] width 213 height 10
click at [252, 606] on button "Other Invoices" at bounding box center [323, 611] width 211 height 21
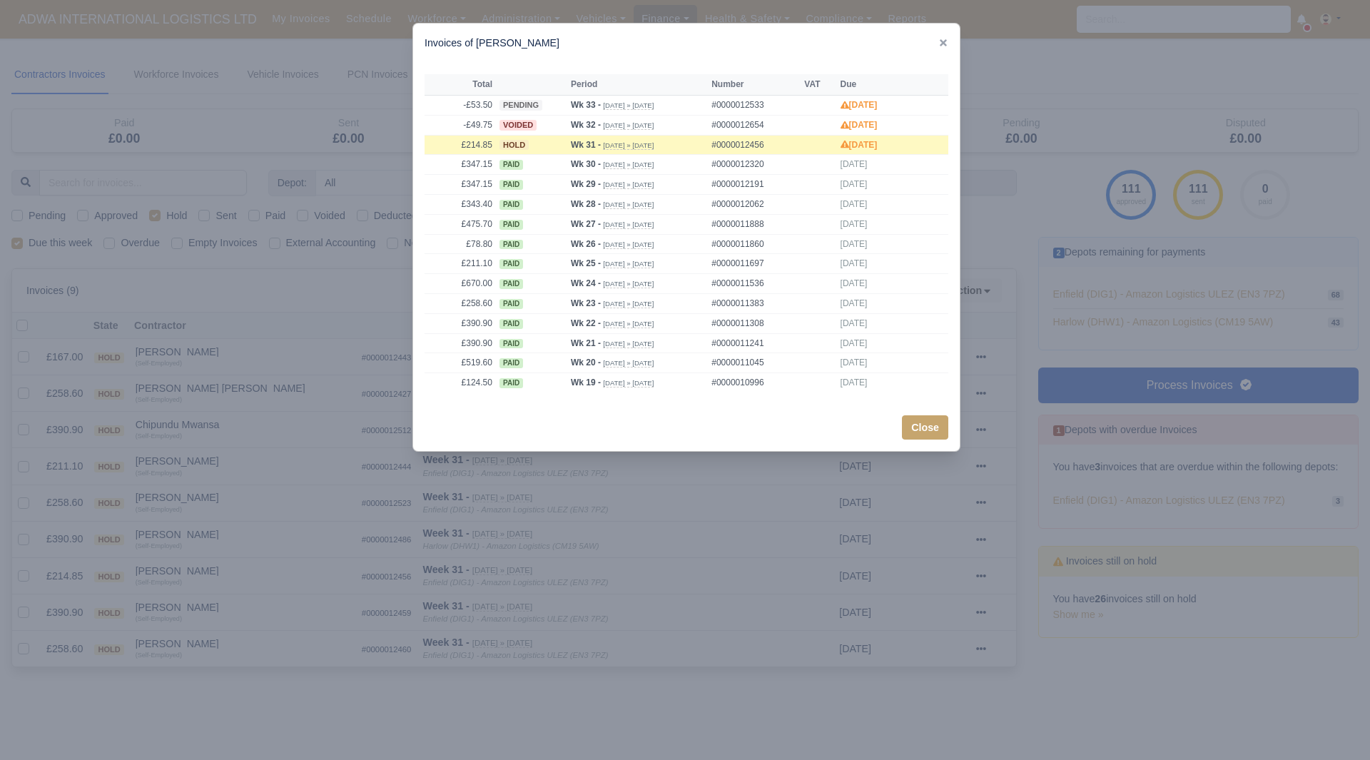
click at [240, 599] on div at bounding box center [685, 380] width 1370 height 760
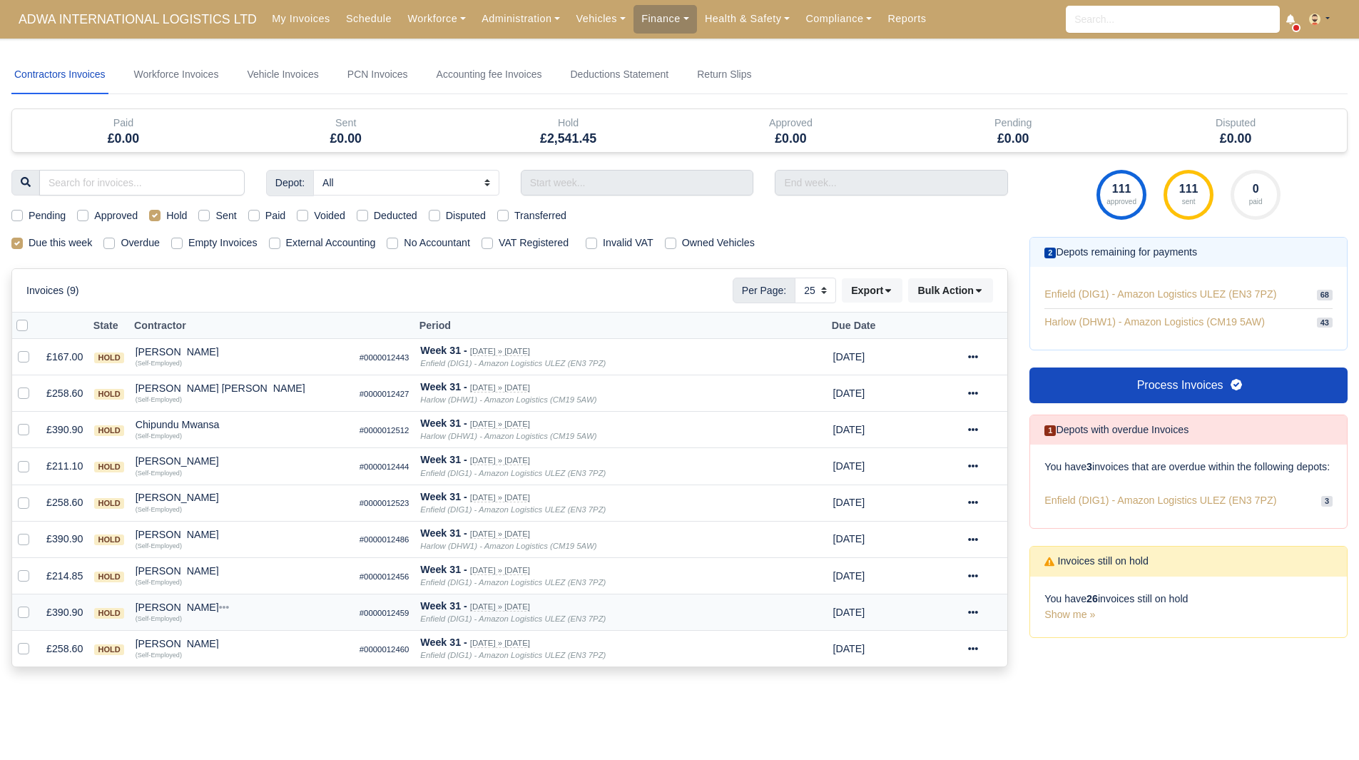
click at [200, 605] on div "Siddique Ahmed" at bounding box center [242, 607] width 213 height 10
click at [255, 639] on button "Other Invoices" at bounding box center [323, 647] width 211 height 21
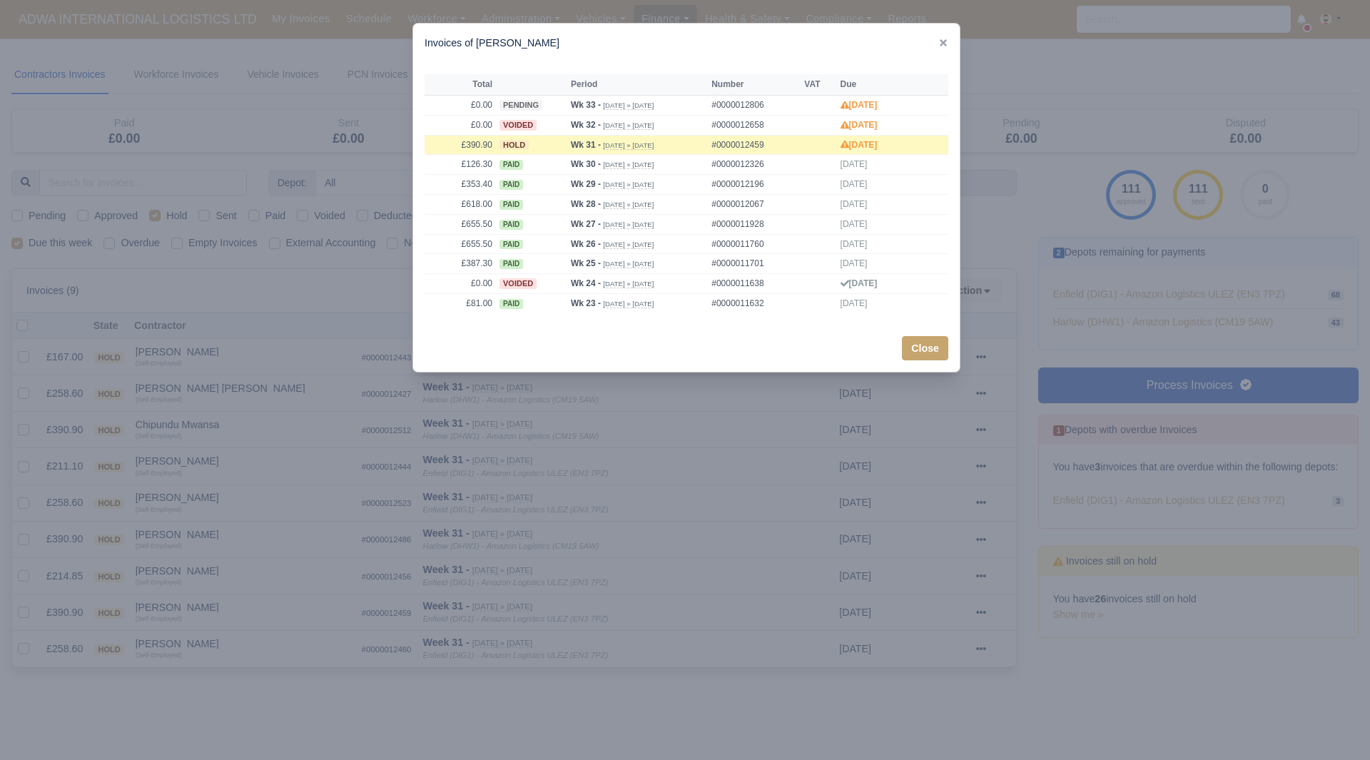
click at [203, 630] on div at bounding box center [685, 380] width 1370 height 760
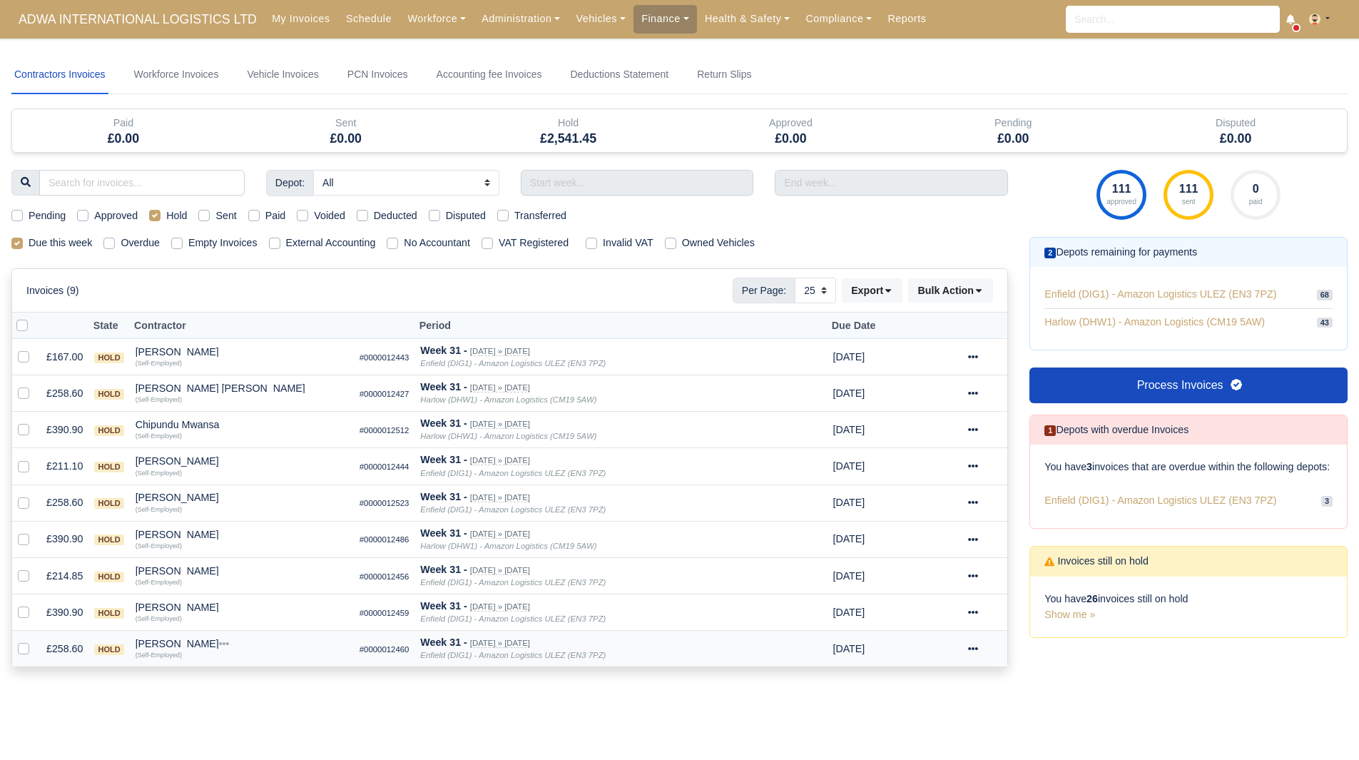
click at [188, 638] on td "Zakaria Ahouddar Quick Actions Other Invoices Wallet (Self-Employed)" at bounding box center [242, 649] width 224 height 36
click at [194, 645] on div "Zakaria Ahouddar" at bounding box center [242, 643] width 213 height 10
click at [249, 675] on button "Other Invoices" at bounding box center [323, 683] width 211 height 21
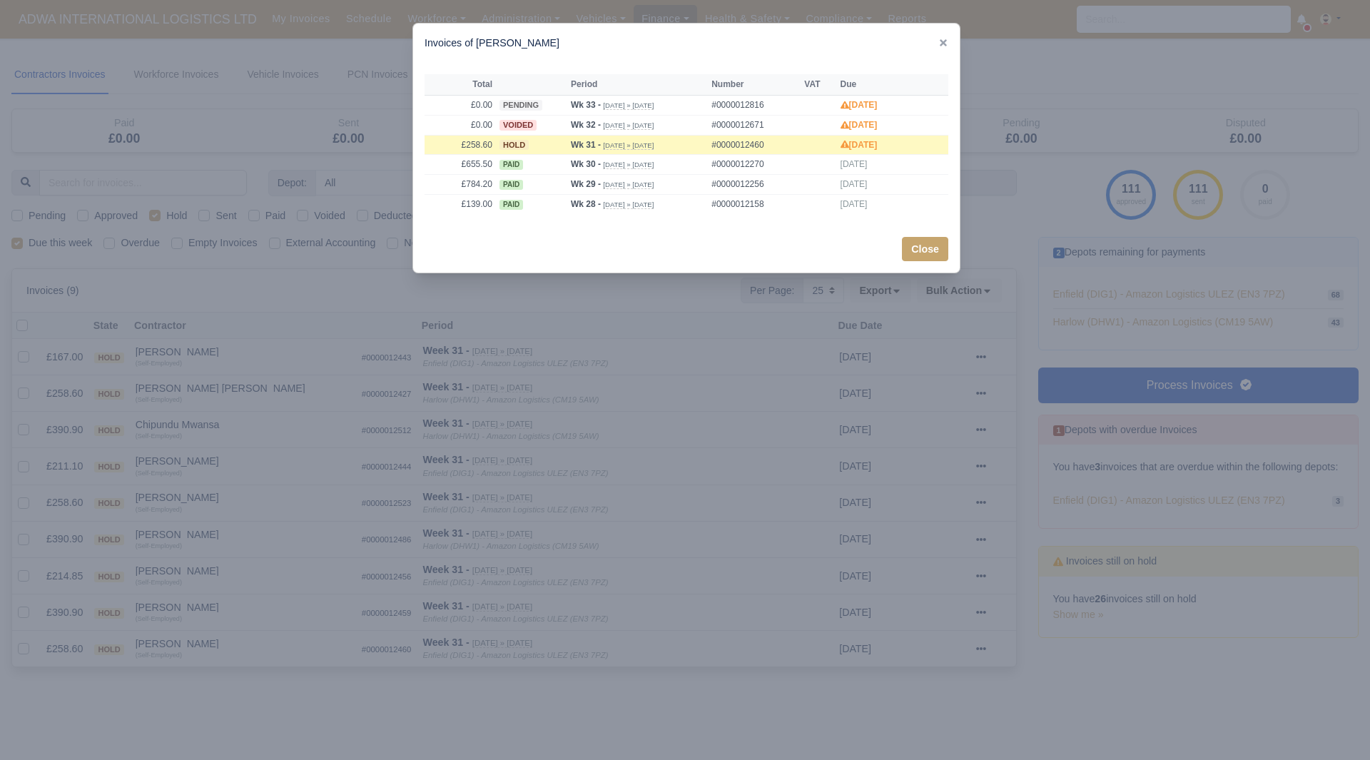
click at [536, 402] on div at bounding box center [685, 380] width 1370 height 760
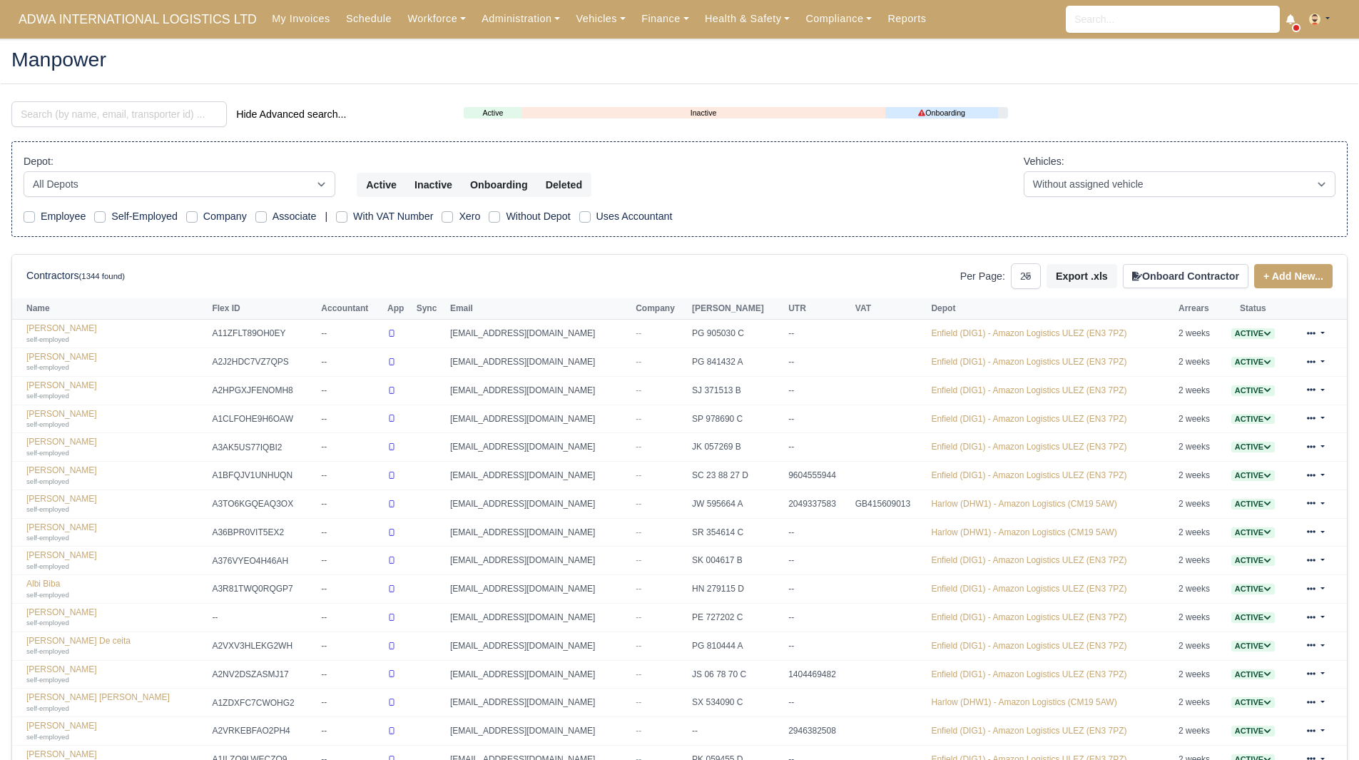
select select "25"
